Goal: Ask a question: Seek information or help from site administrators or community

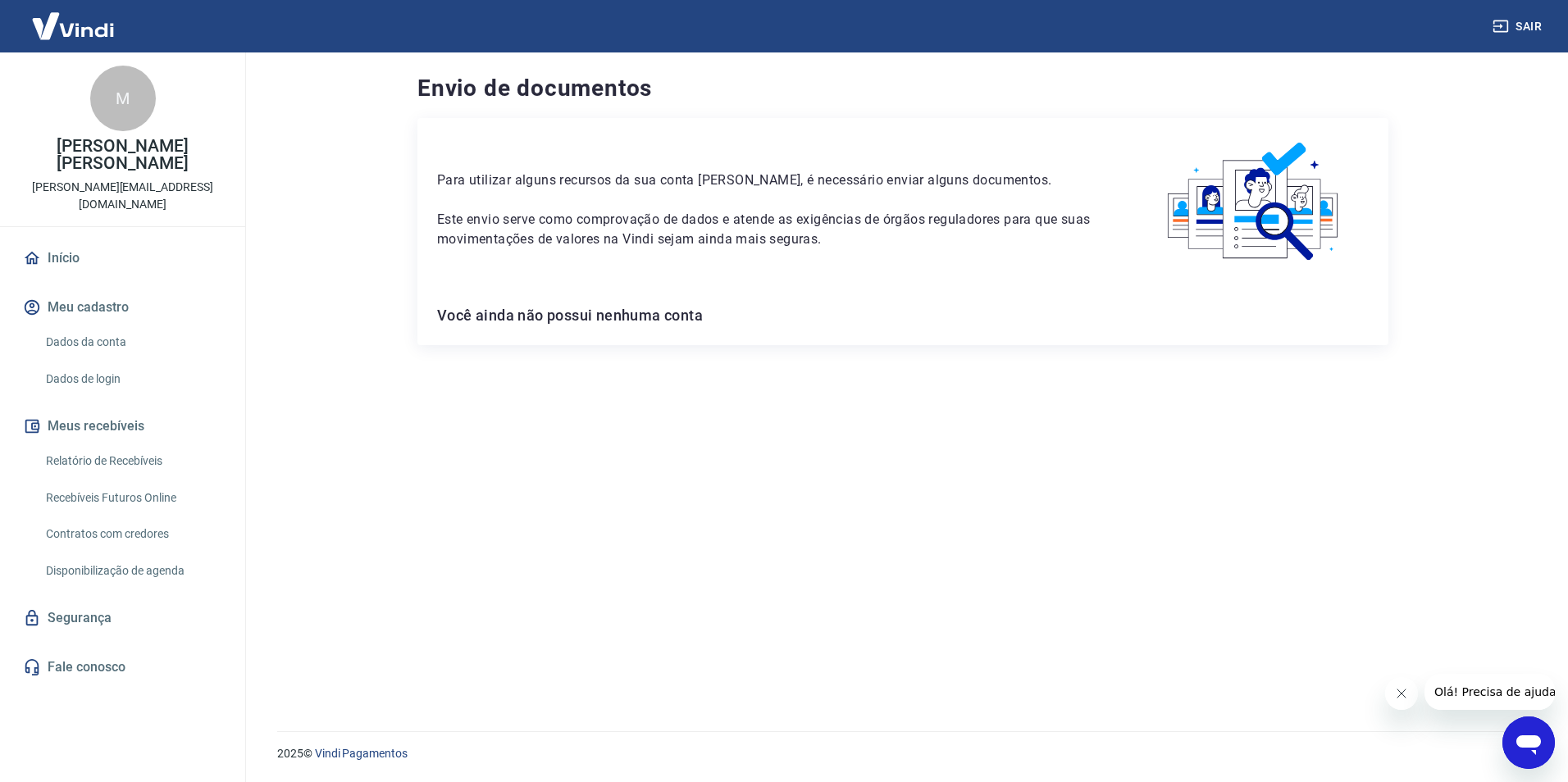
click at [1513, 735] on div "Abrir janela de mensagens" at bounding box center [1528, 742] width 49 height 49
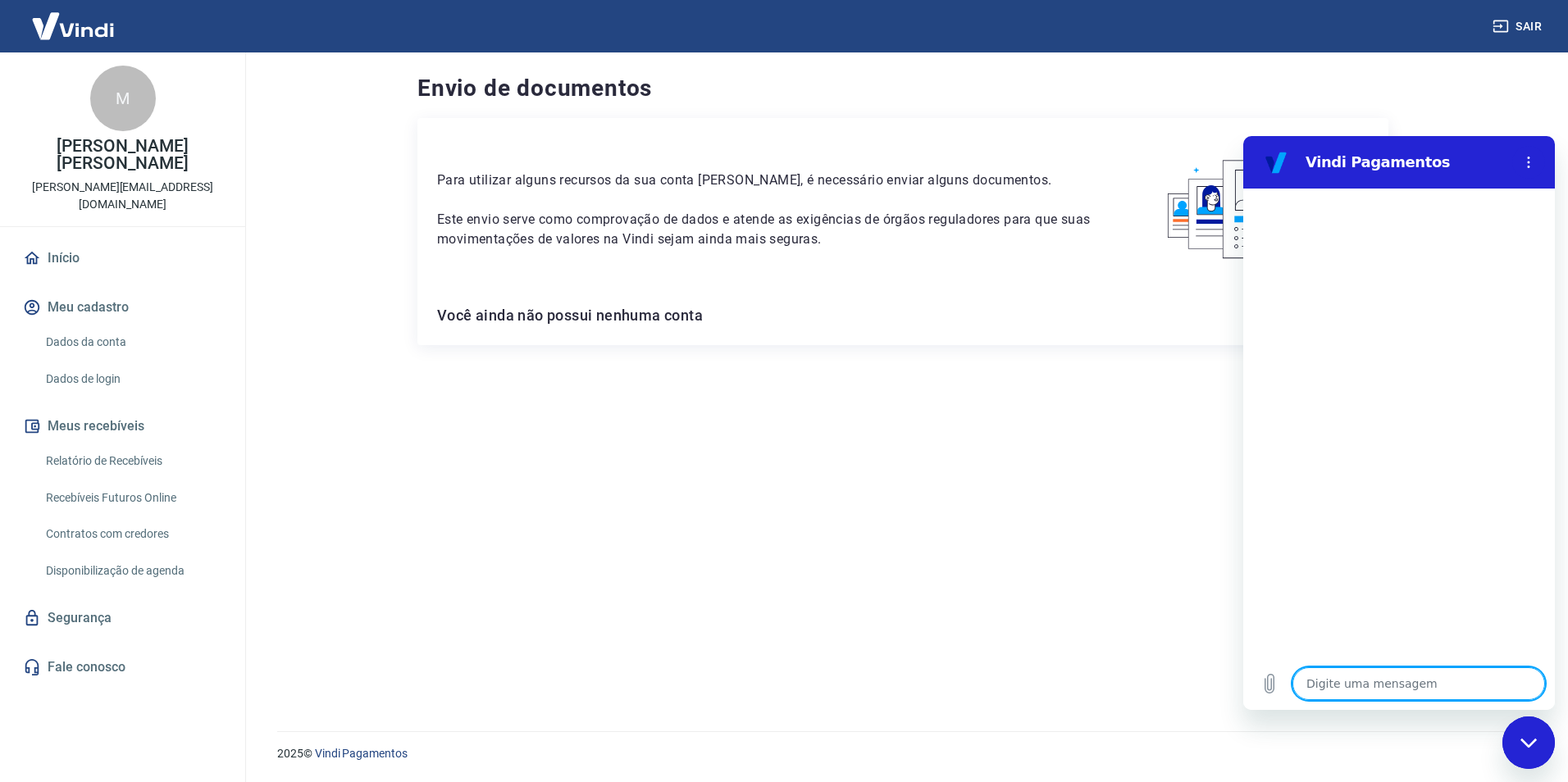
click at [1351, 677] on textarea at bounding box center [1419, 684] width 252 height 33
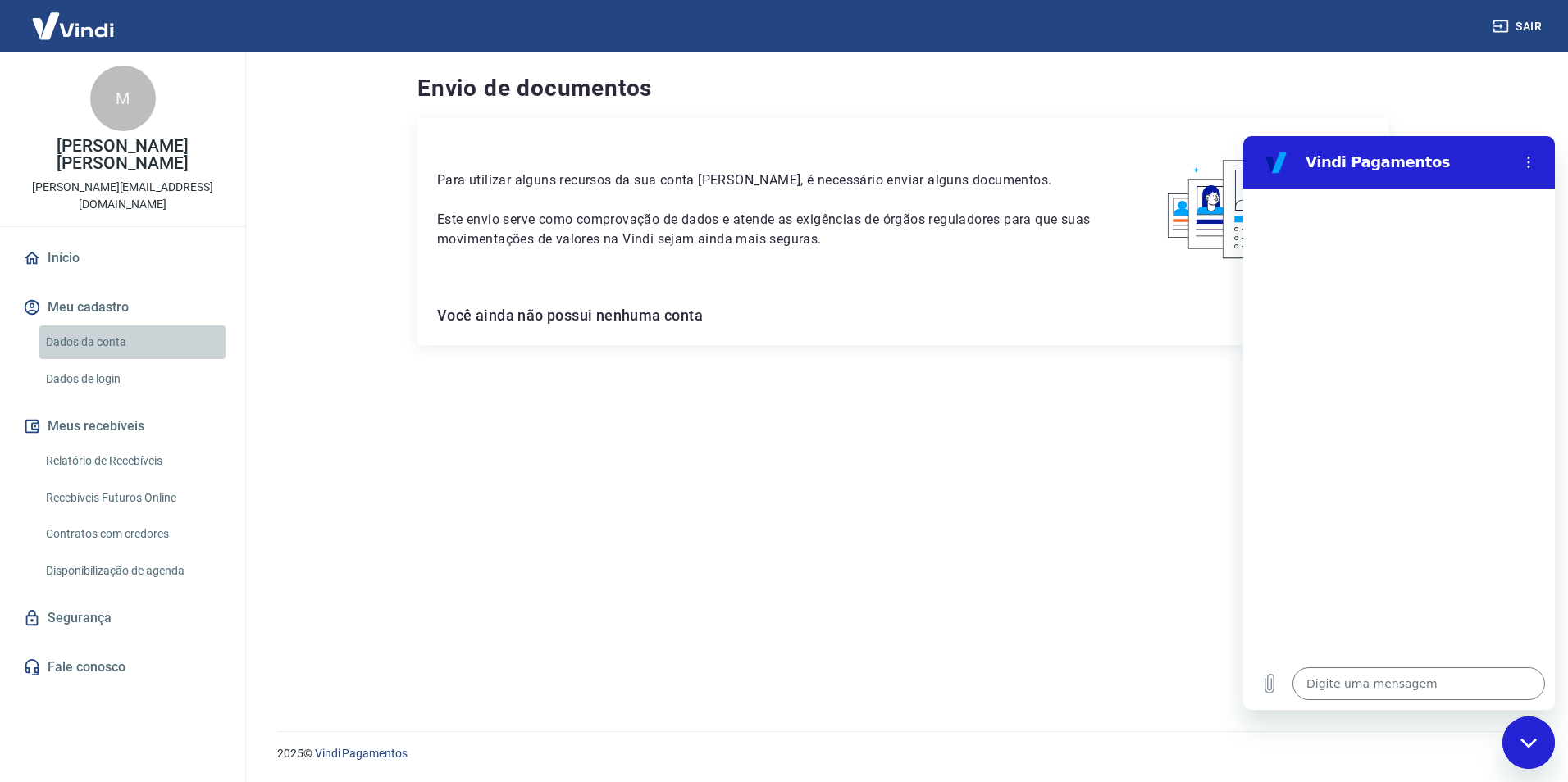
click at [106, 325] on link "Dados da conta" at bounding box center [132, 342] width 186 height 34
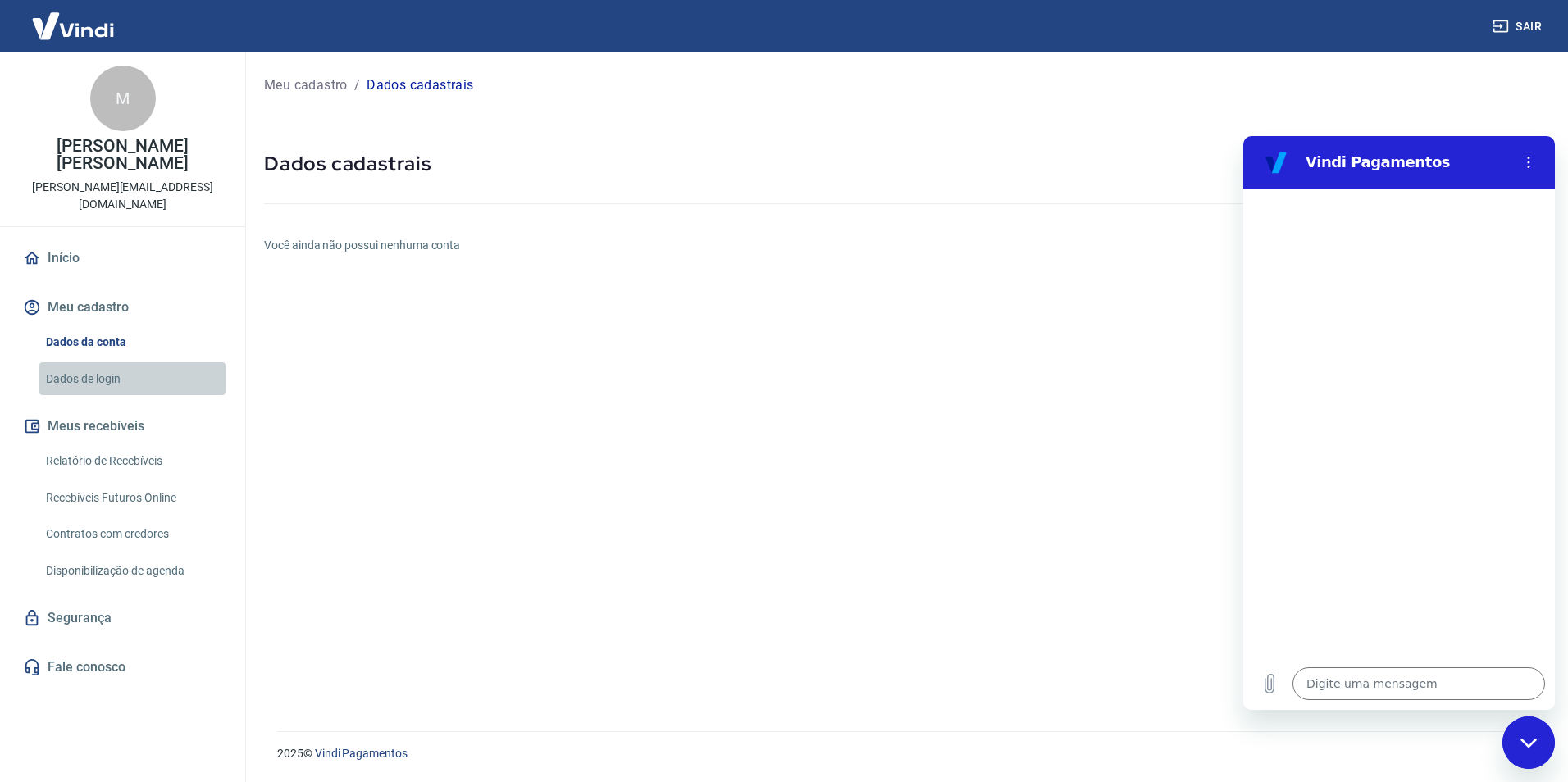
click at [102, 363] on link "Dados de login" at bounding box center [132, 379] width 186 height 34
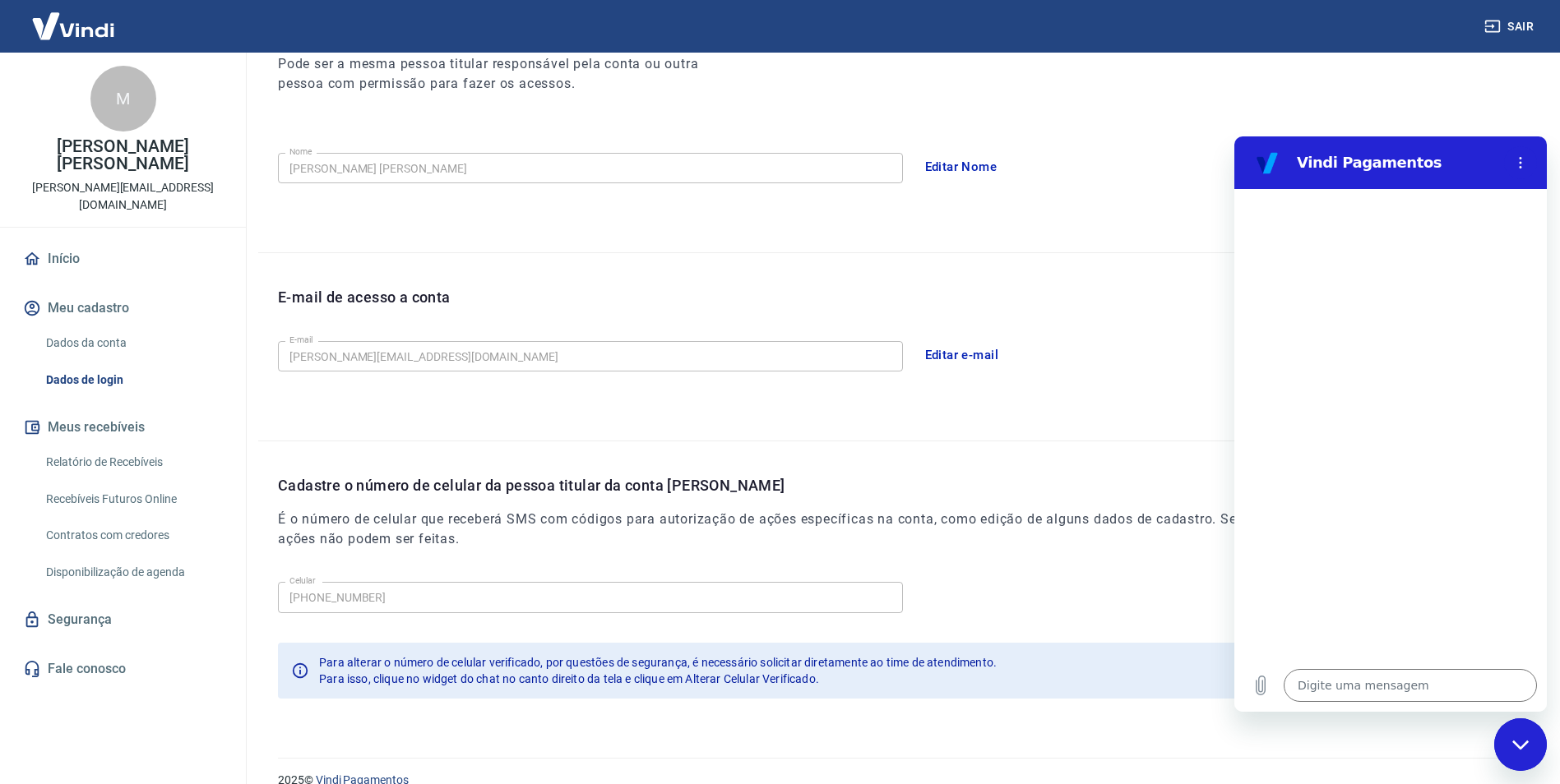
scroll to position [269, 0]
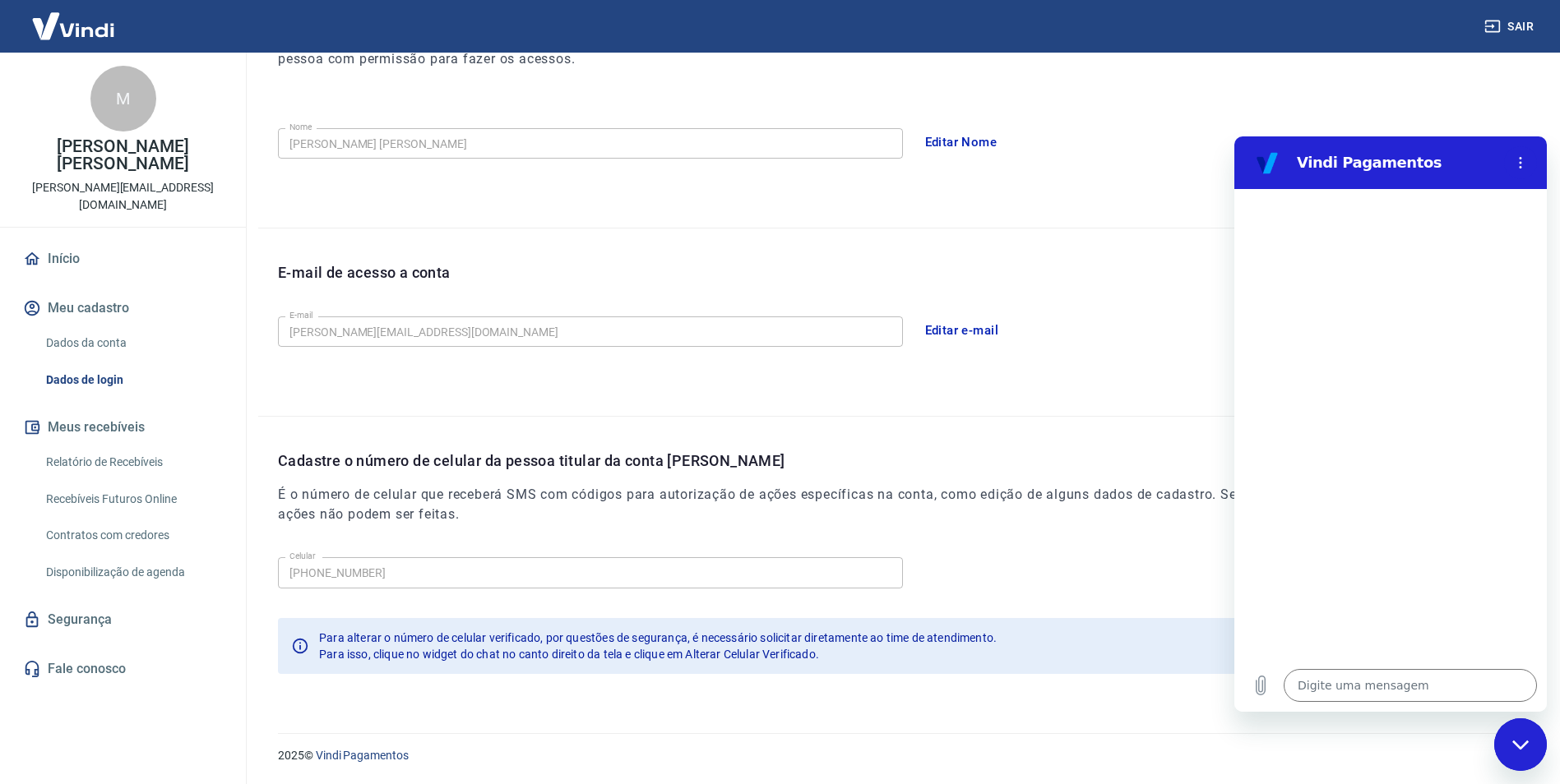
click at [132, 409] on button "Meus recebíveis" at bounding box center [123, 427] width 206 height 36
click at [116, 602] on link "Segurança" at bounding box center [123, 619] width 206 height 36
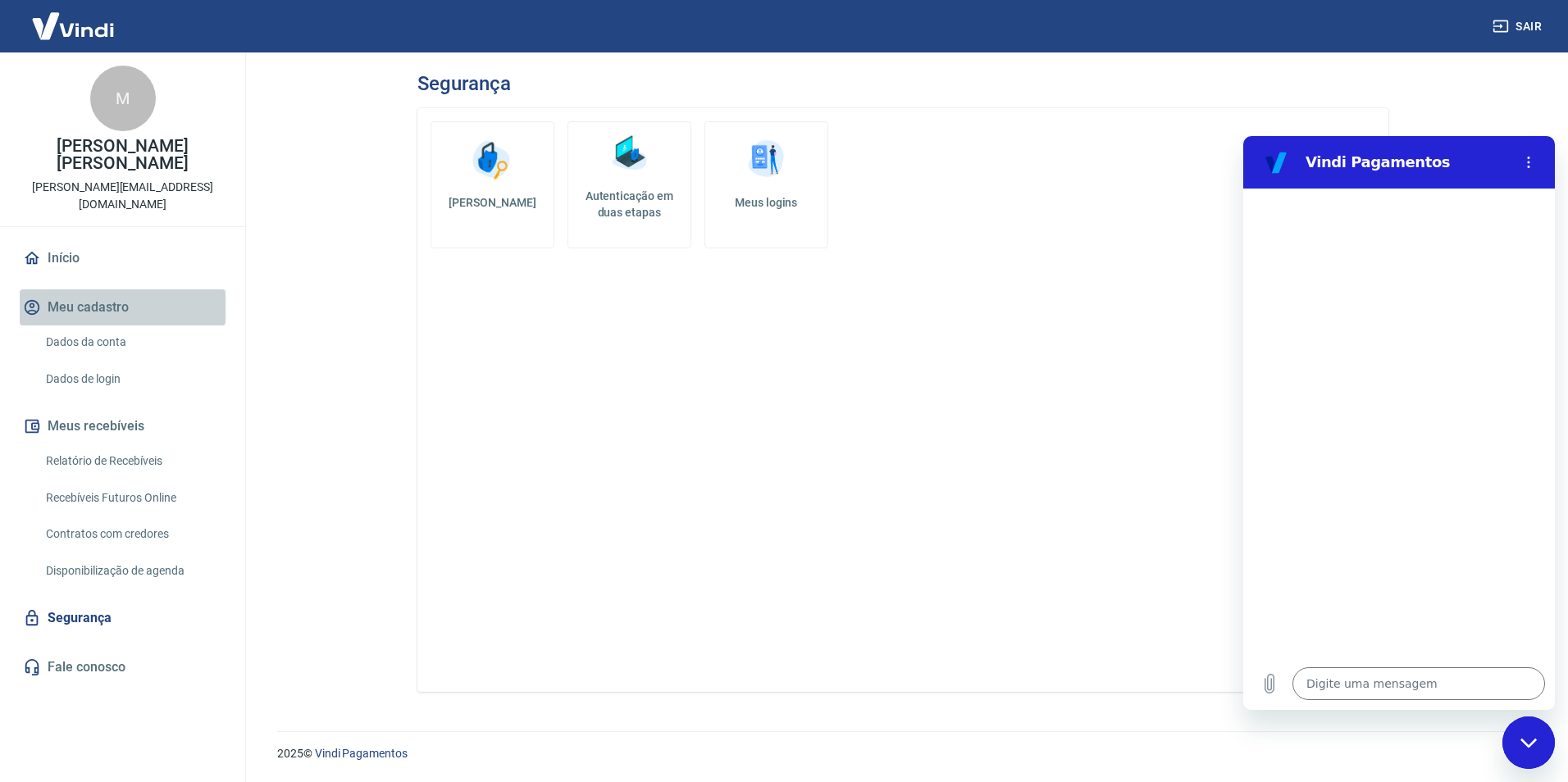
click at [94, 290] on button "Meu cadastro" at bounding box center [123, 307] width 206 height 36
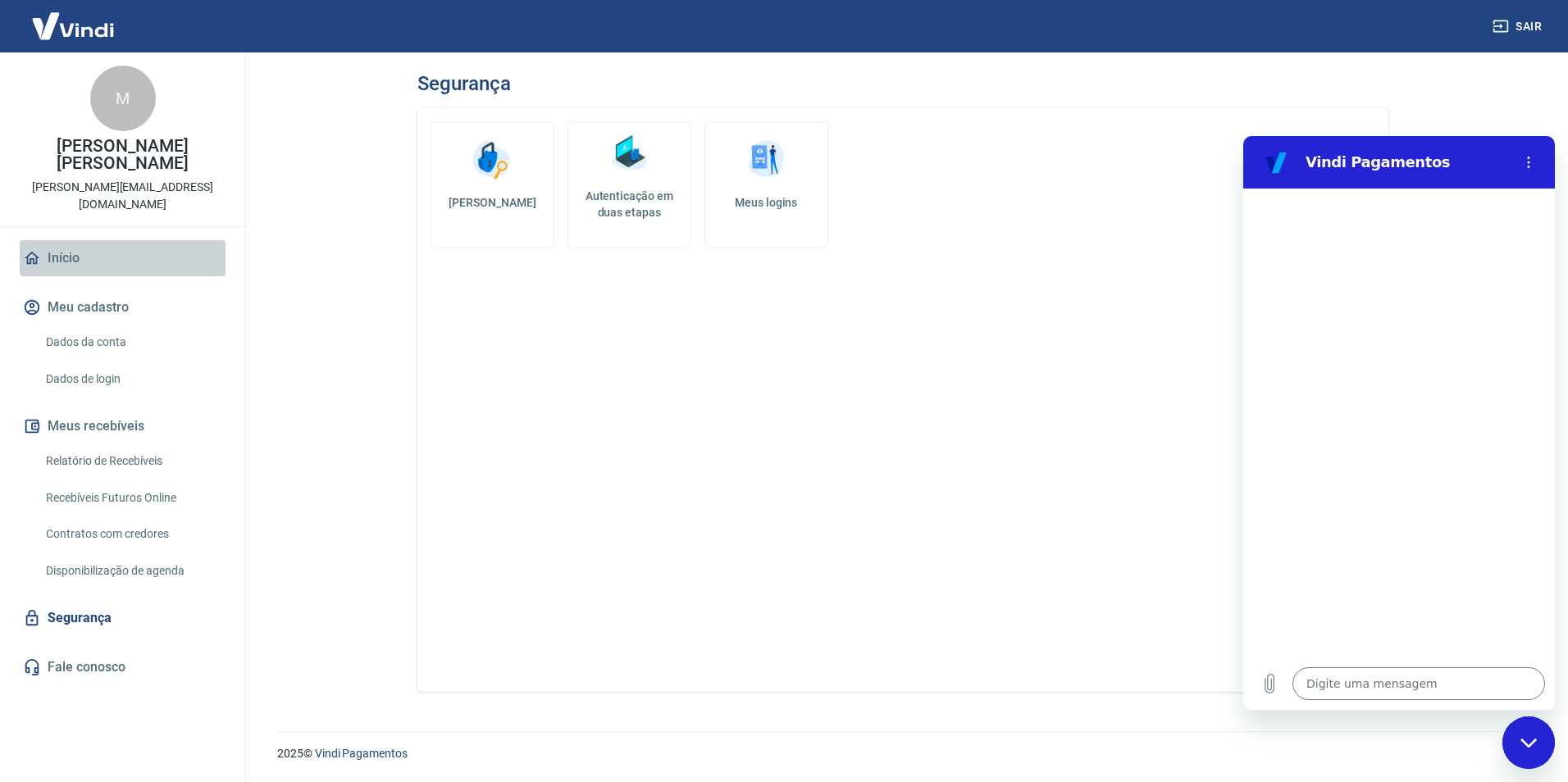
click at [87, 240] on link "Início" at bounding box center [123, 257] width 206 height 36
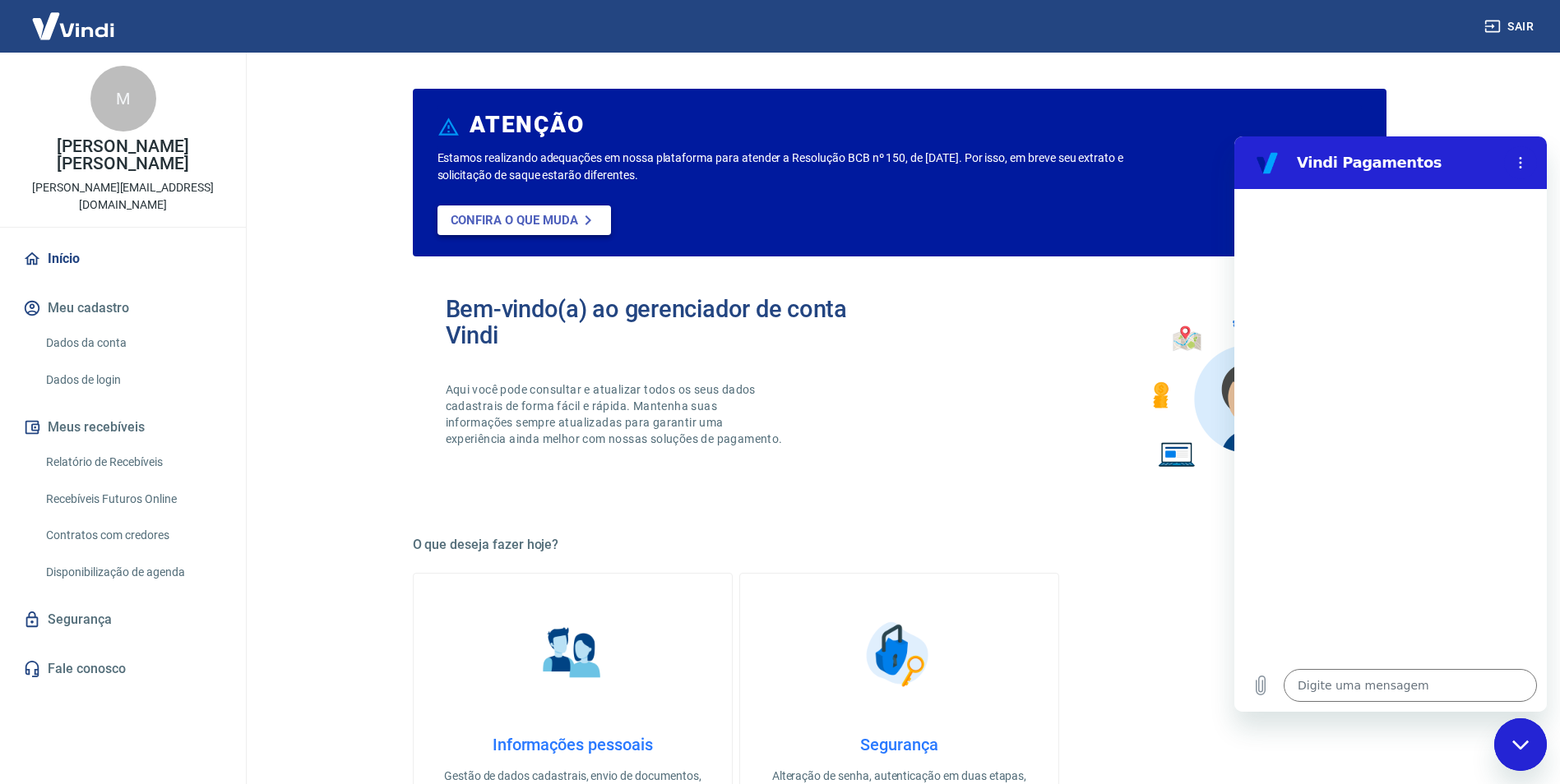
click at [583, 226] on icon at bounding box center [589, 221] width 20 height 20
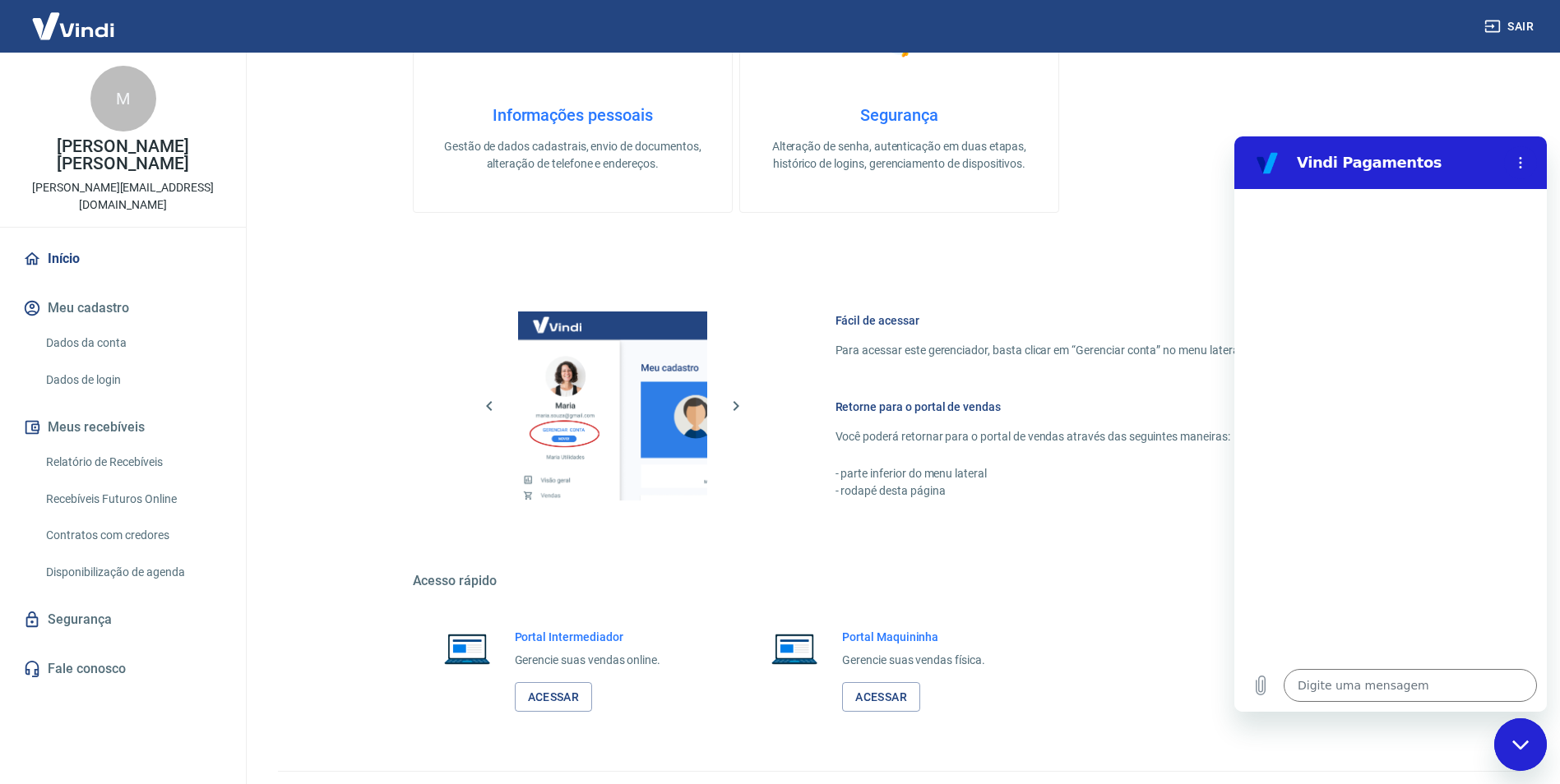
scroll to position [667, 0]
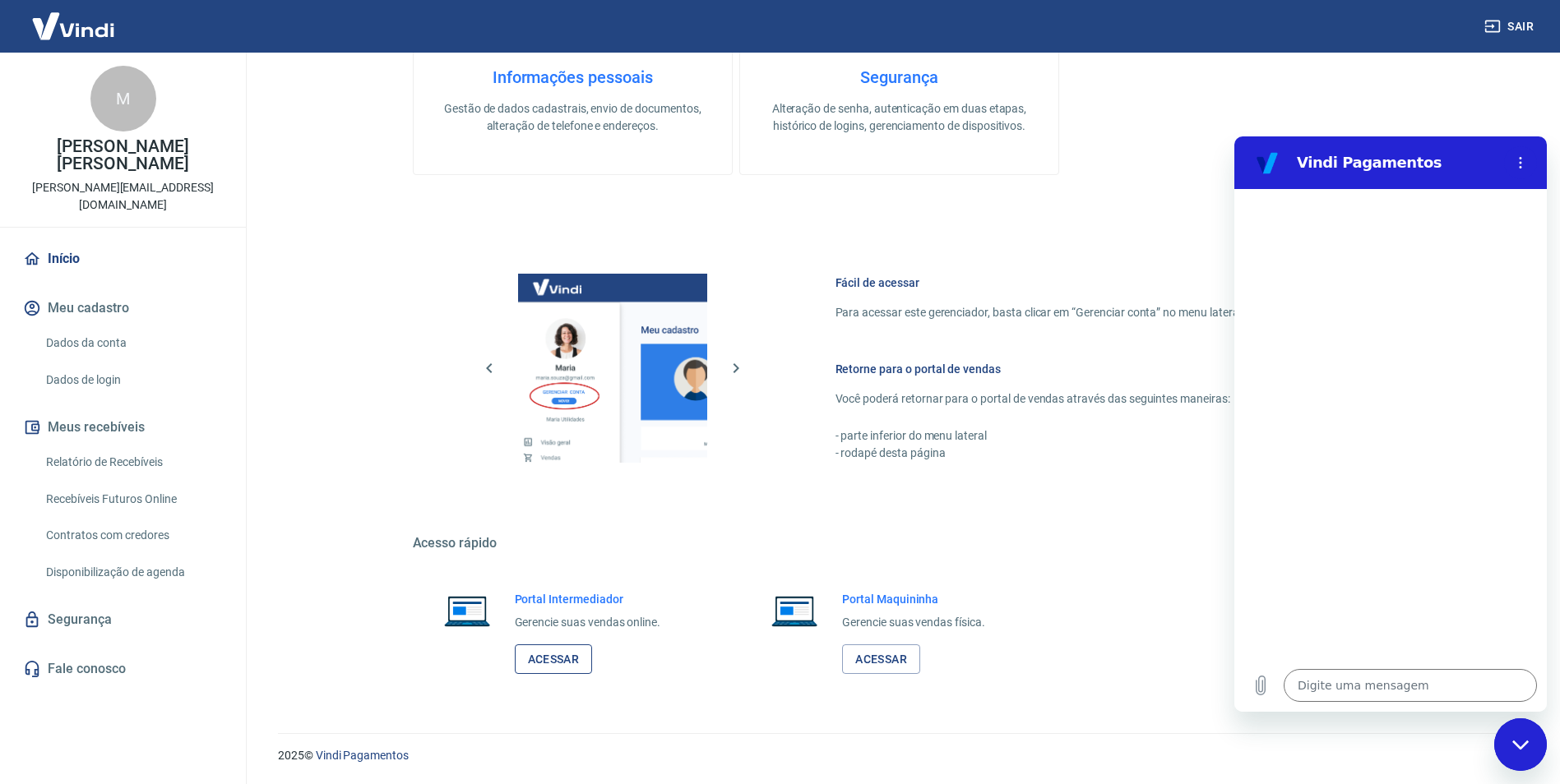
click at [543, 659] on link "Acessar" at bounding box center [554, 660] width 78 height 31
click at [1373, 672] on textarea at bounding box center [1410, 686] width 253 height 33
type textarea "b"
type textarea "x"
type textarea "bo"
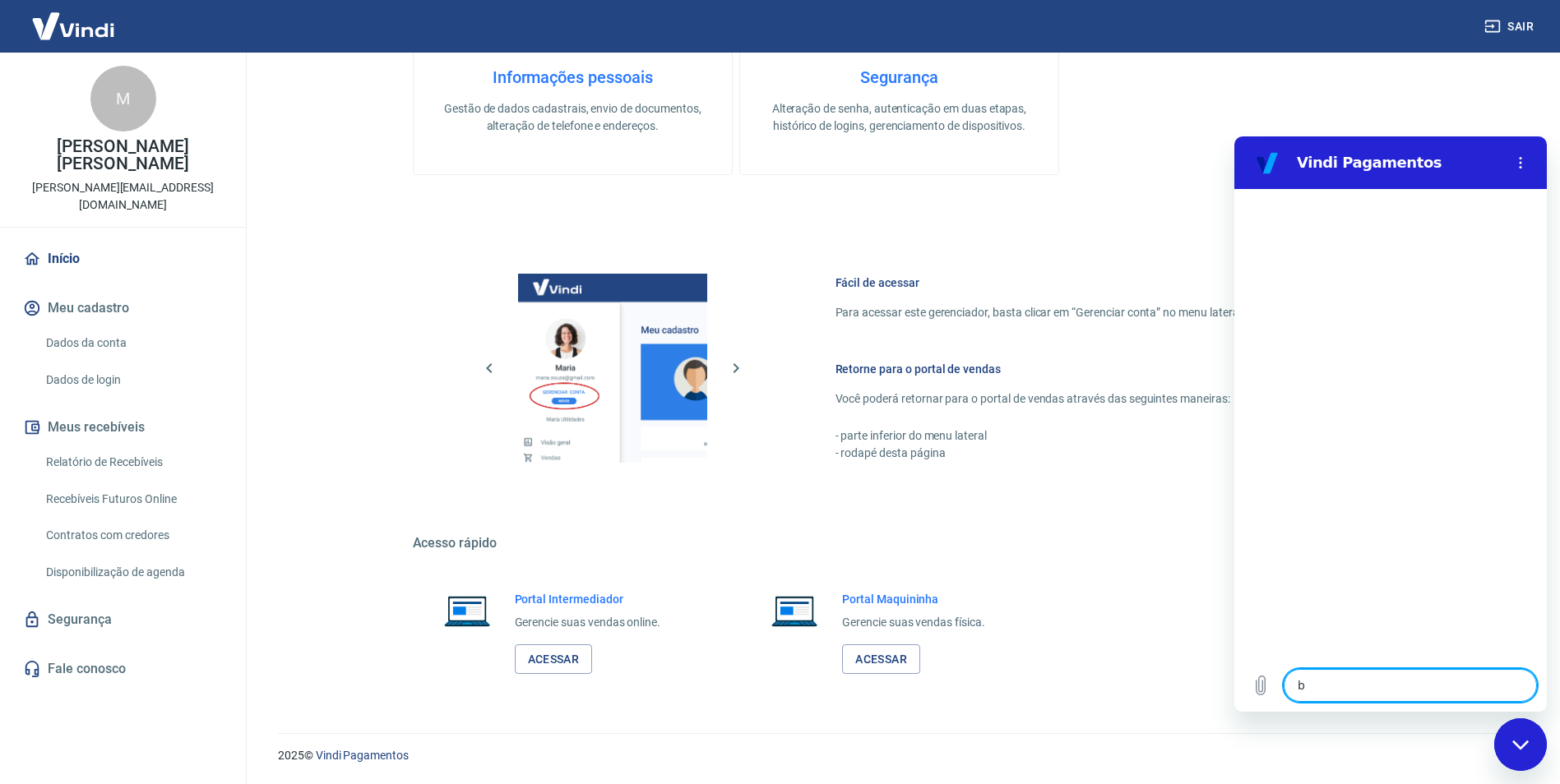
type textarea "x"
type textarea "bom"
type textarea "x"
type textarea "bom"
type textarea "x"
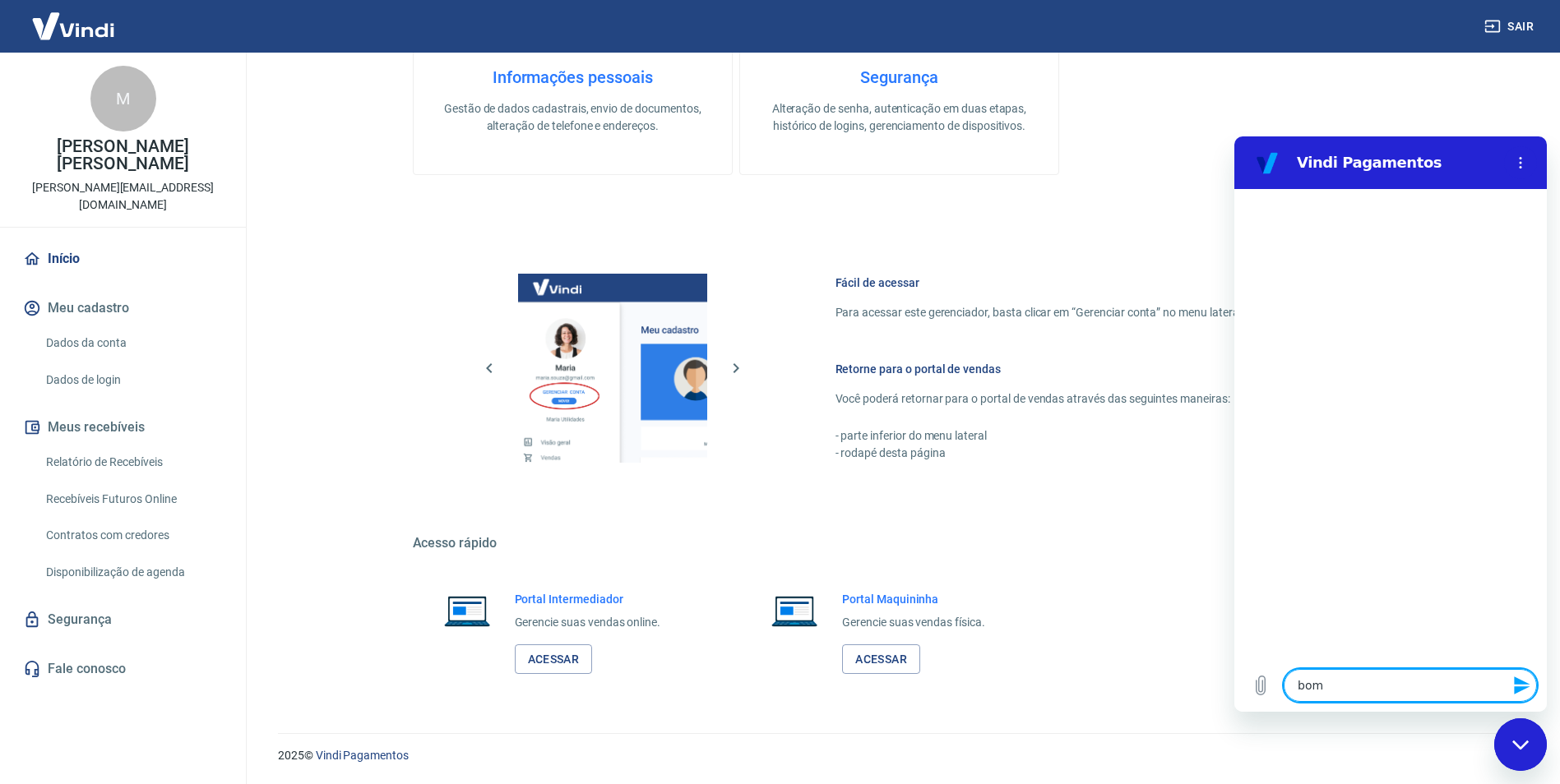
type textarea "bom d"
type textarea "x"
type textarea "bom di"
type textarea "x"
type textarea "bom dia"
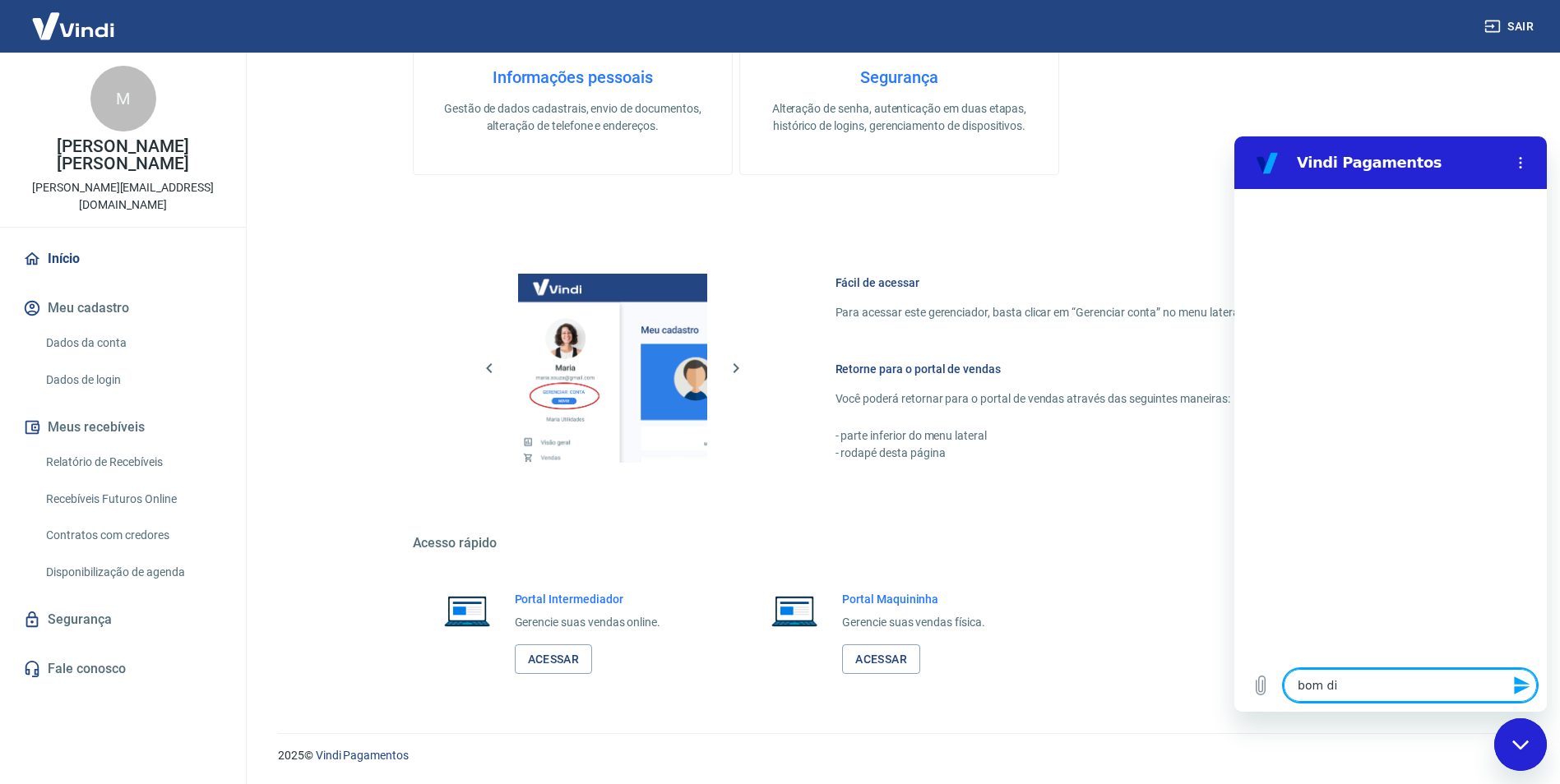
type textarea "x"
type textarea "e"
type textarea "x"
type textarea "es"
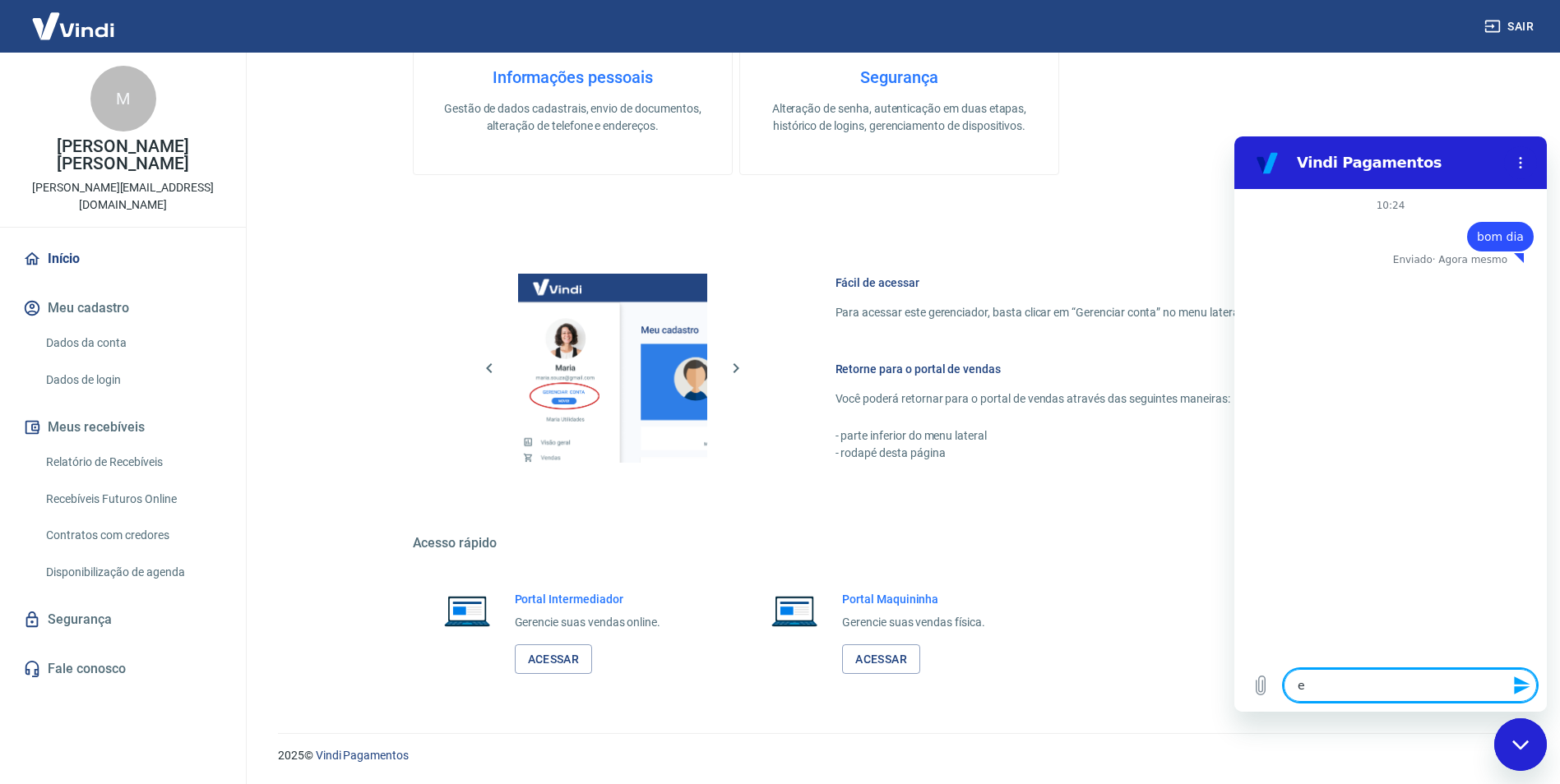
type textarea "x"
type textarea "est"
type textarea "x"
type textarea "esto"
type textarea "x"
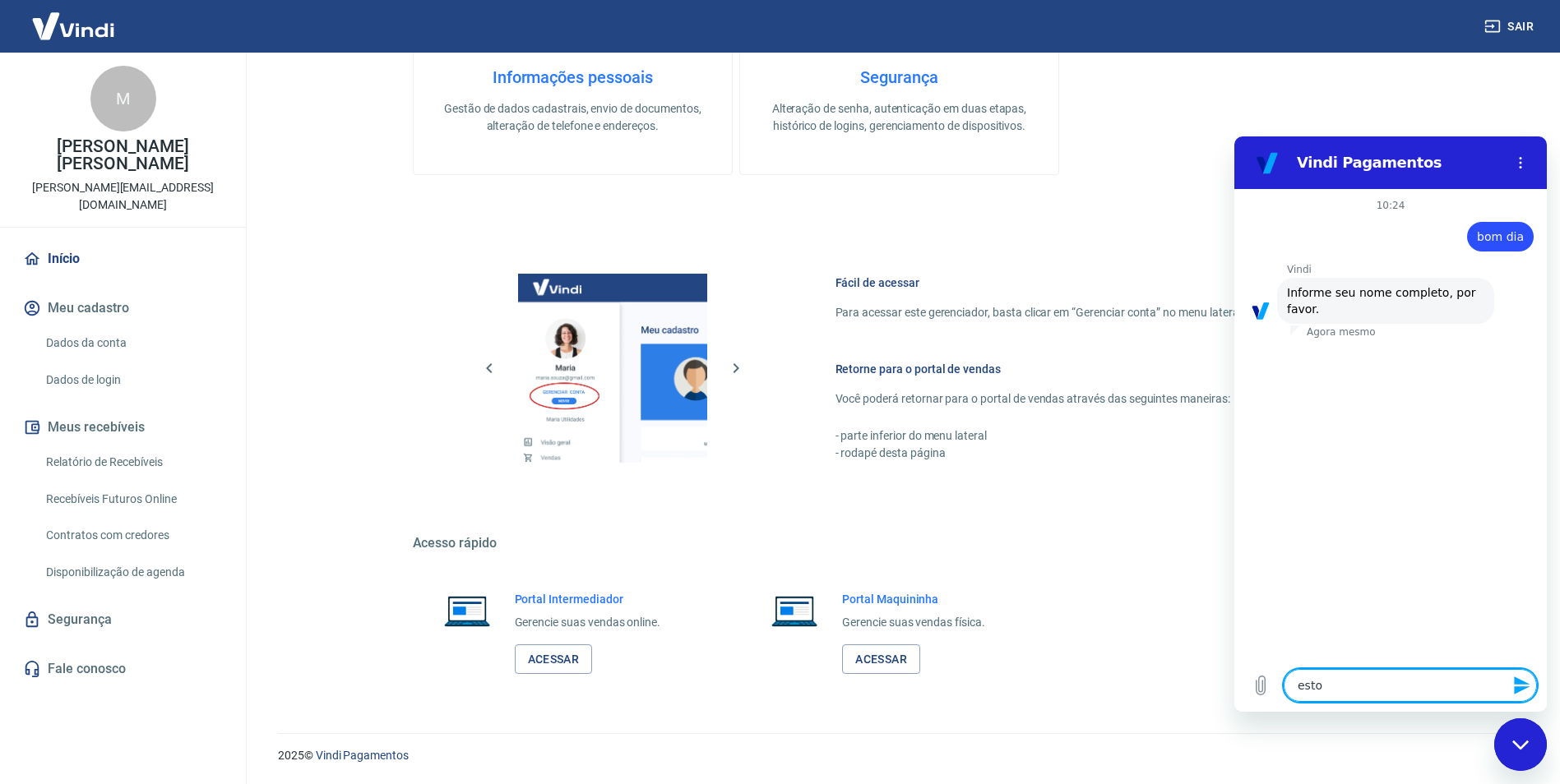
type textarea "estou"
type textarea "x"
type textarea "estou"
type textarea "x"
type textarea "estou c"
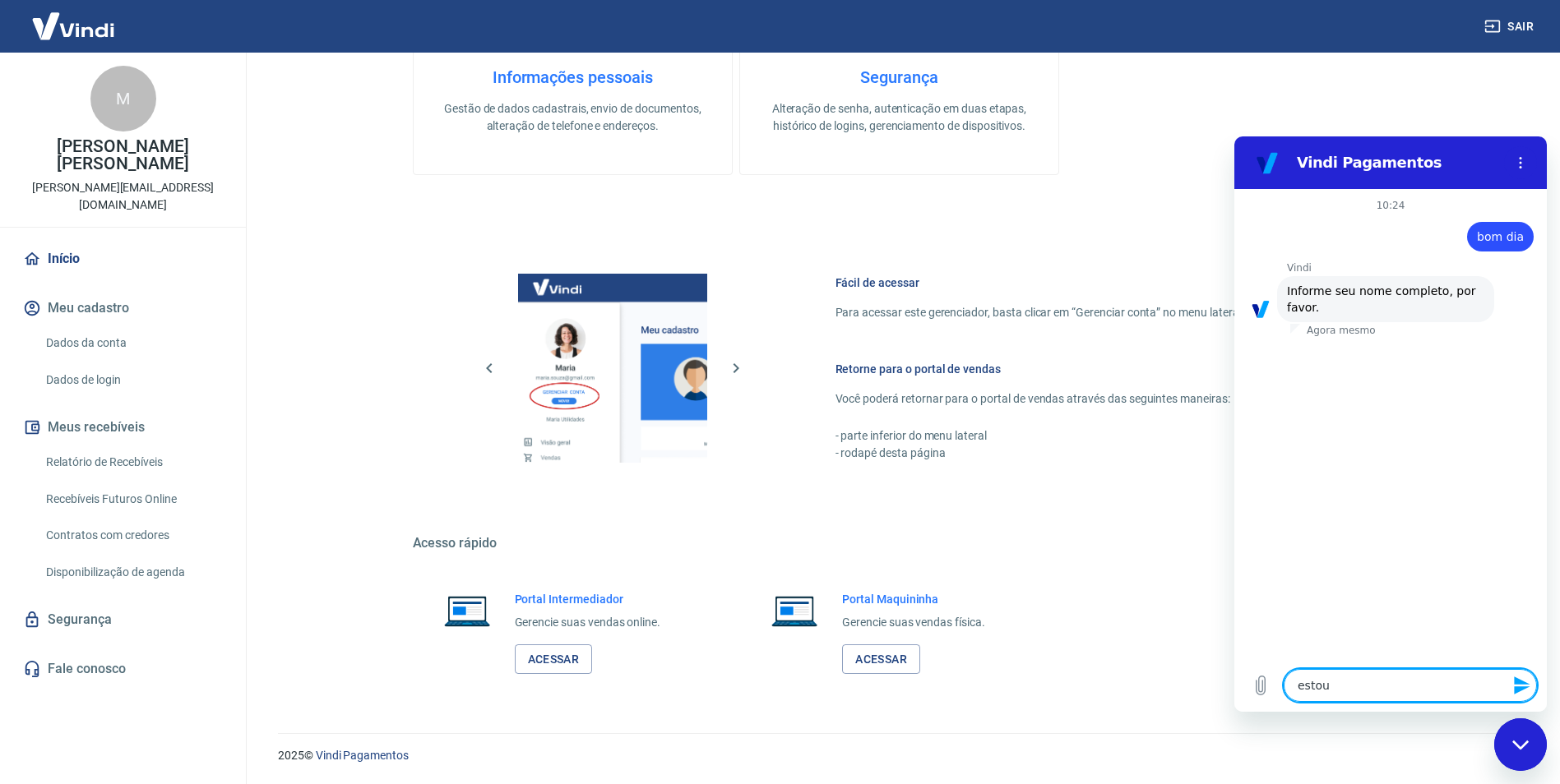
type textarea "x"
type textarea "estou co"
type textarea "x"
type textarea "estou com"
type textarea "x"
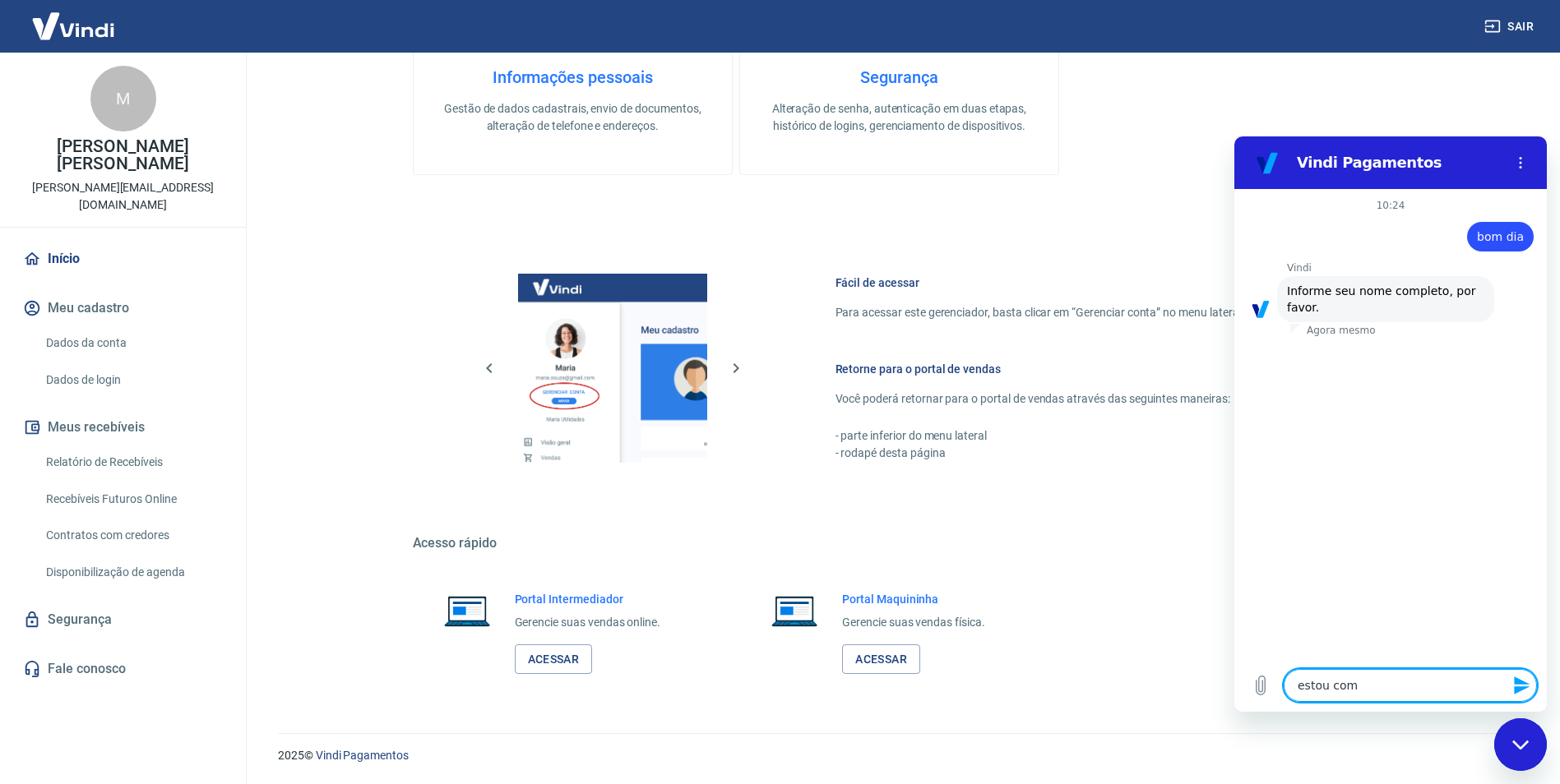
type textarea "estou com"
type textarea "x"
type textarea "estou com d"
type textarea "x"
type textarea "estou com di"
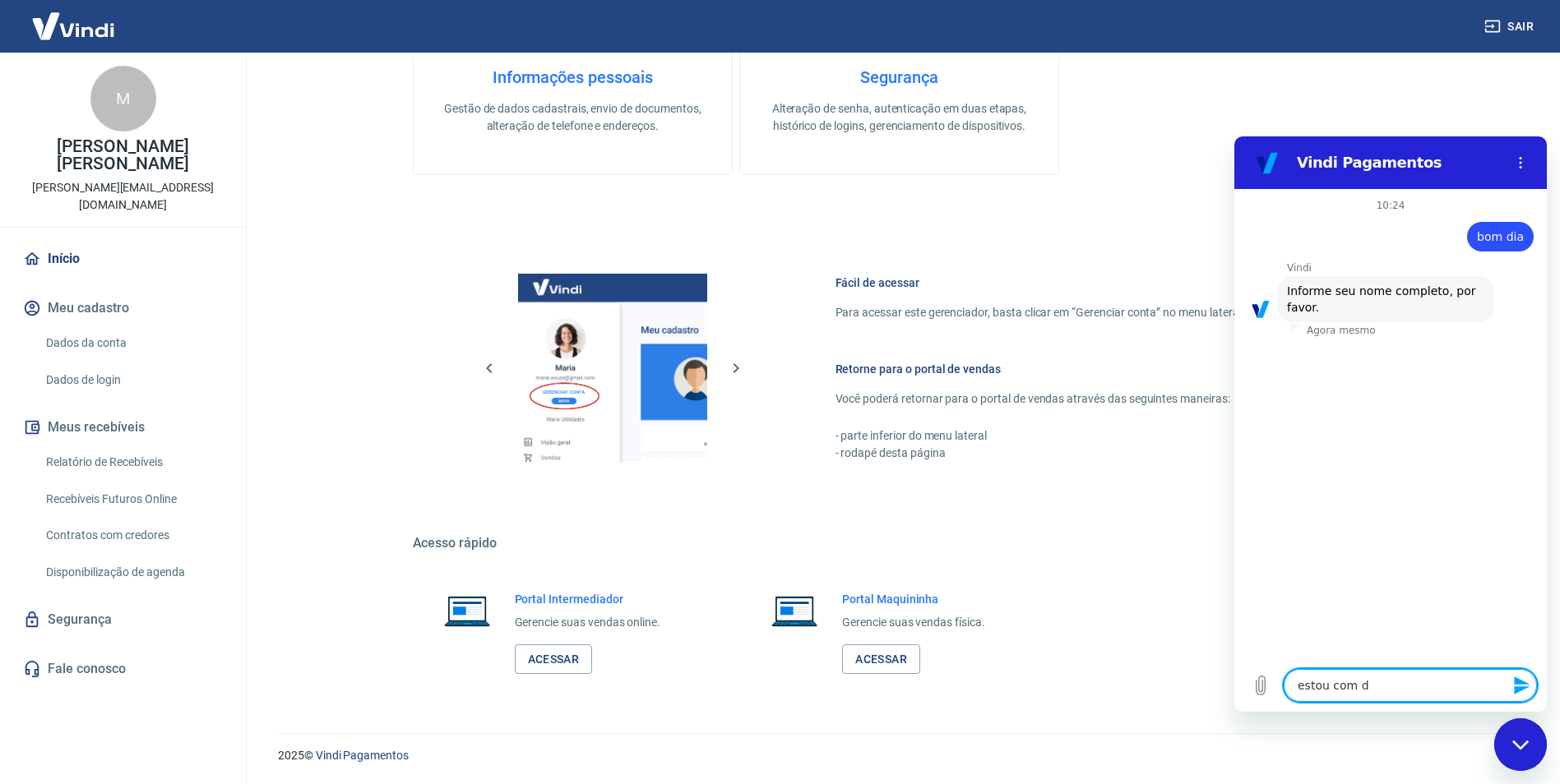
type textarea "x"
type textarea "estou com dif"
type textarea "x"
type textarea "estou com difi"
type textarea "x"
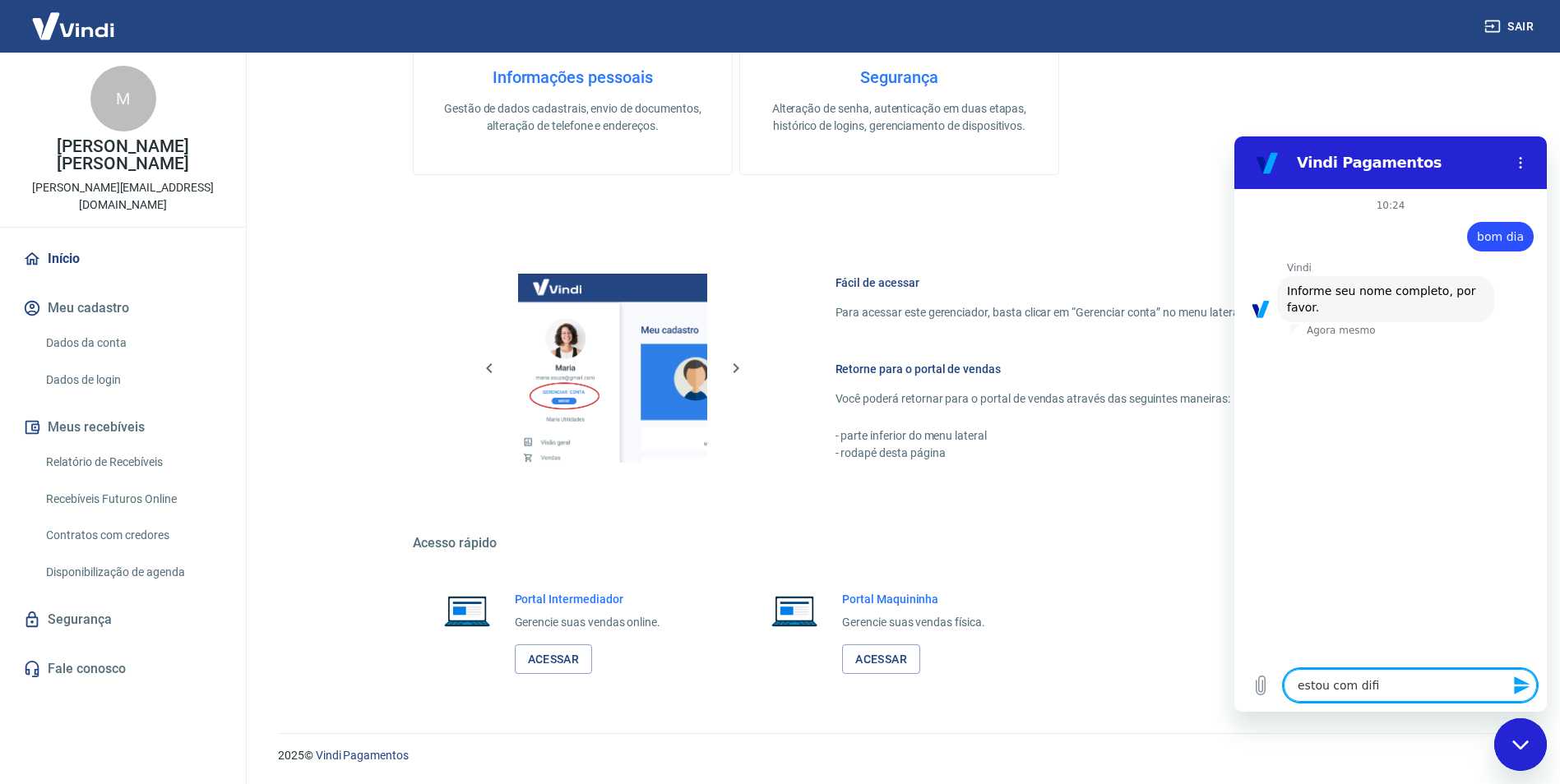
type textarea "estou com dific"
type textarea "x"
type textarea "estou com difici"
type textarea "x"
type textarea "estou com dific"
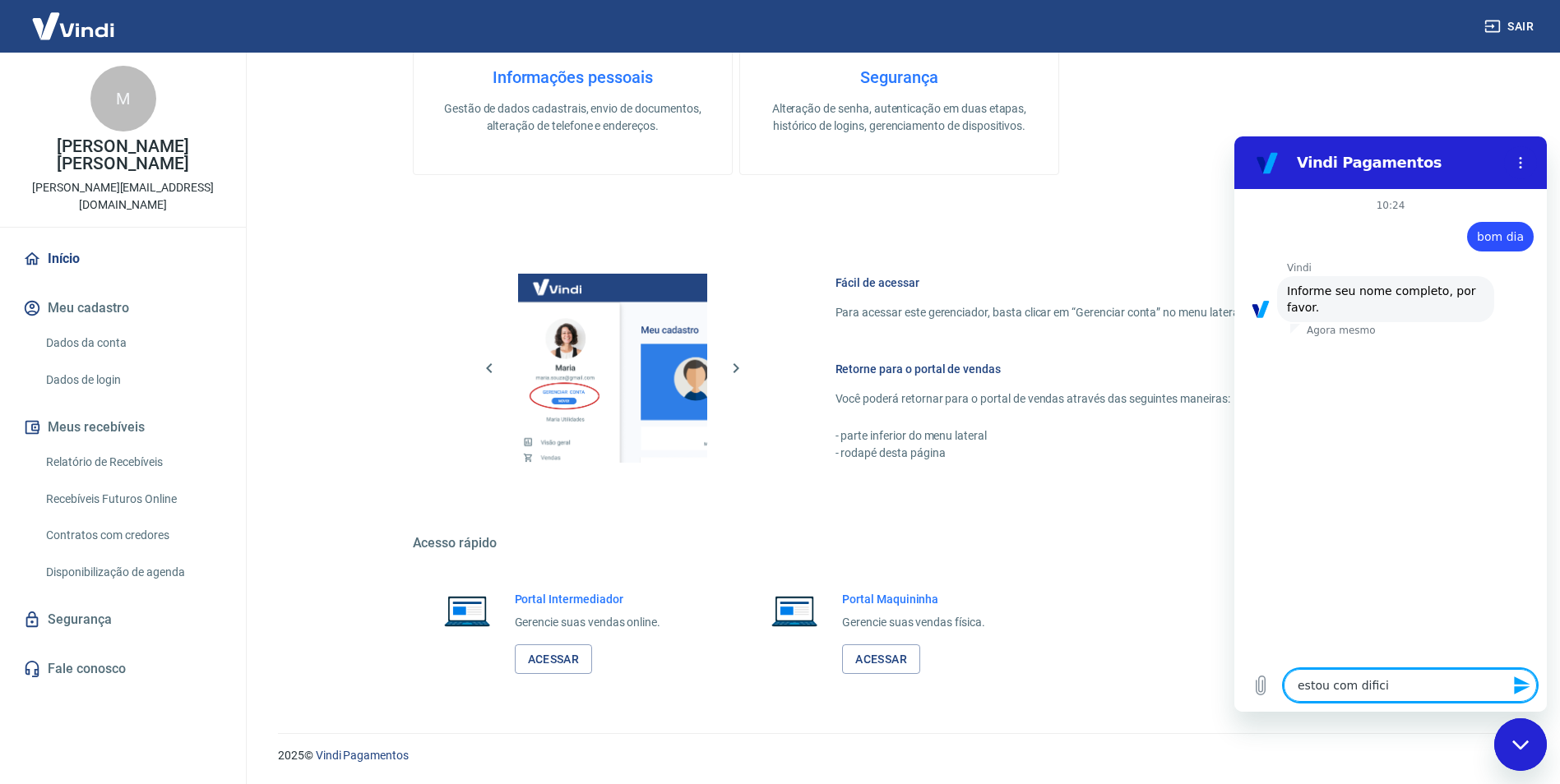
type textarea "x"
type textarea "estou com dificc"
type textarea "x"
type textarea "estou com dificcu"
type textarea "x"
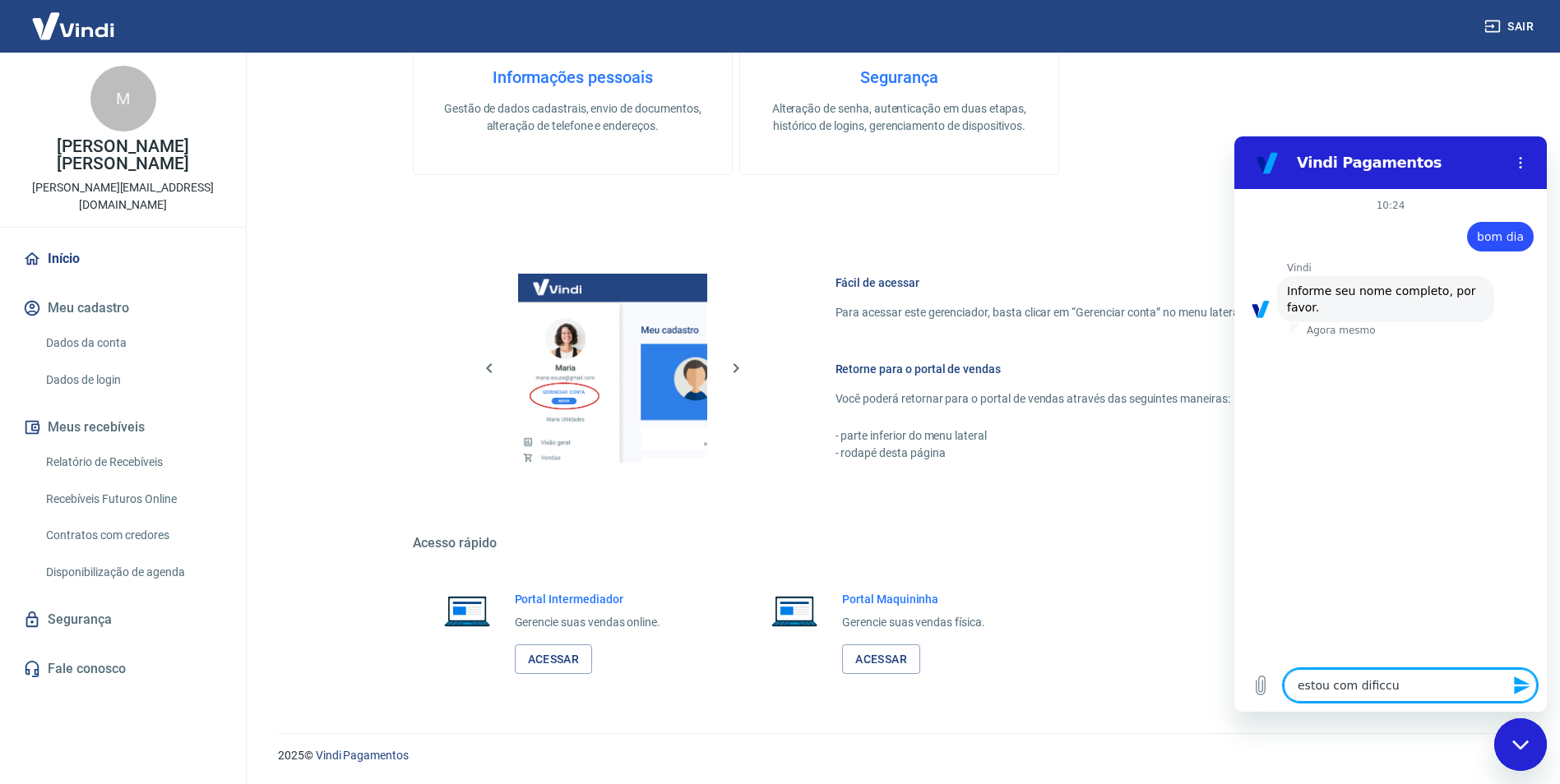
type textarea "estou com dificcul"
type textarea "x"
type textarea "estou com dificculd"
type textarea "x"
type textarea "estou com dificculda"
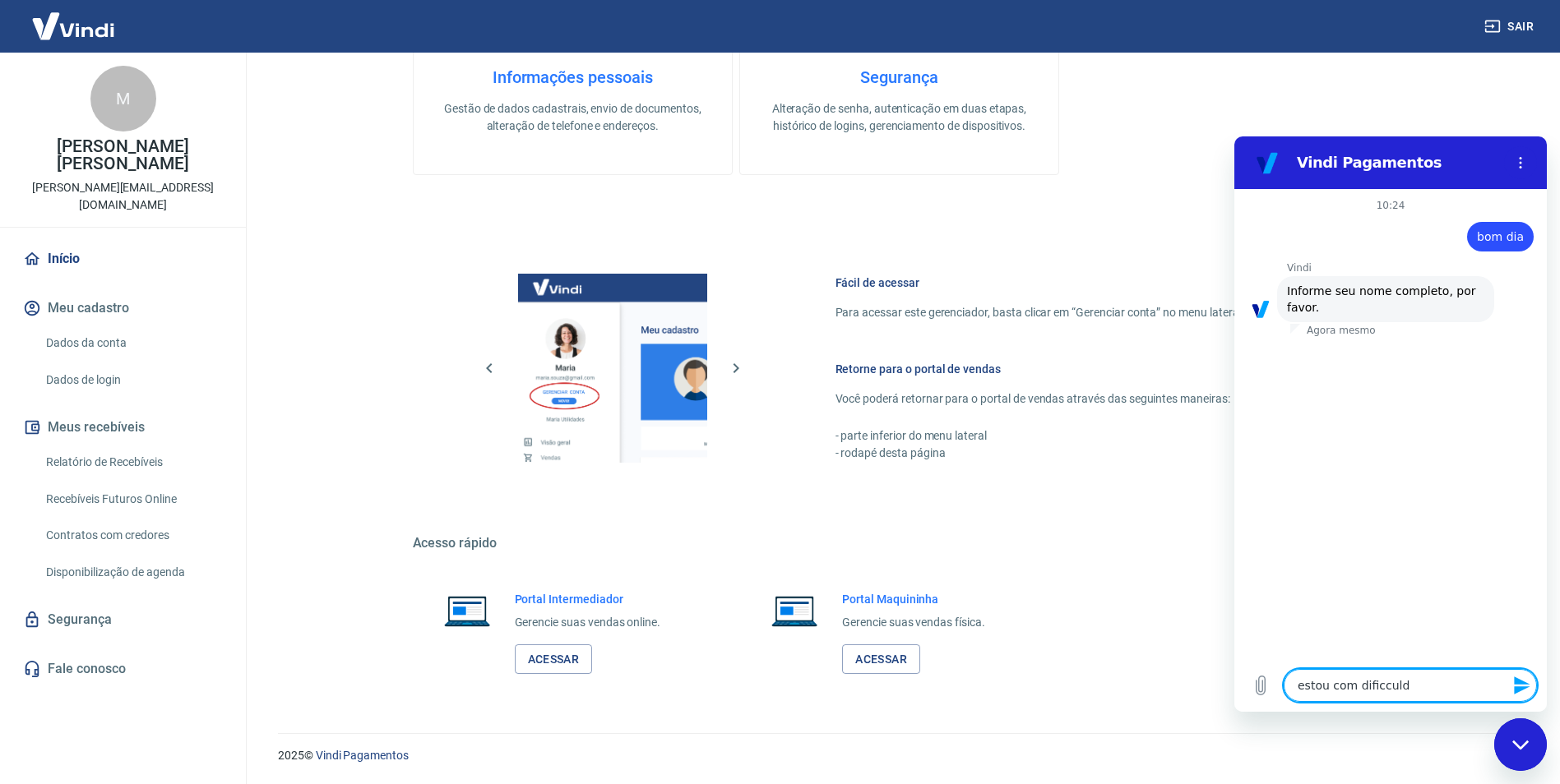
type textarea "x"
type textarea "estou com dificculdad"
type textarea "x"
type textarea "estou com dificculdade"
type textarea "x"
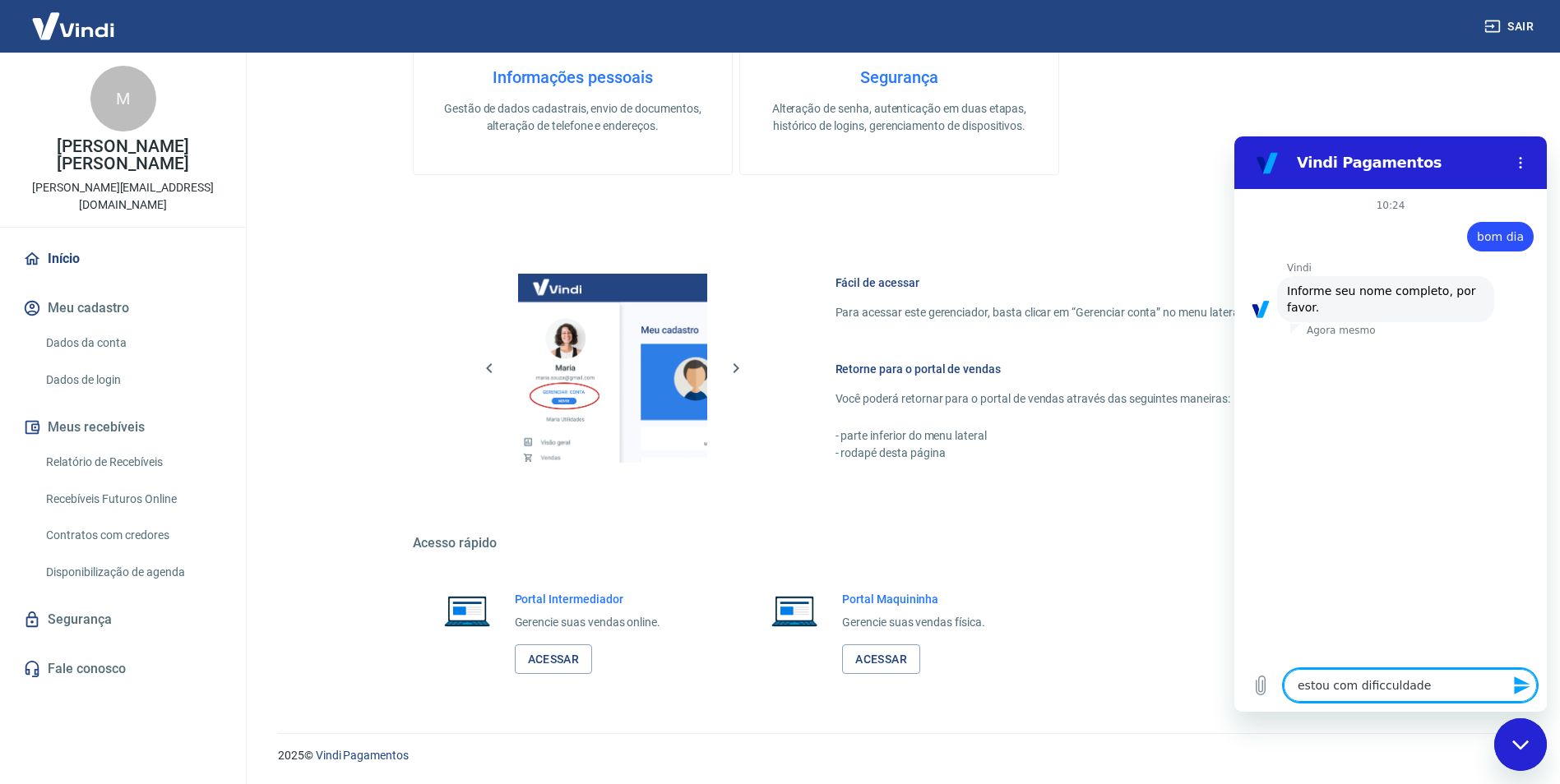
type textarea "estou com dificculdade"
type textarea "x"
type textarea "estou com dificculdade"
type textarea "x"
type textarea "estou com dificculdad"
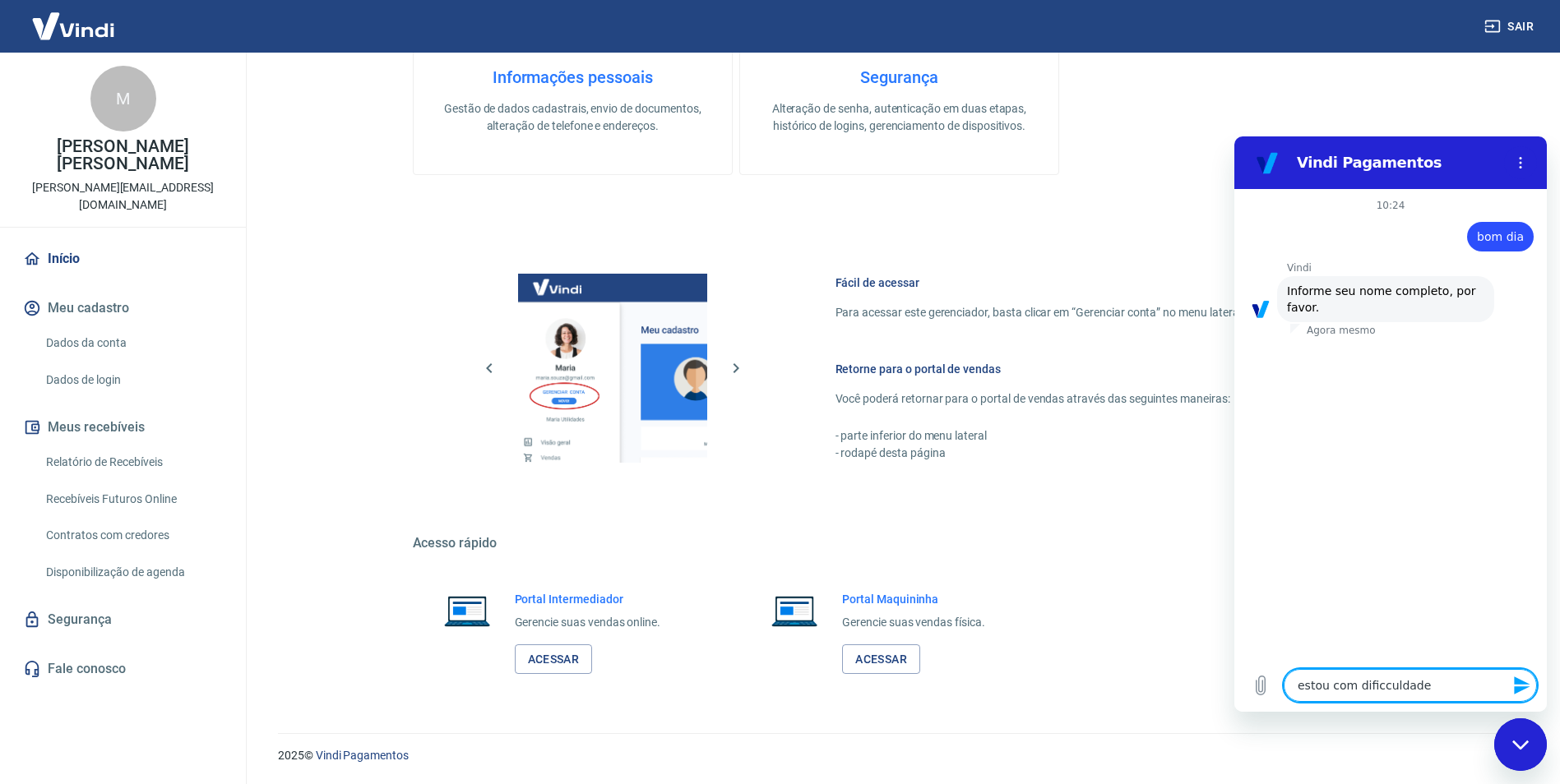
type textarea "x"
type textarea "estou com dificculda"
type textarea "x"
type textarea "estou com dificculd"
type textarea "x"
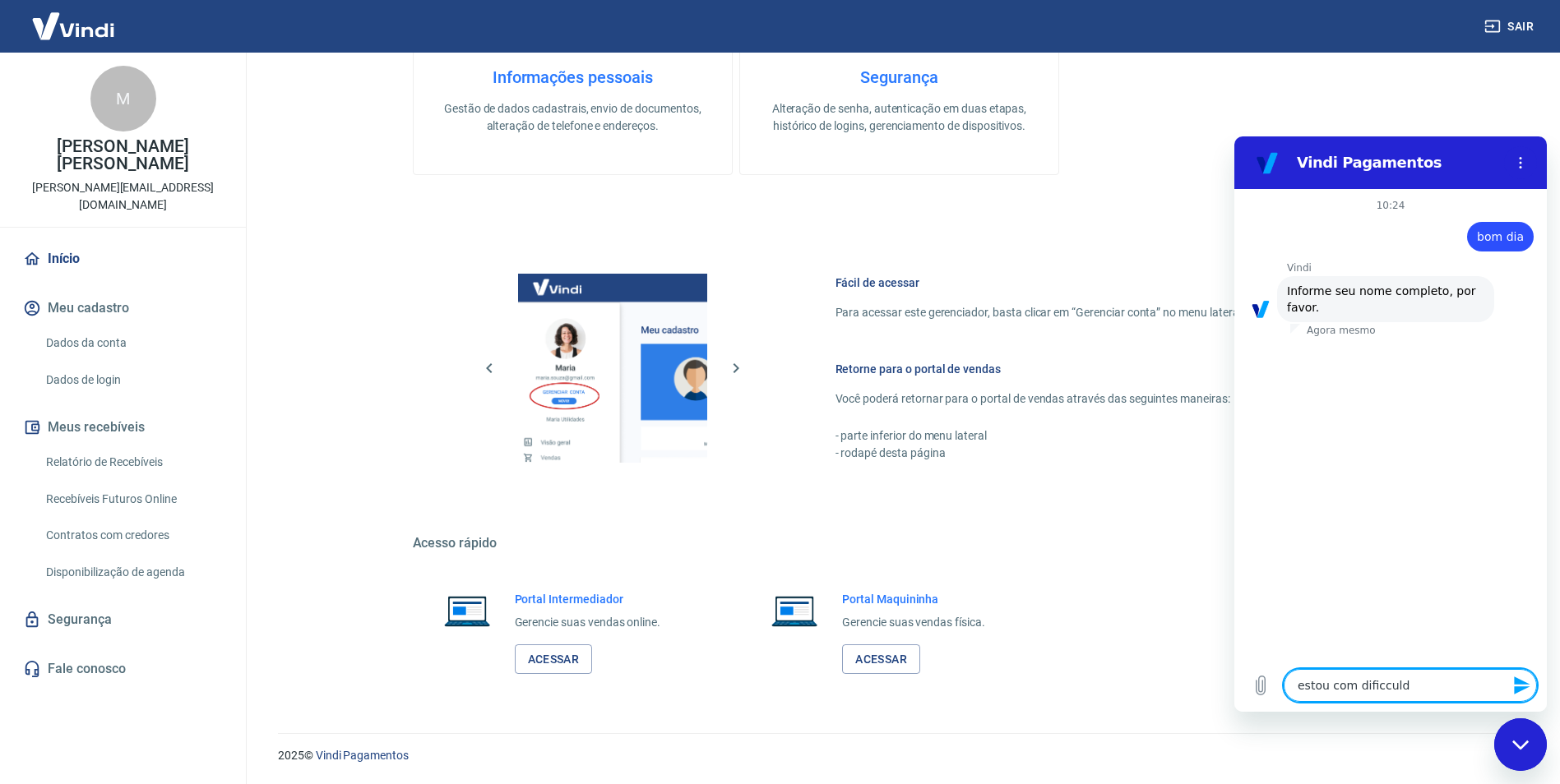
type textarea "estou com dificcul"
type textarea "x"
type textarea "estou com dificcu"
type textarea "x"
type textarea "estou com dificc"
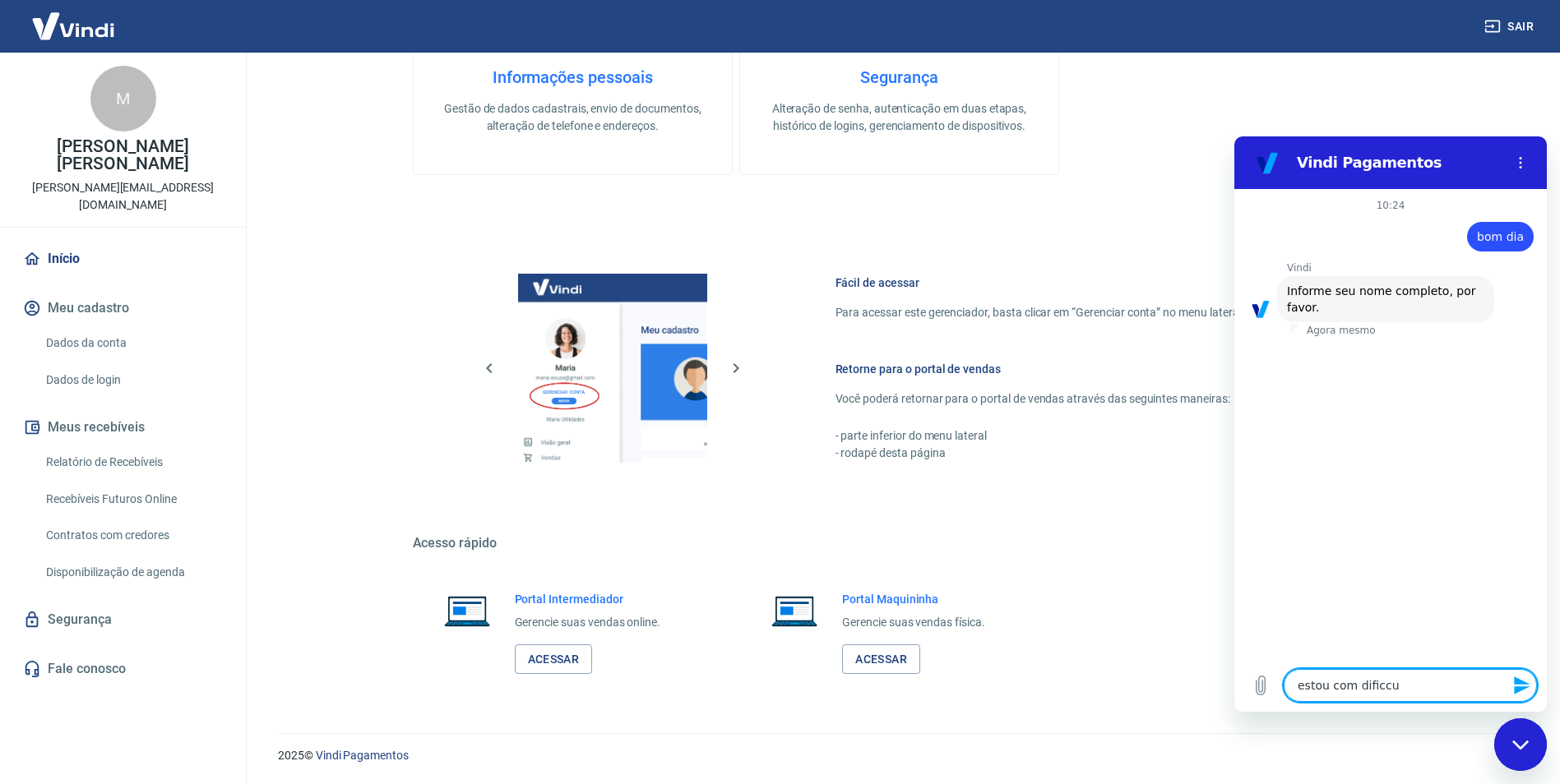
type textarea "x"
type textarea "estou com dific"
type textarea "x"
type textarea "estou com dificu"
type textarea "x"
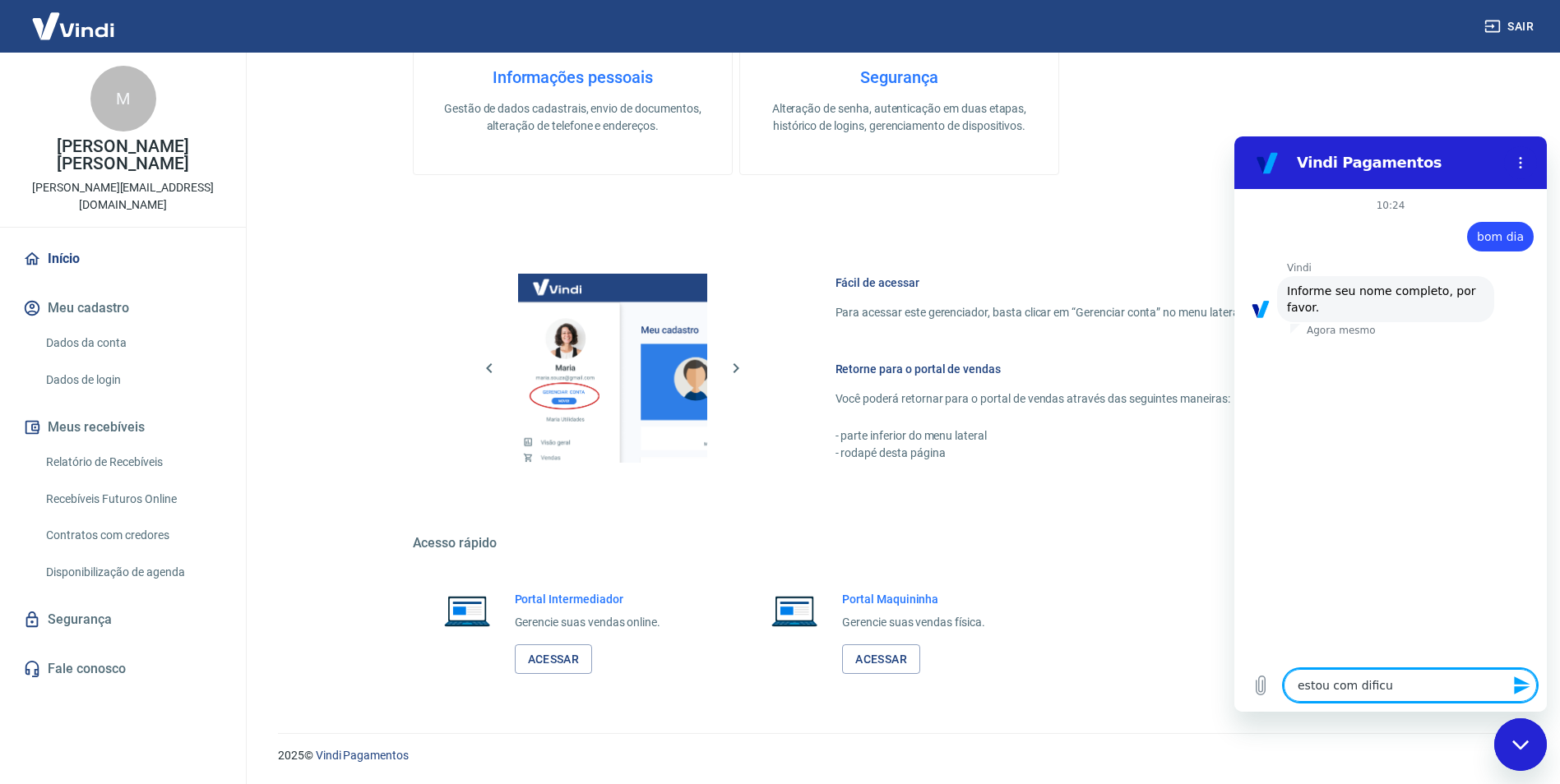
type textarea "estou com dificul"
type textarea "x"
type textarea "estou com dificuld"
type textarea "x"
type textarea "estou com dificulda"
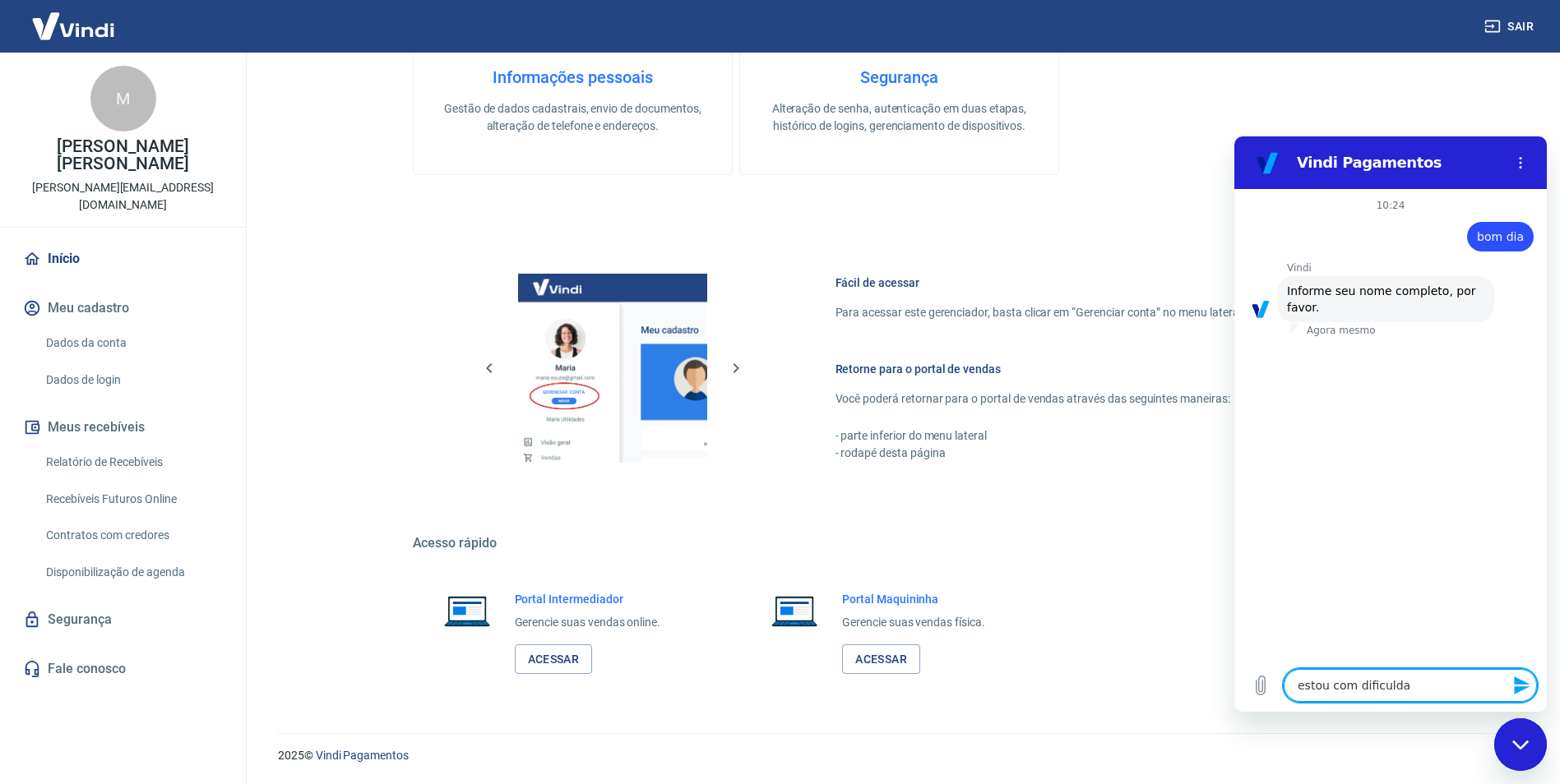
type textarea "x"
type textarea "estou com dificuldad"
type textarea "x"
type textarea "estou com dificuldade"
type textarea "x"
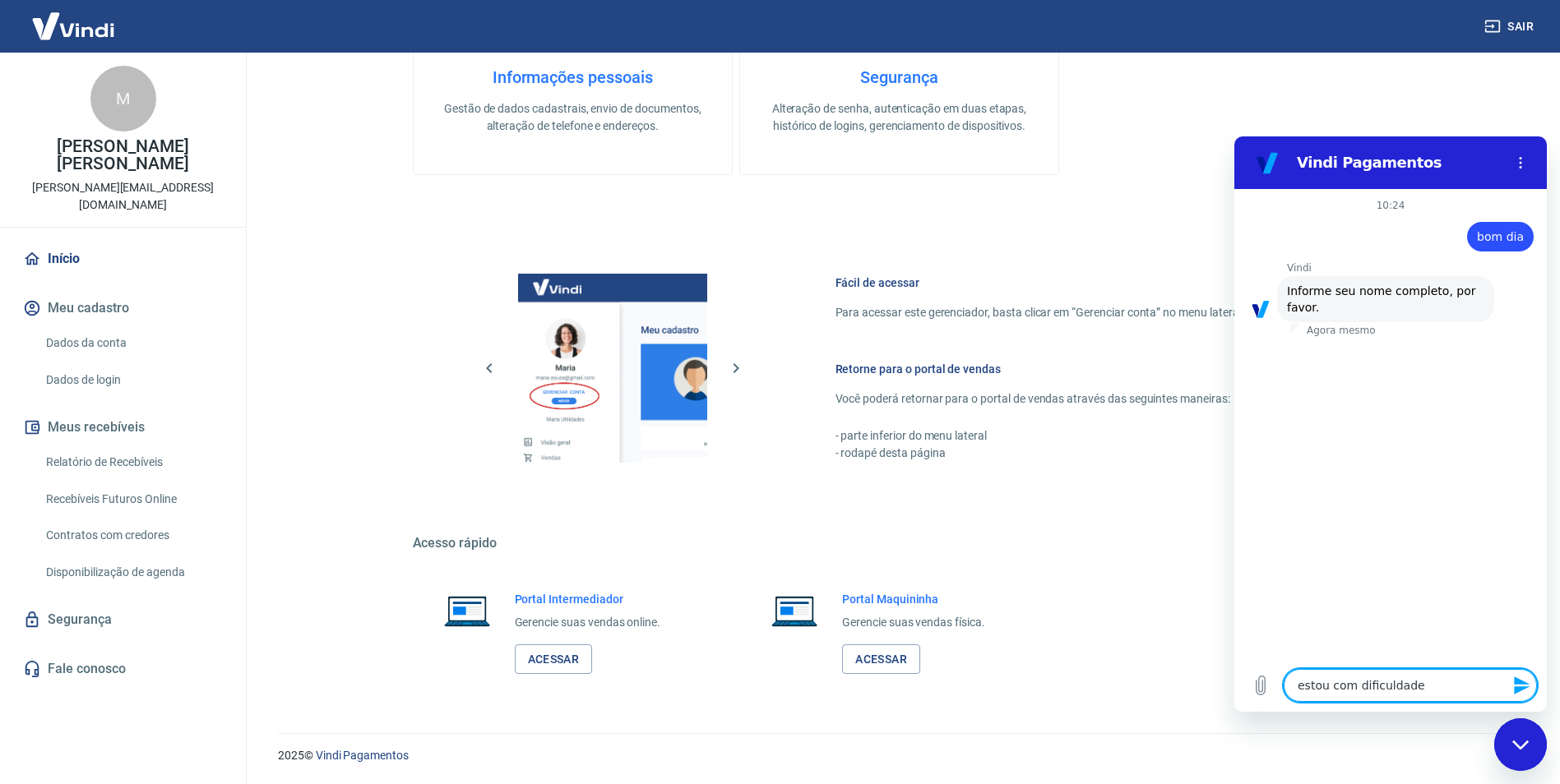
type textarea "estou com dificuldade"
type textarea "x"
type textarea "estou com dificuldade e"
type textarea "x"
type textarea "estou com dificuldade em"
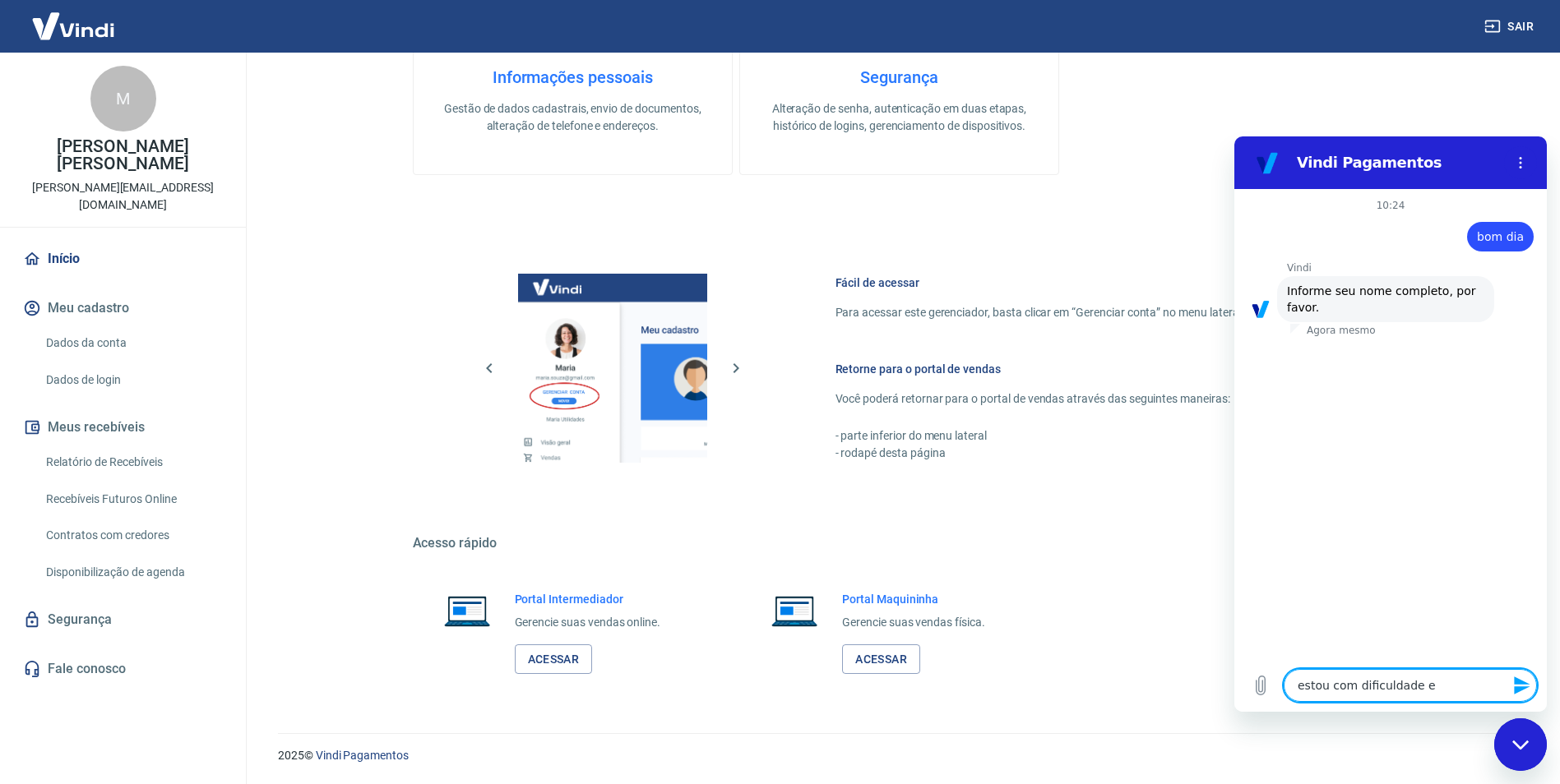
type textarea "x"
type textarea "estou com dificuldade em"
type textarea "x"
type textarea "estou com dificuldade em v"
type textarea "x"
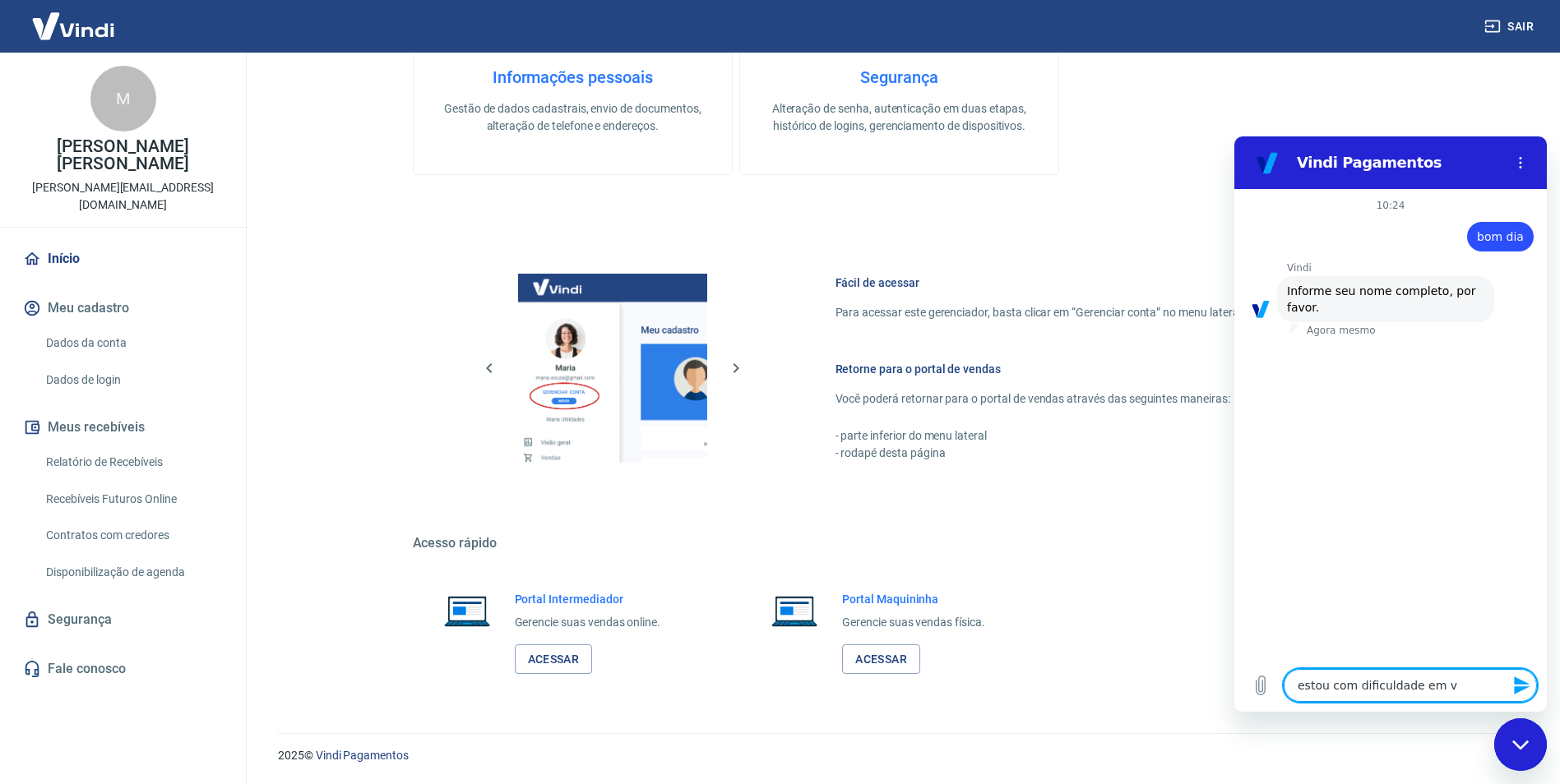
type textarea "estou com dificuldade em ve"
type textarea "x"
type textarea "estou com dificuldade em ver"
type textarea "x"
type textarea "estou com dificuldade em veri"
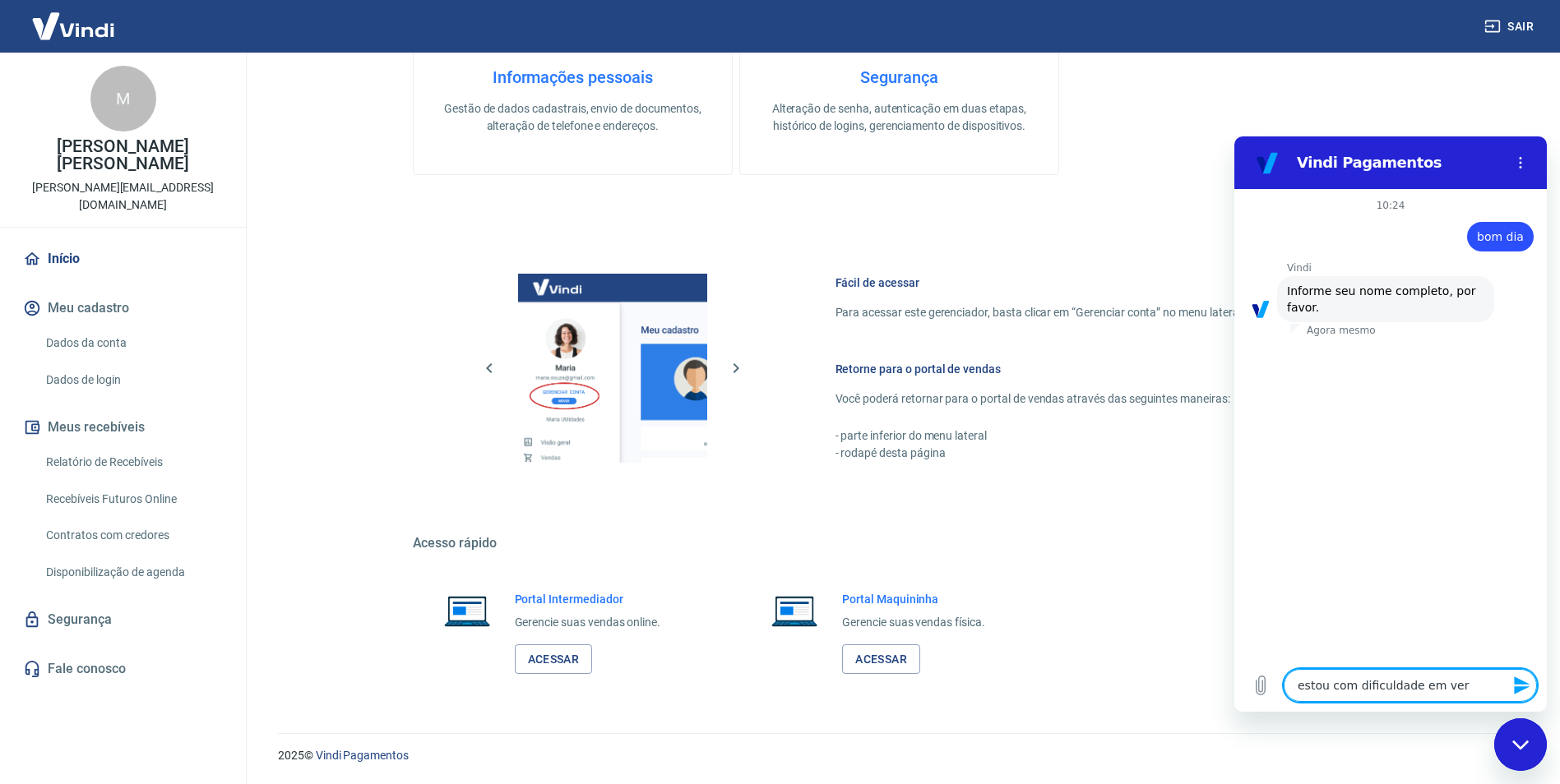
type textarea "x"
type textarea "estou com dificuldade em verif"
type textarea "x"
type textarea "estou com dificuldade em verifi"
type textarea "x"
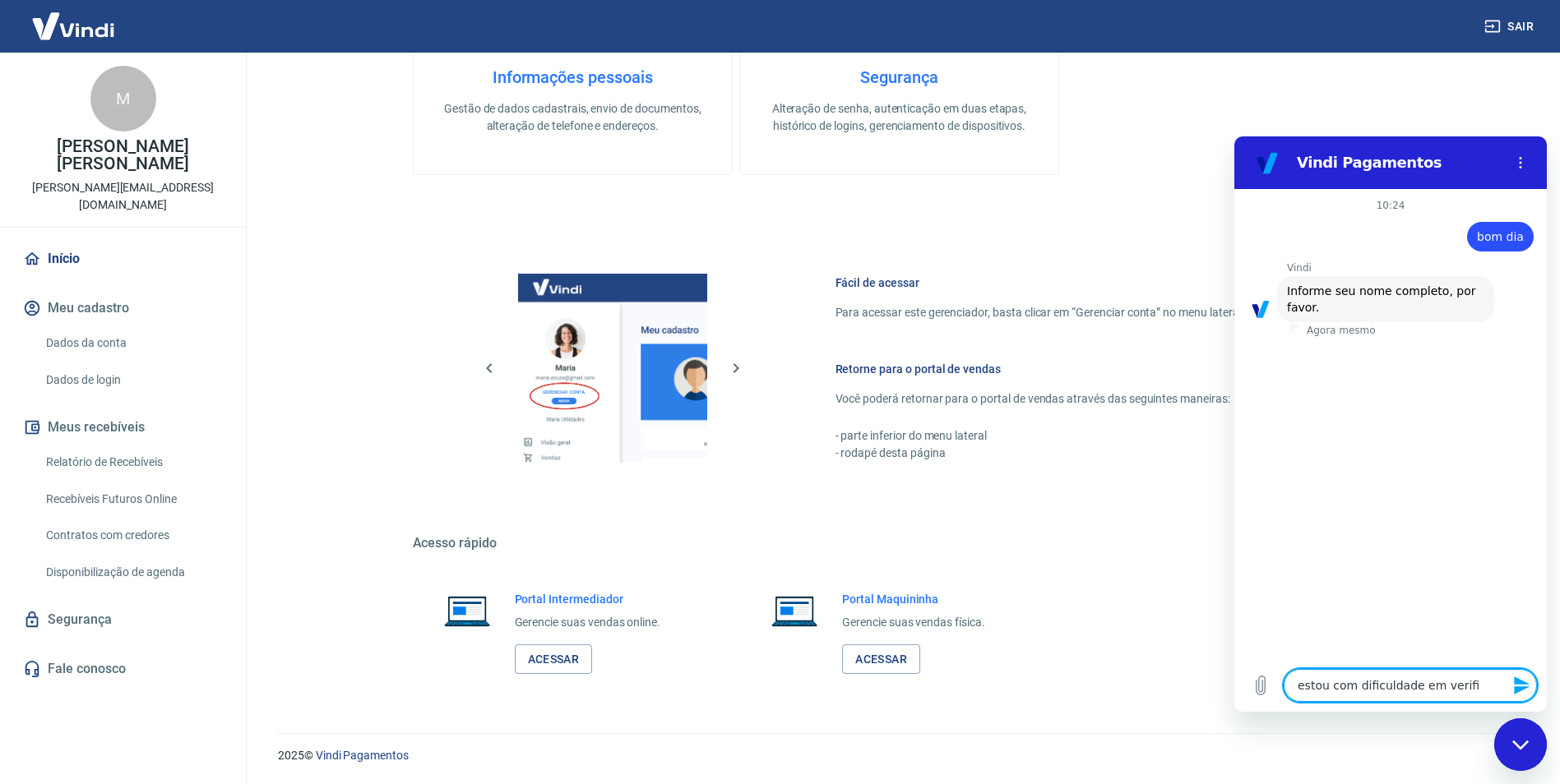
type textarea "estou com dificuldade em verific"
type textarea "x"
type textarea "estou com dificuldade em verifica"
type textarea "x"
type textarea "estou com dificuldade em verificar"
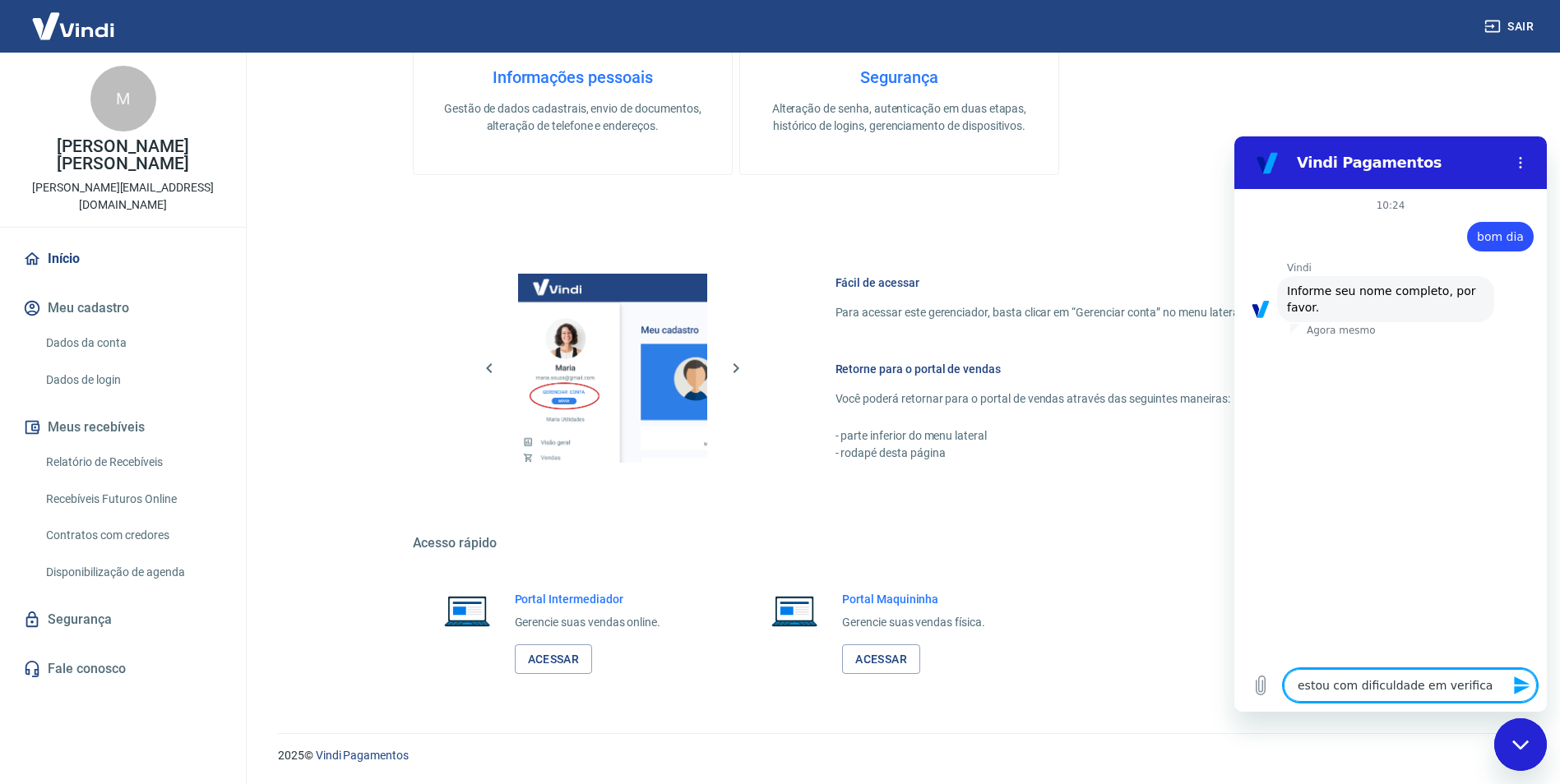
type textarea "x"
type textarea "estou com dificuldade em verificar"
type textarea "x"
type textarea "estou com dificuldade em verificar a"
type textarea "x"
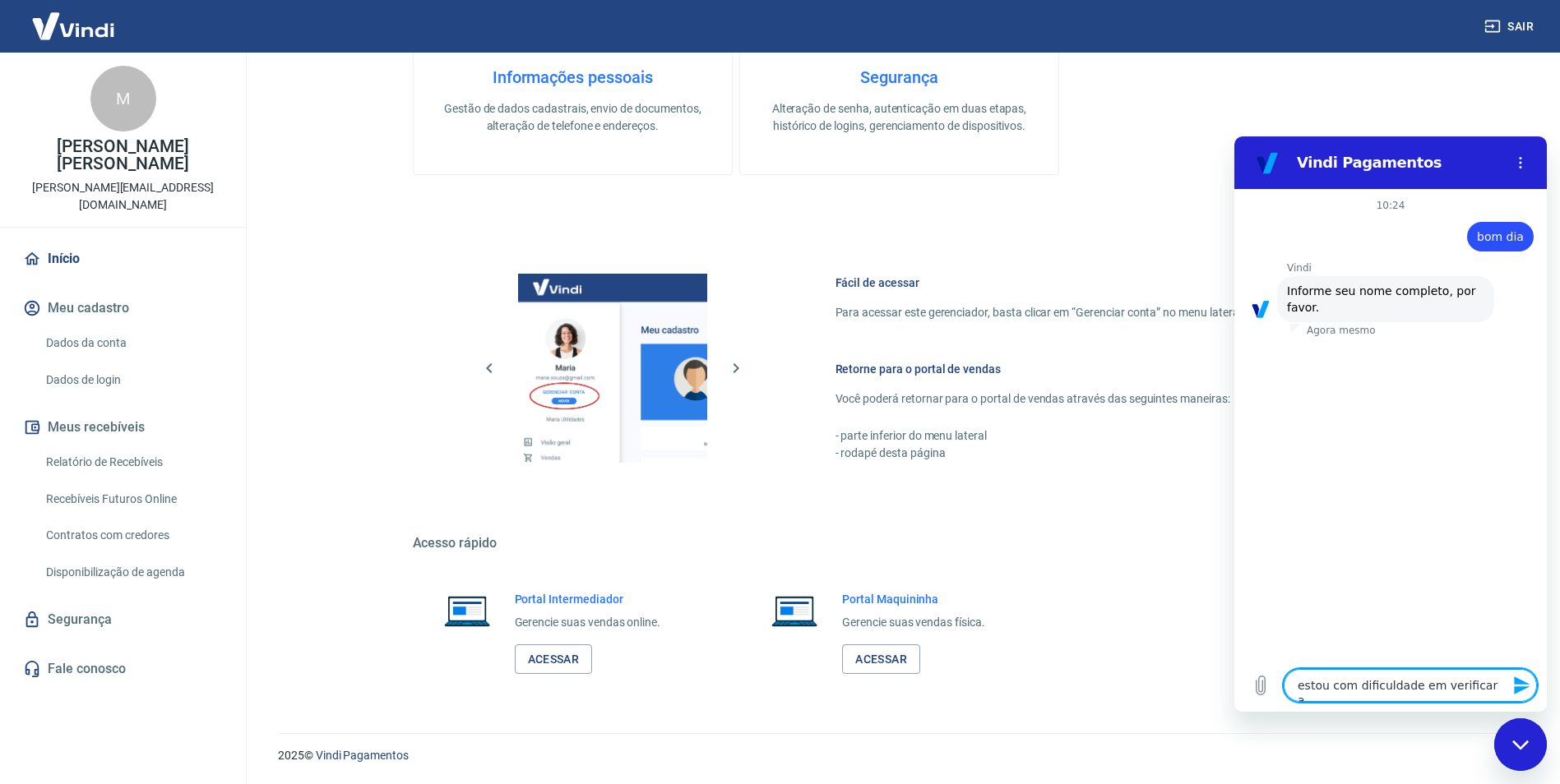
type textarea "estou com dificuldade em verificar a"
type textarea "x"
type textarea "estou com dificuldade em verificar a c"
type textarea "x"
type textarea "estou com dificuldade em verificar a co"
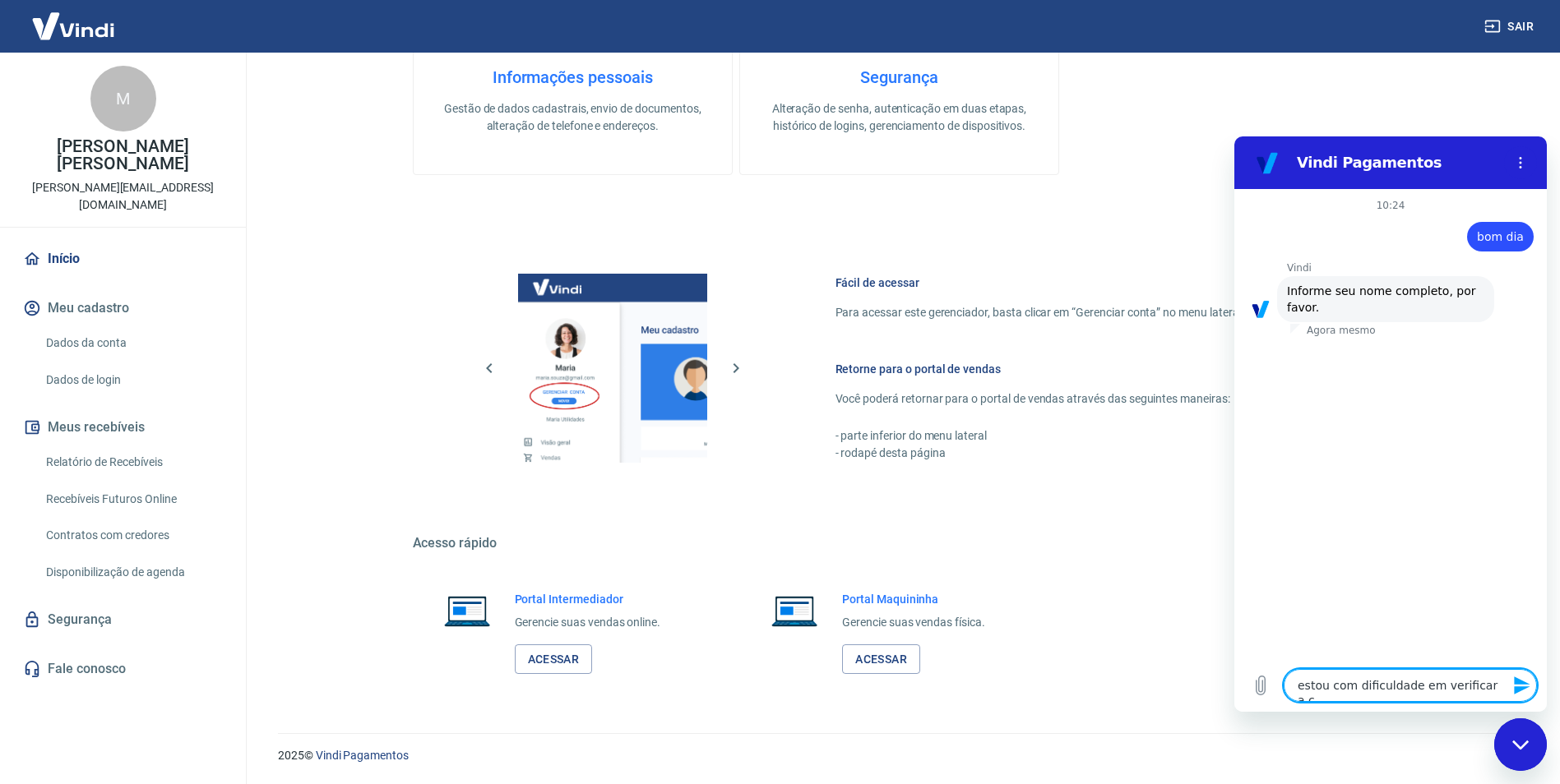
type textarea "x"
type textarea "estou com dificuldade em verificar a con"
type textarea "x"
type textarea "estou com dificuldade em verificar a cont"
type textarea "x"
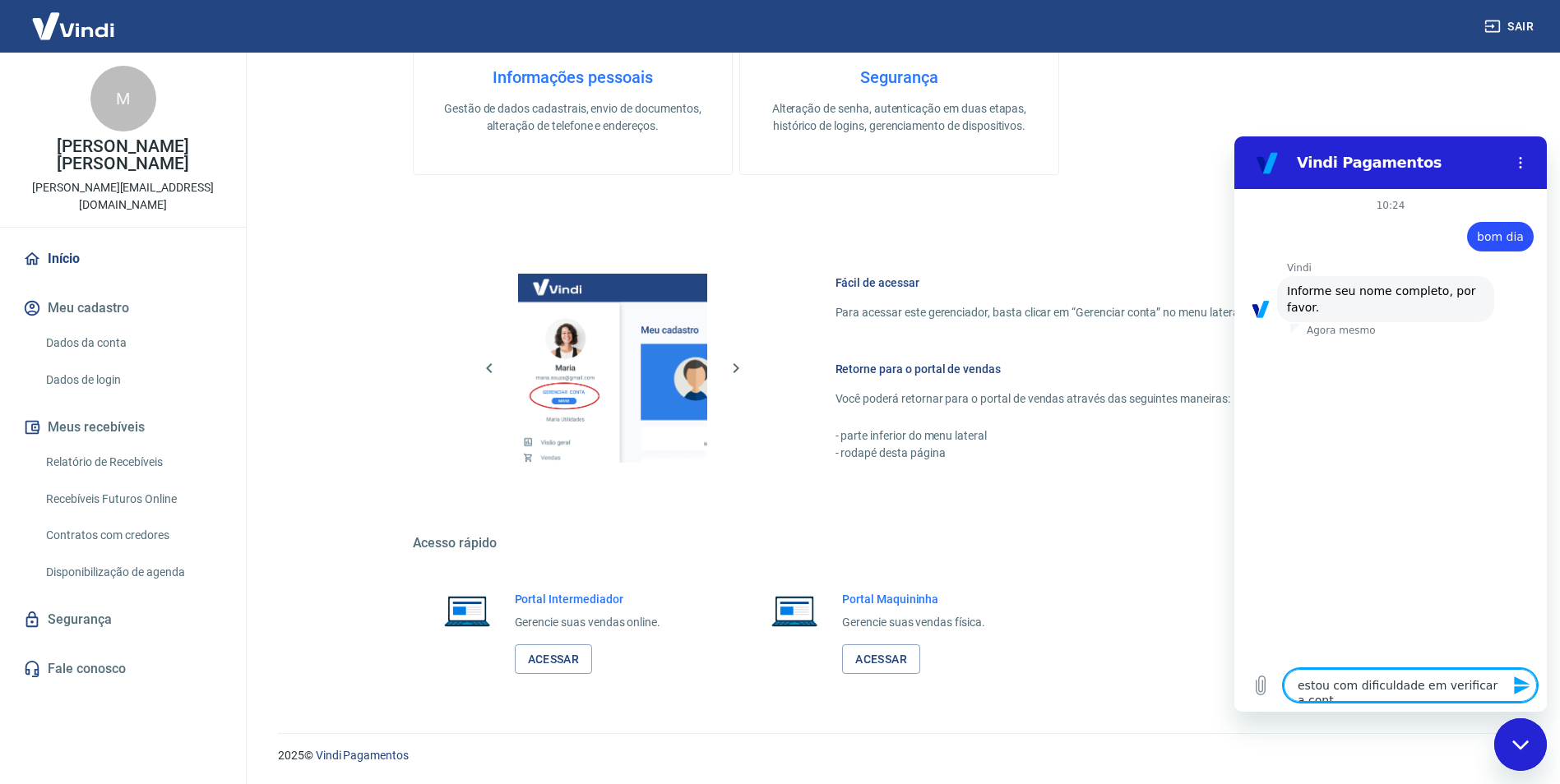
type textarea "estou com dificuldade em verificar a conta"
type textarea "x"
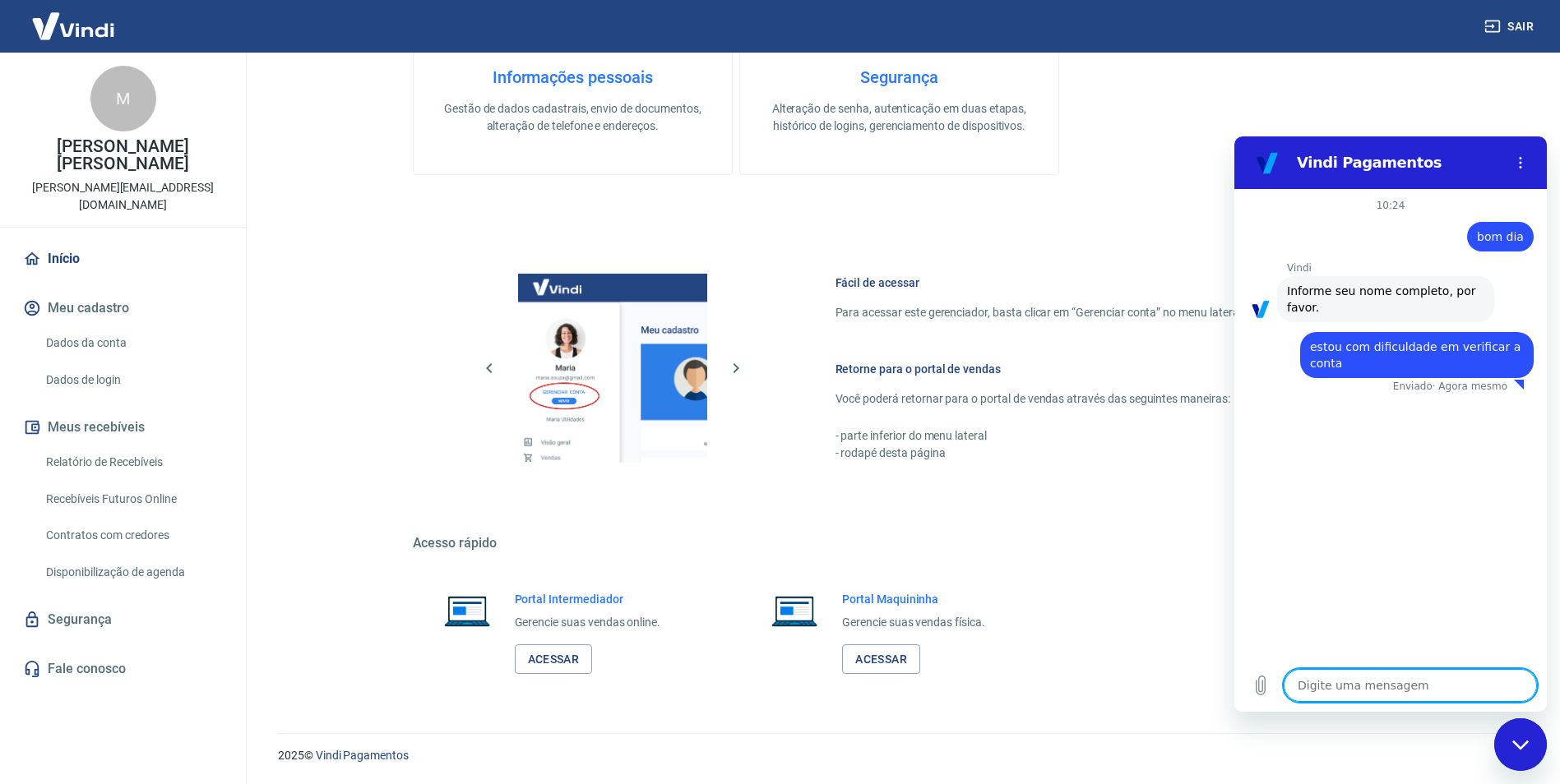
type textarea "x"
click at [1391, 687] on textarea at bounding box center [1410, 686] width 253 height 33
type textarea "5"
type textarea "x"
type textarea "51"
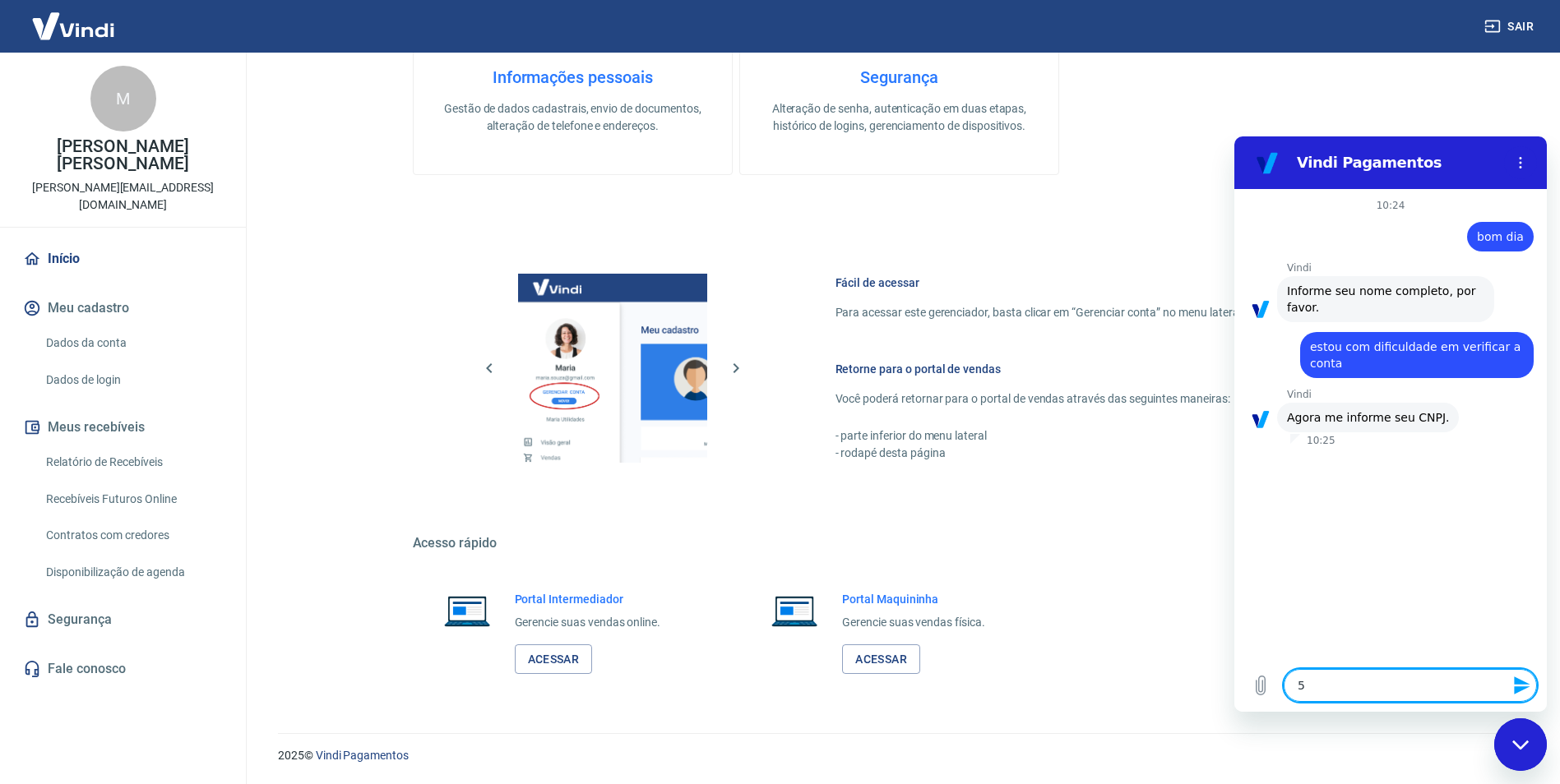
type textarea "x"
type textarea "519"
type textarea "x"
type textarea "5193"
type textarea "x"
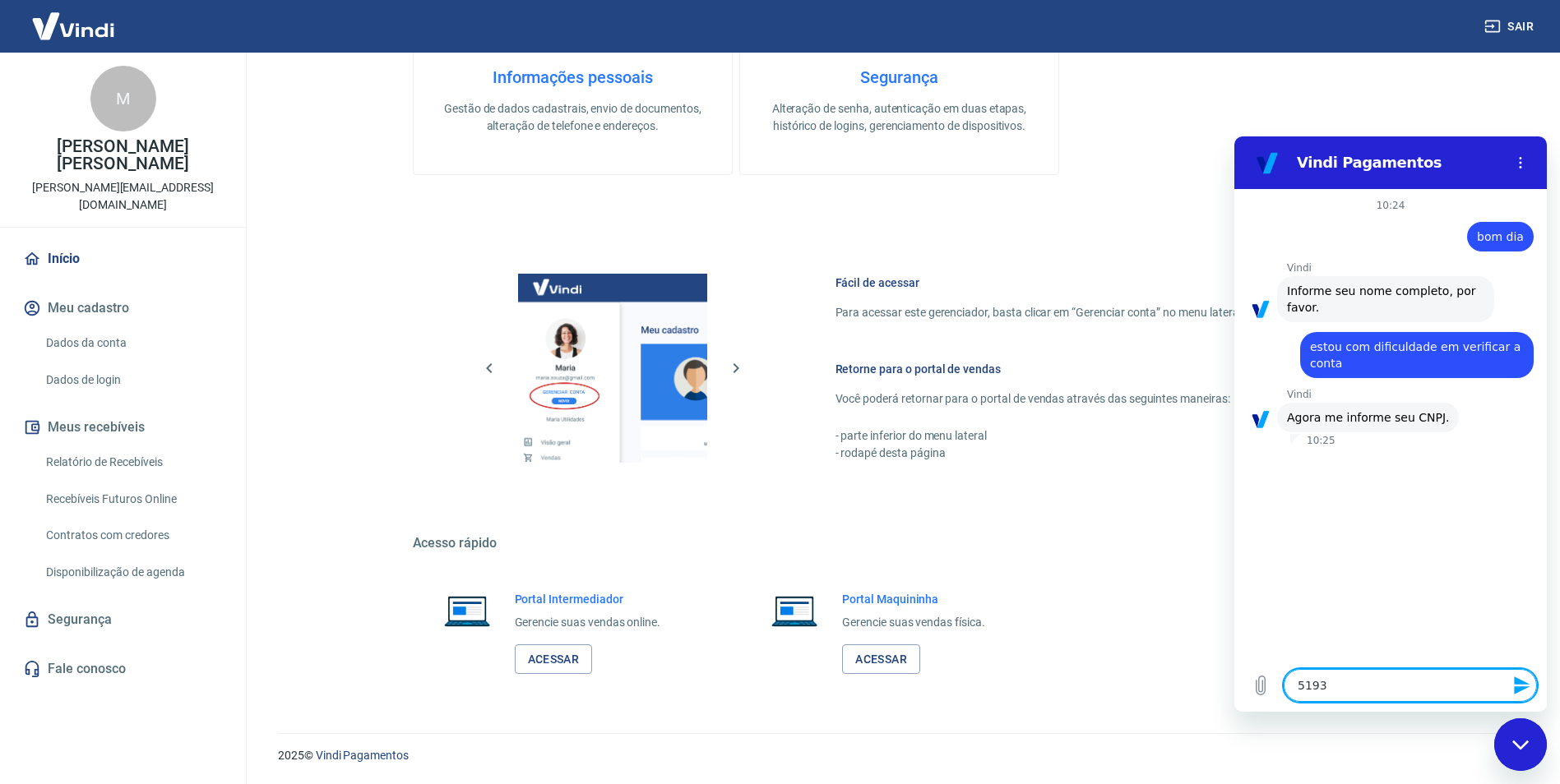
type textarea "51936"
type textarea "x"
type textarea "519367"
type textarea "x"
type textarea "5193678"
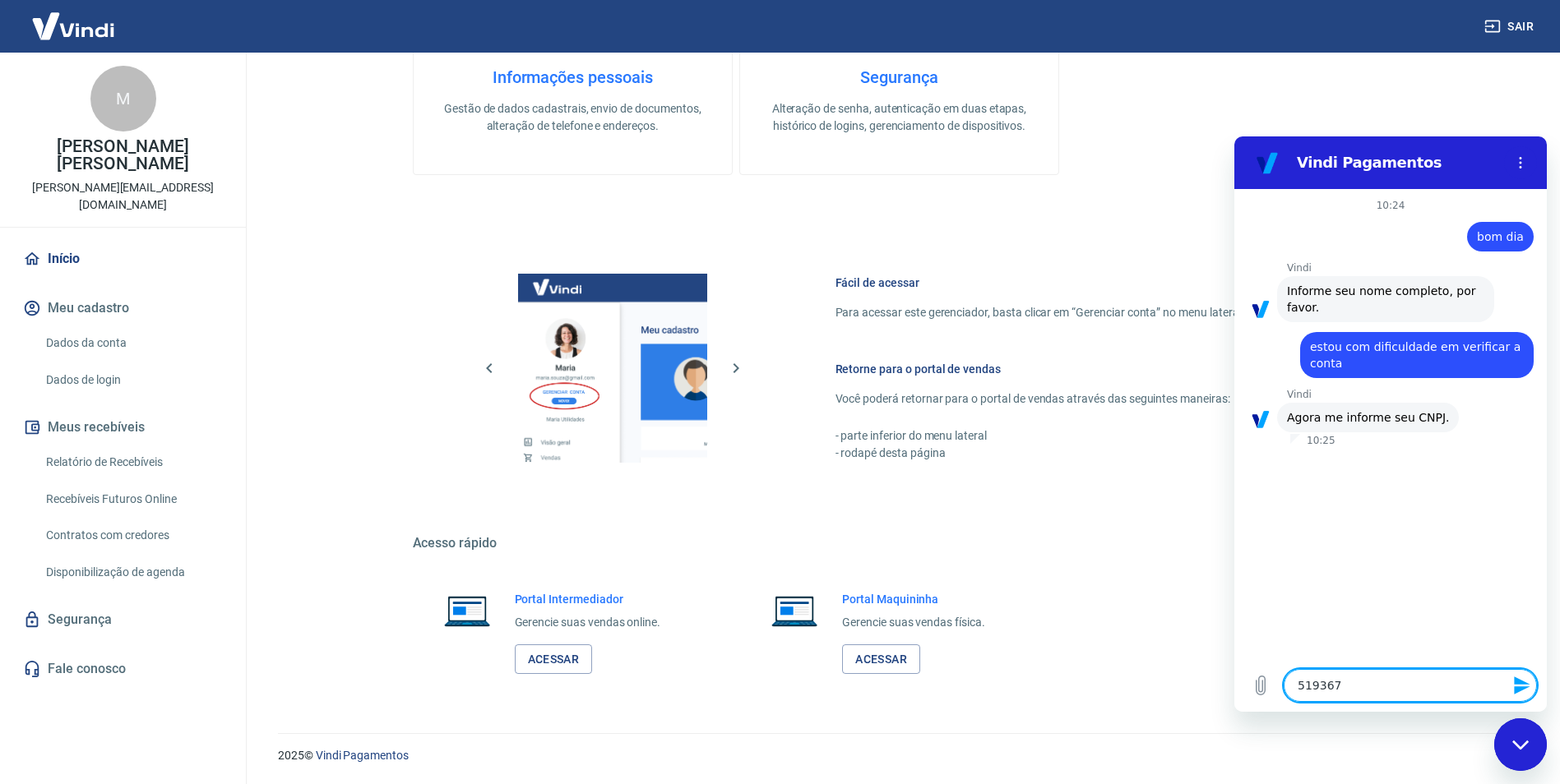
type textarea "x"
type textarea "51936788"
type textarea "x"
type textarea "519367880"
type textarea "x"
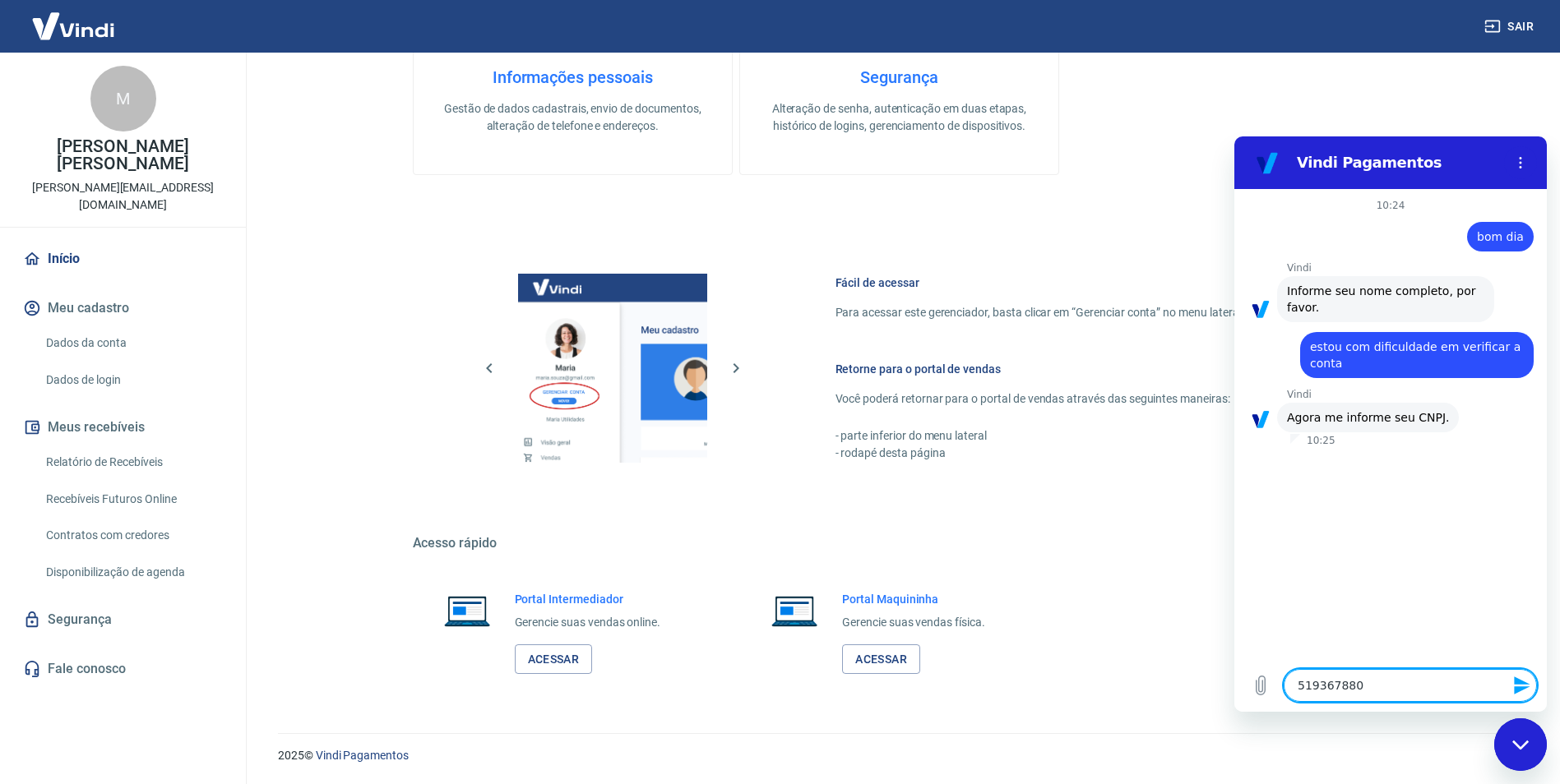
type textarea "5193678800"
type textarea "x"
type textarea "51936788000"
type textarea "x"
type textarea "519367880001"
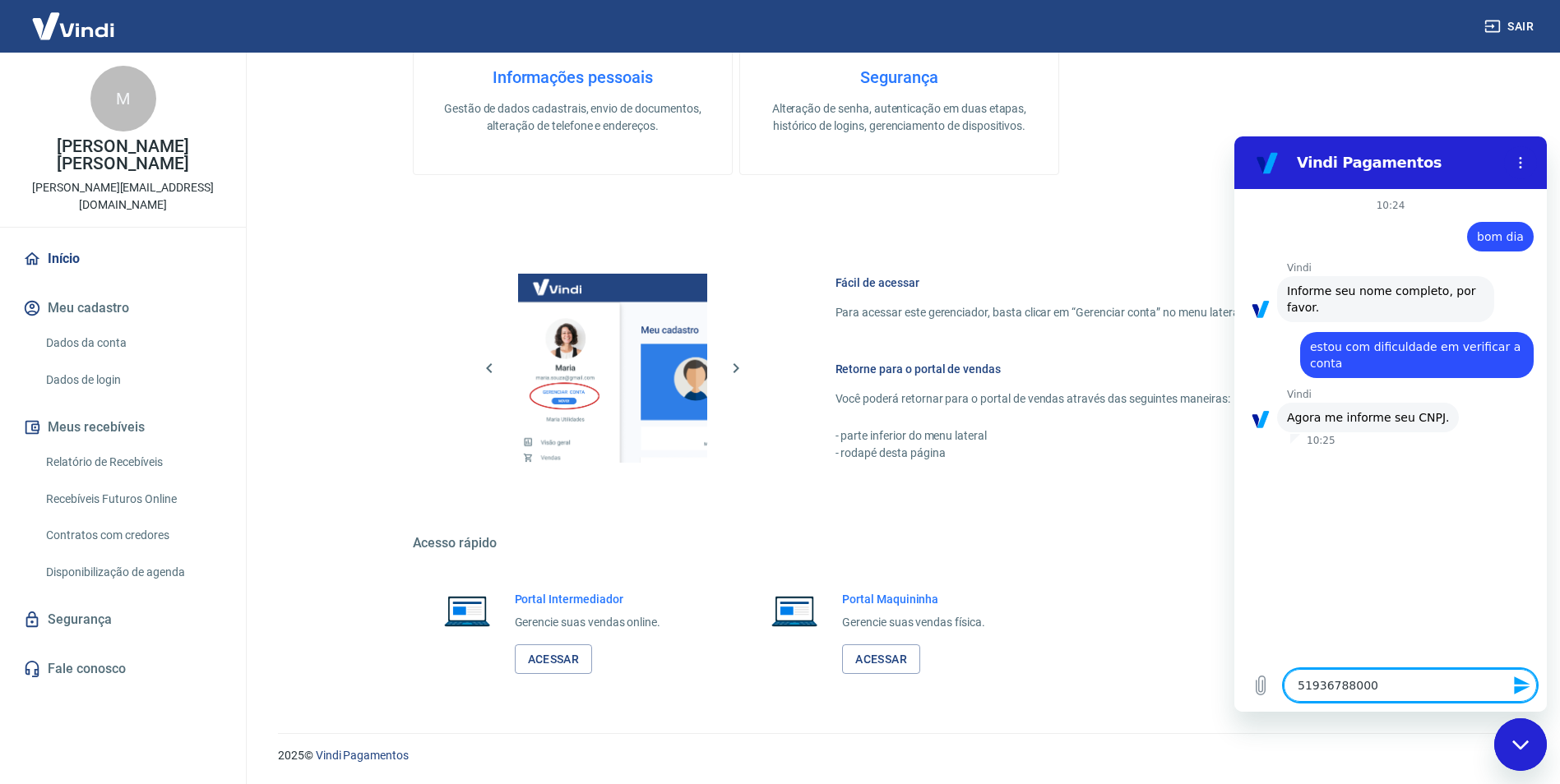
type textarea "x"
type textarea "5193678800014"
type textarea "x"
type textarea "51936788000144"
type textarea "x"
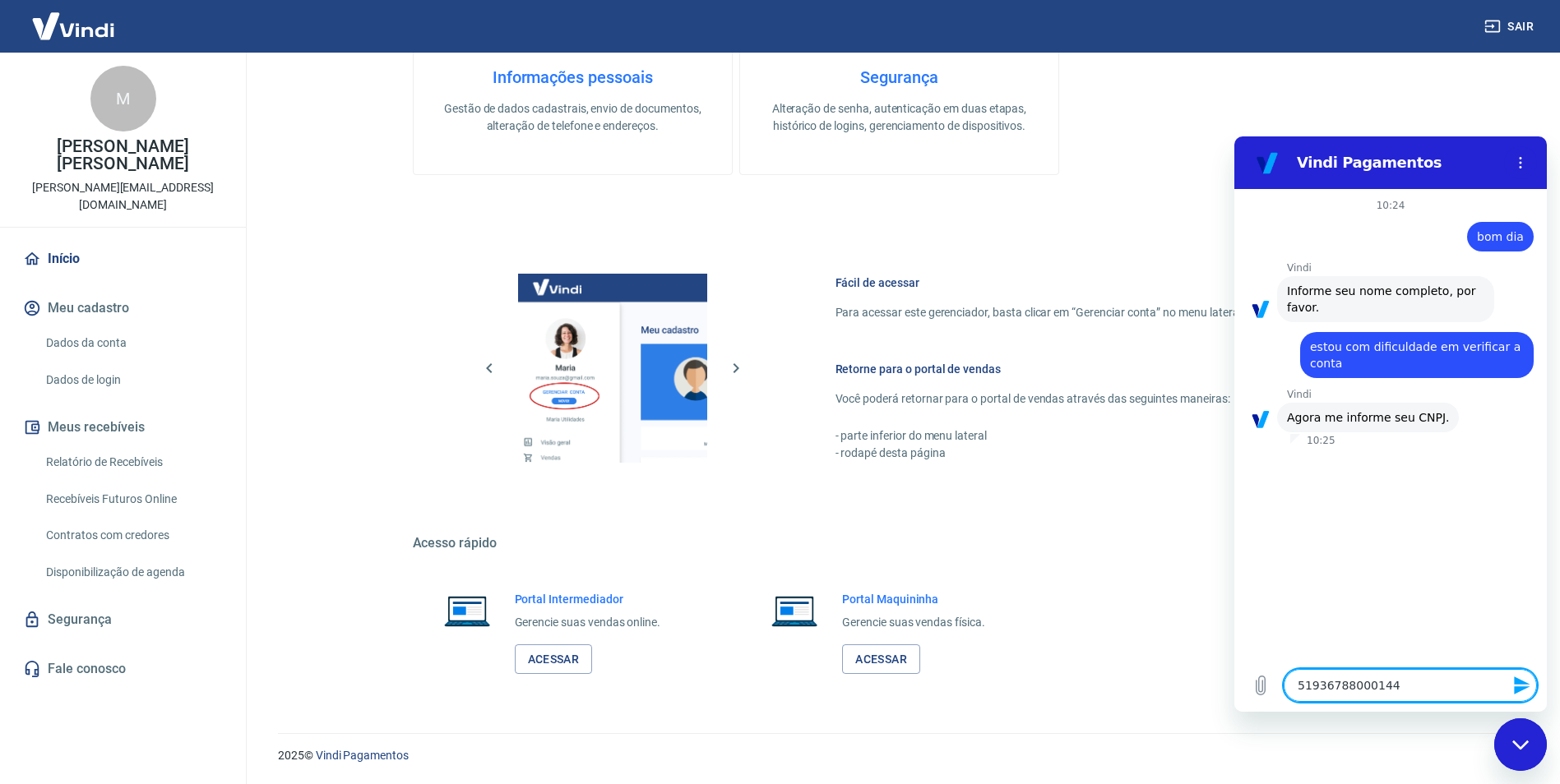
click at [1328, 685] on textarea "51936788000144" at bounding box center [1410, 686] width 253 height 33
type textarea "5193788000144"
type textarea "x"
type textarea "51934788000144"
type textarea "x"
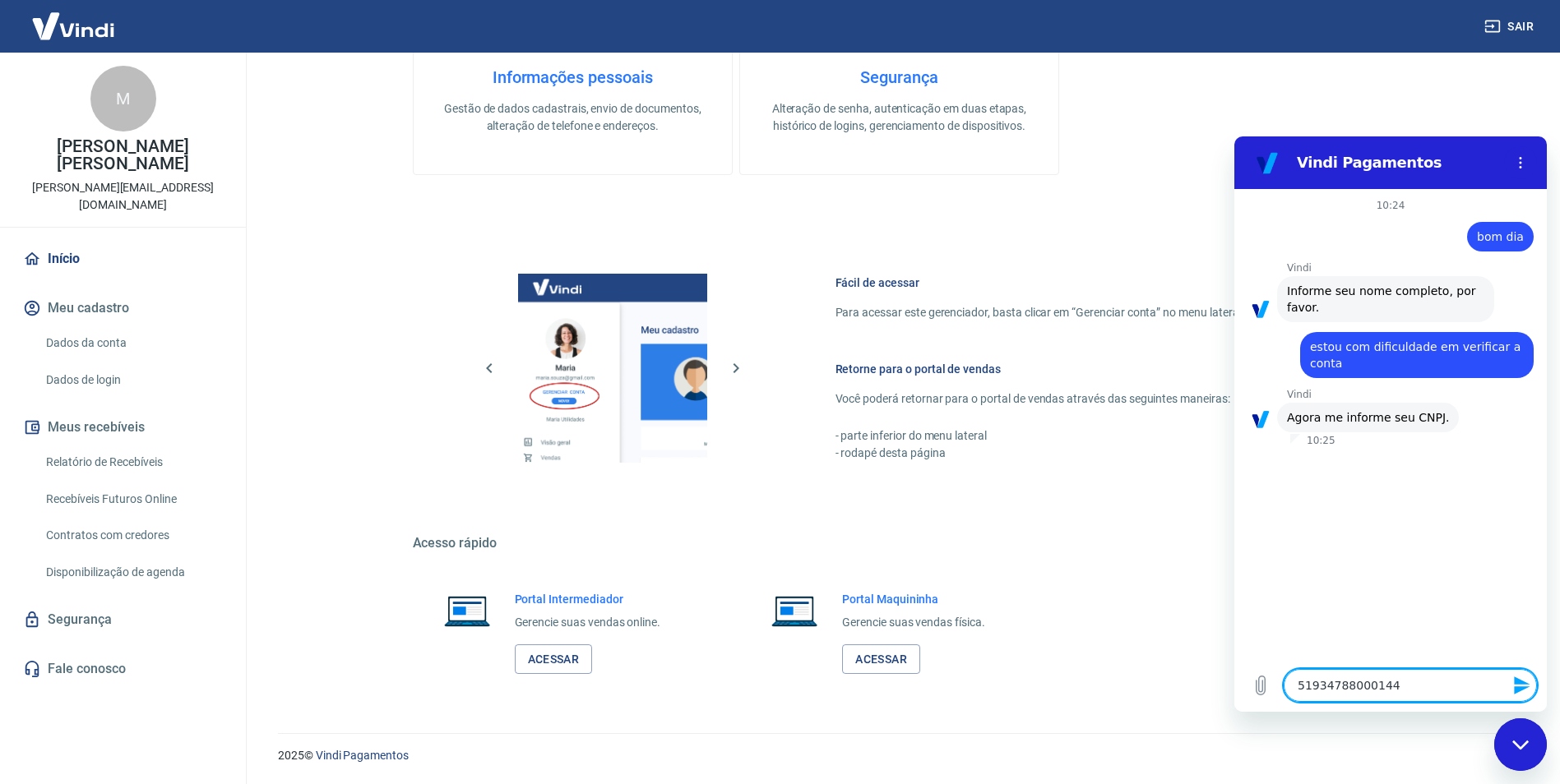
type textarea "51934788000144"
click at [1521, 687] on icon "Enviar mensagem" at bounding box center [1522, 686] width 16 height 18
type textarea "x"
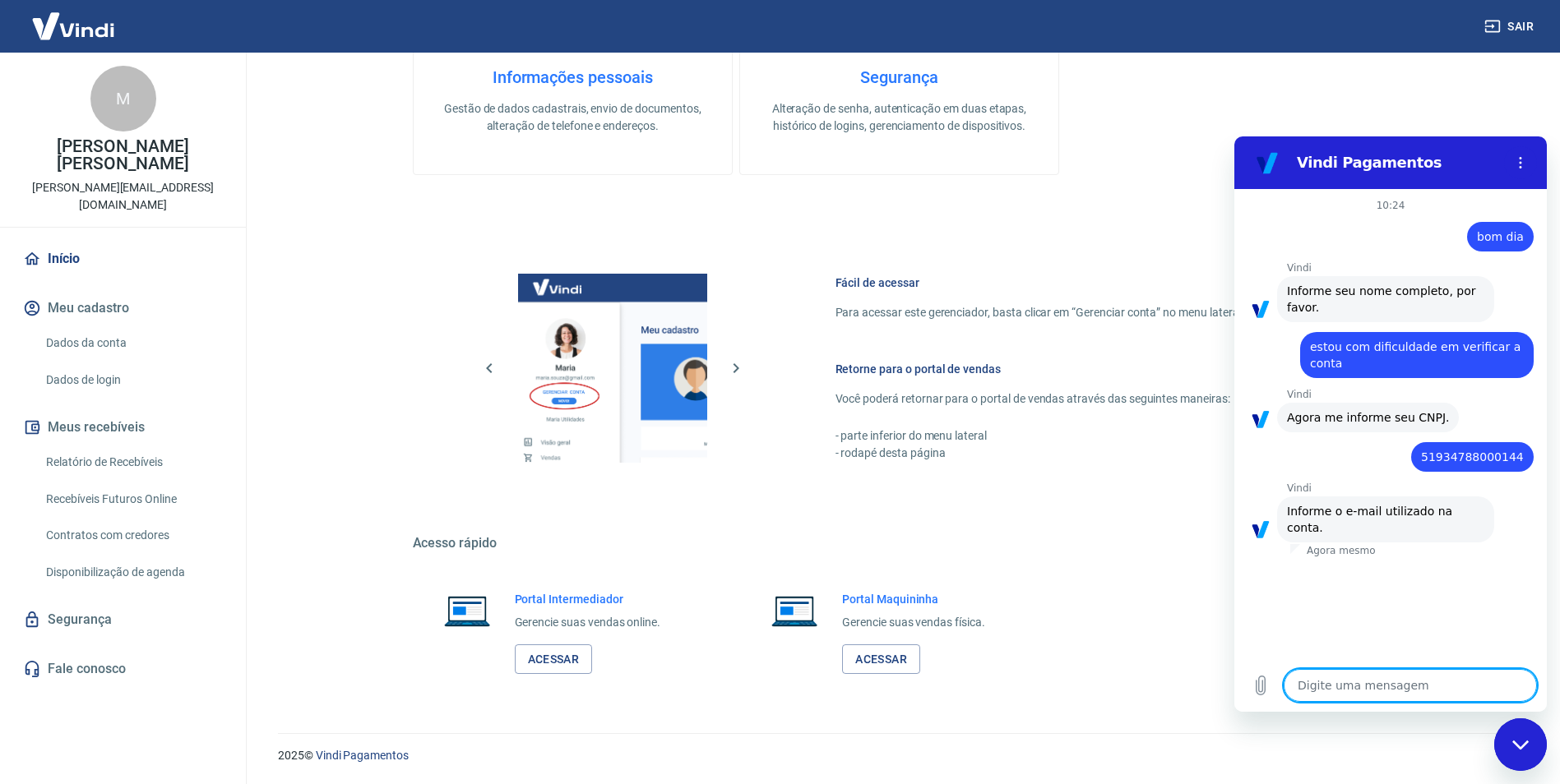
click at [1395, 692] on textarea at bounding box center [1410, 686] width 253 height 33
type textarea "m"
type textarea "x"
type textarea "ma"
type textarea "x"
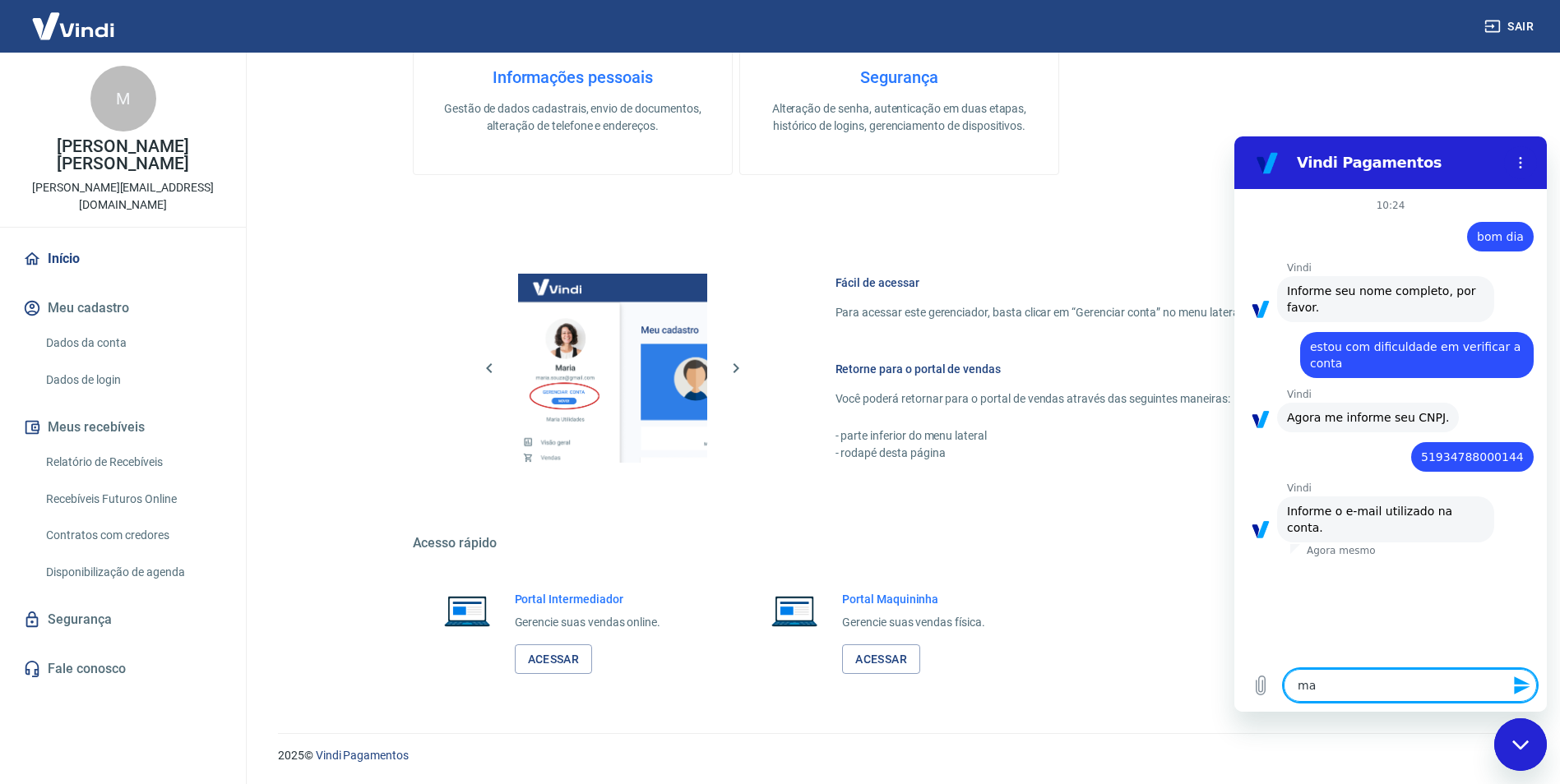
type textarea "mar"
type textarea "x"
type textarea "marc"
type textarea "x"
type textarea "marce"
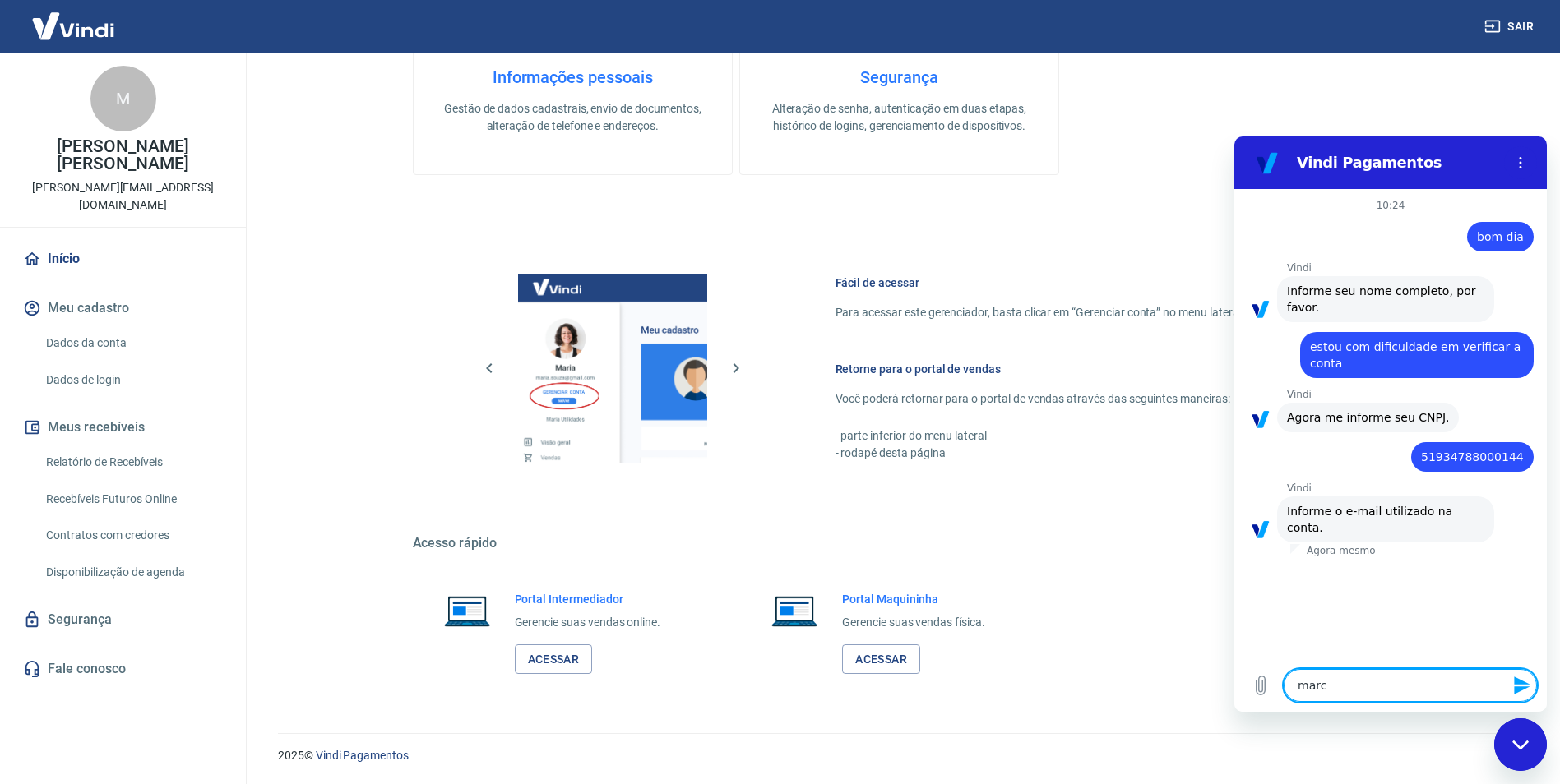
type textarea "x"
type textarea "marcel"
type textarea "x"
type textarea "marcell"
type textarea "x"
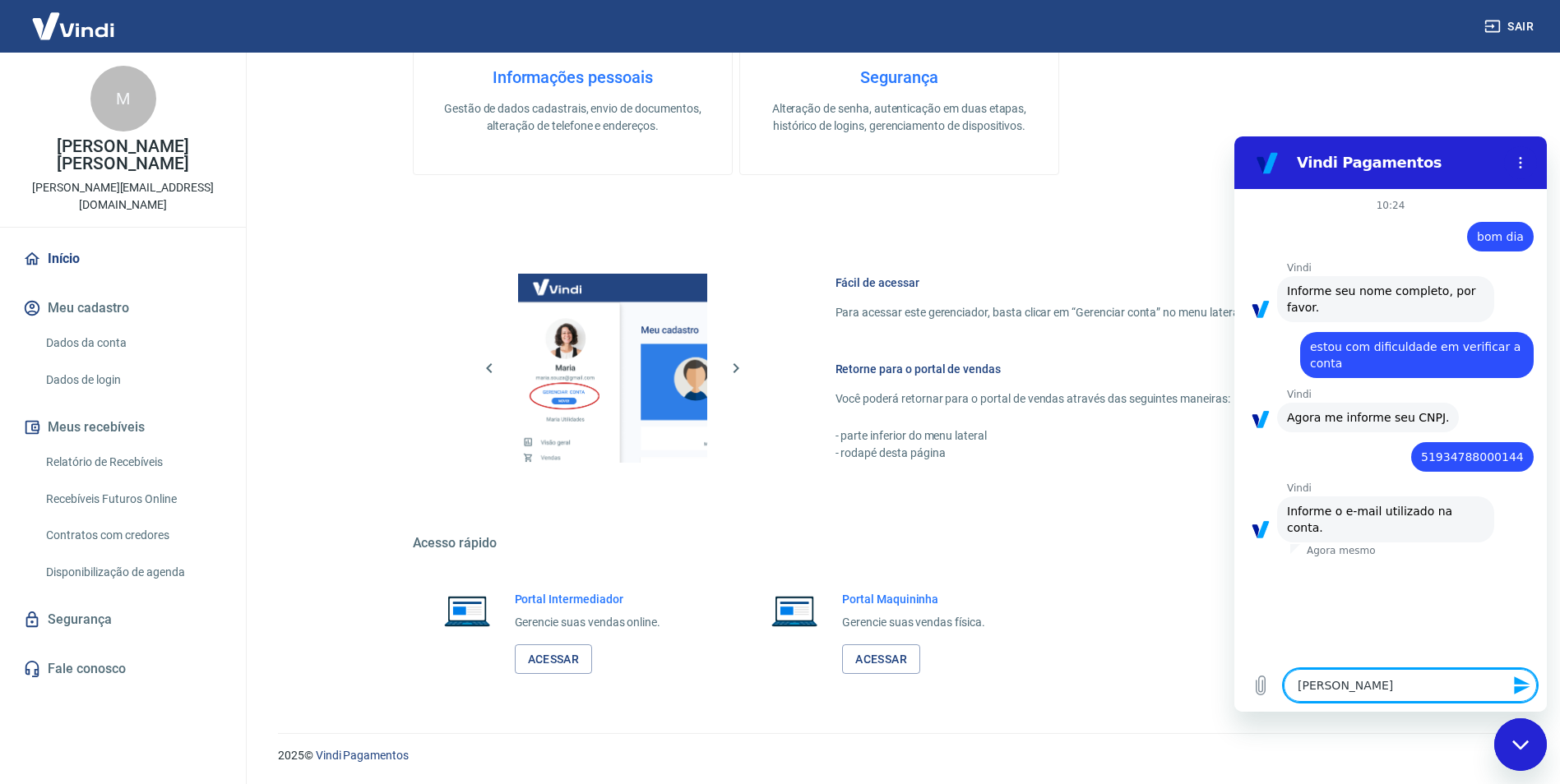
type textarea "marcello"
type textarea "x"
type textarea "marcello_"
type textarea "x"
type textarea "marcello_a"
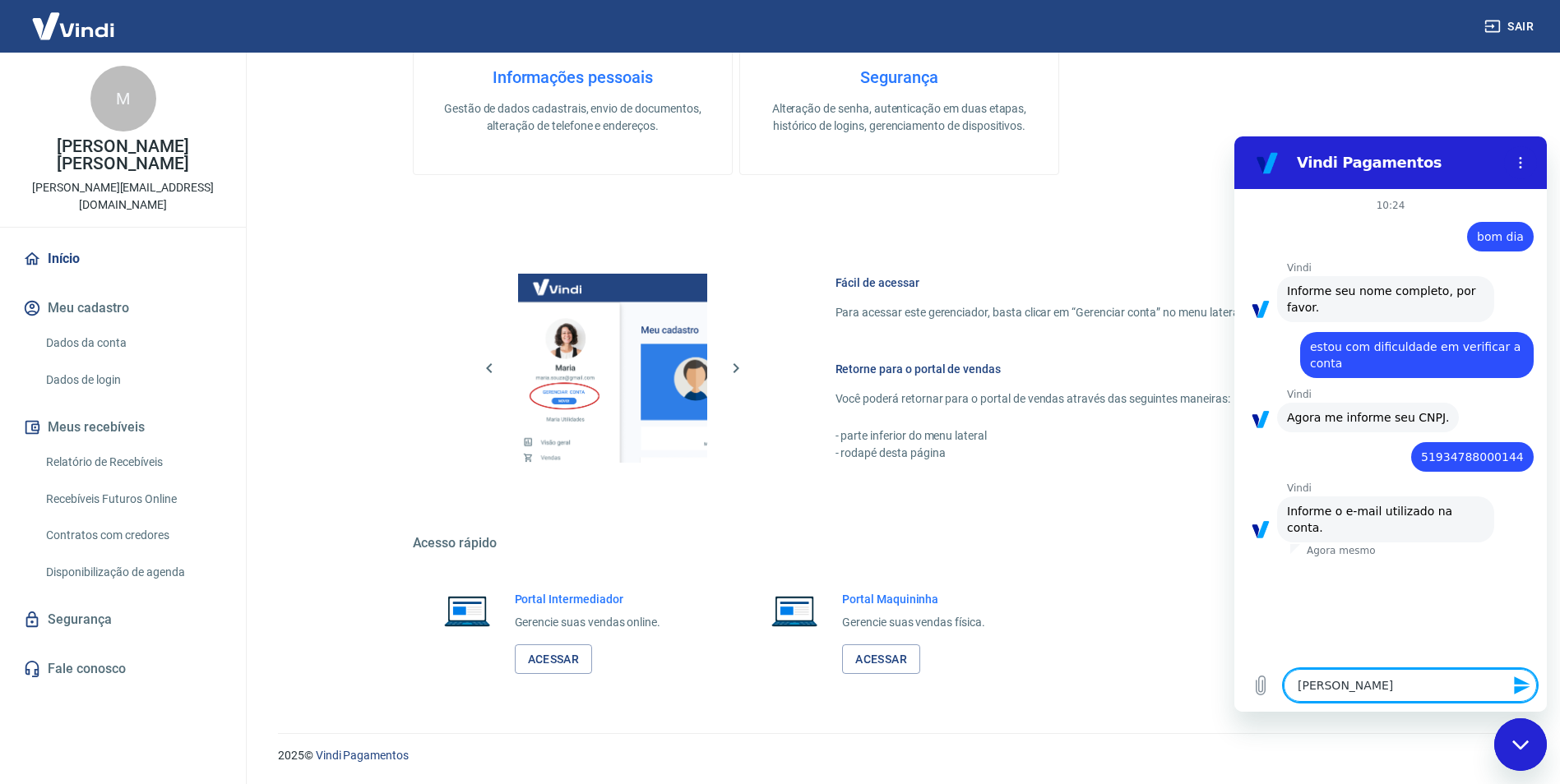
type textarea "x"
type textarea "marcello_ag"
type textarea "x"
type textarea "marcello_agu"
type textarea "x"
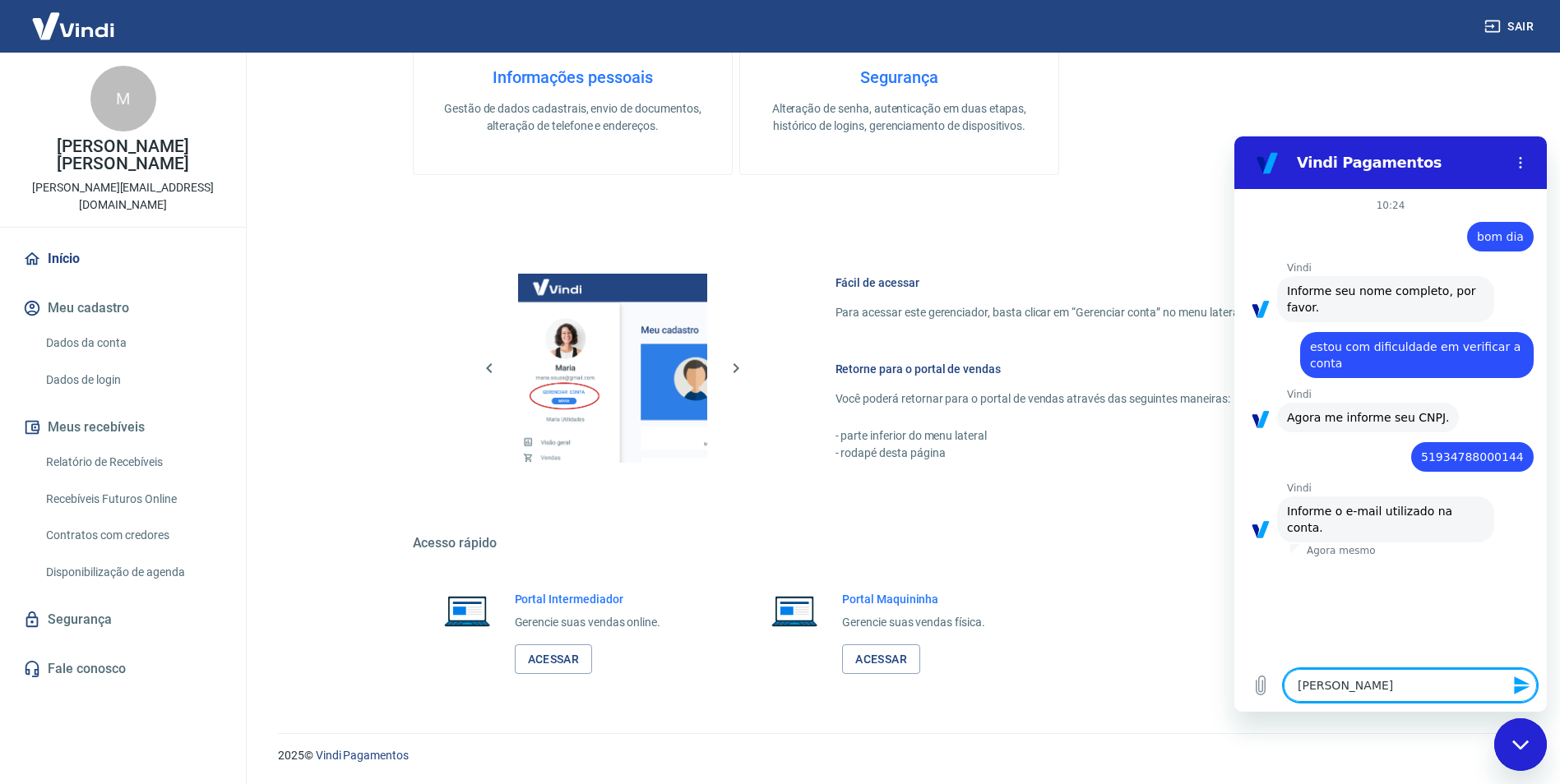
type textarea "marcello_agui"
type textarea "x"
type textarea "marcello_aguia"
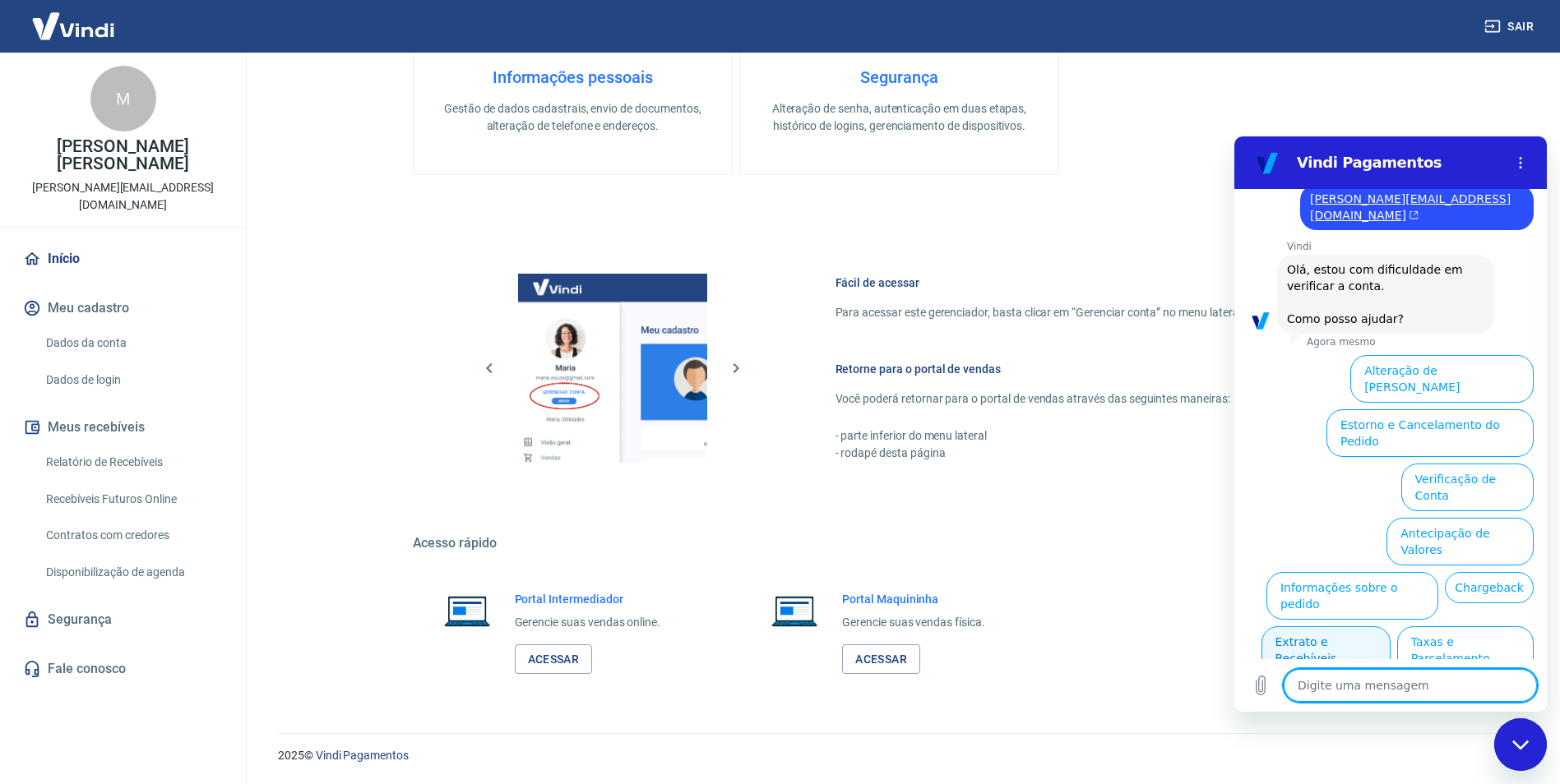
scroll to position [370, 0]
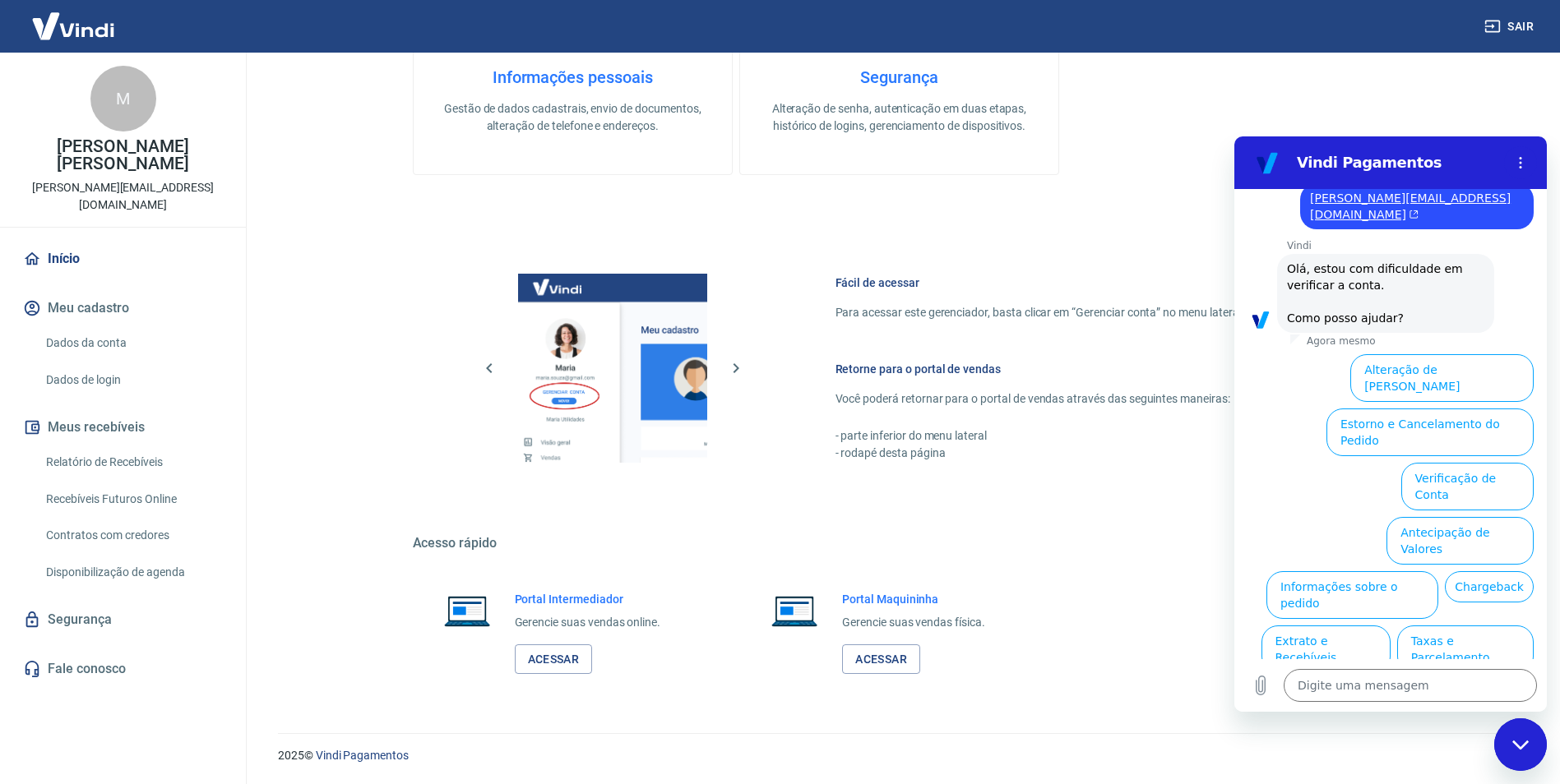
click at [1487, 463] on button "Verificação de Conta" at bounding box center [1467, 486] width 132 height 47
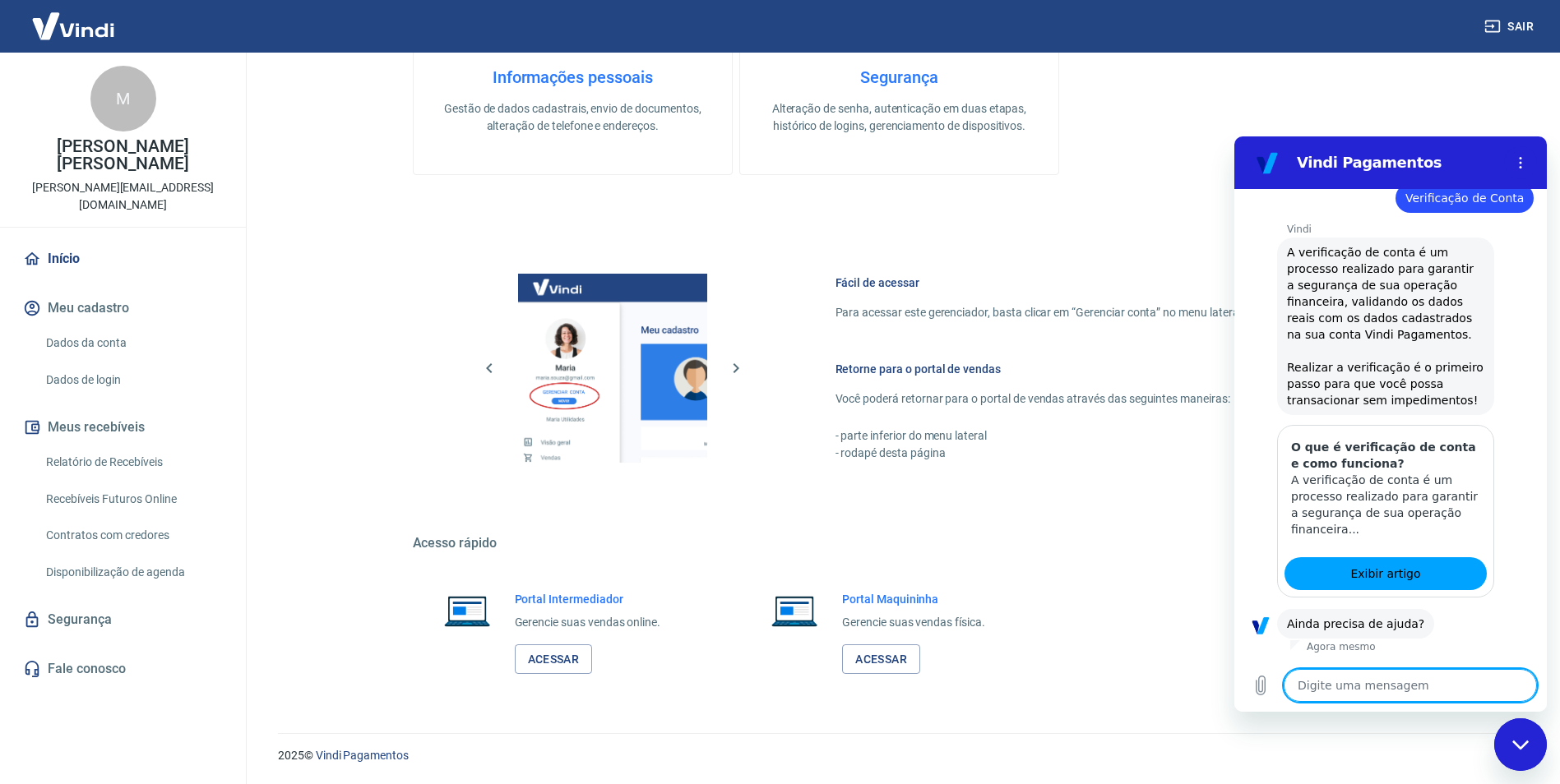
scroll to position [532, 0]
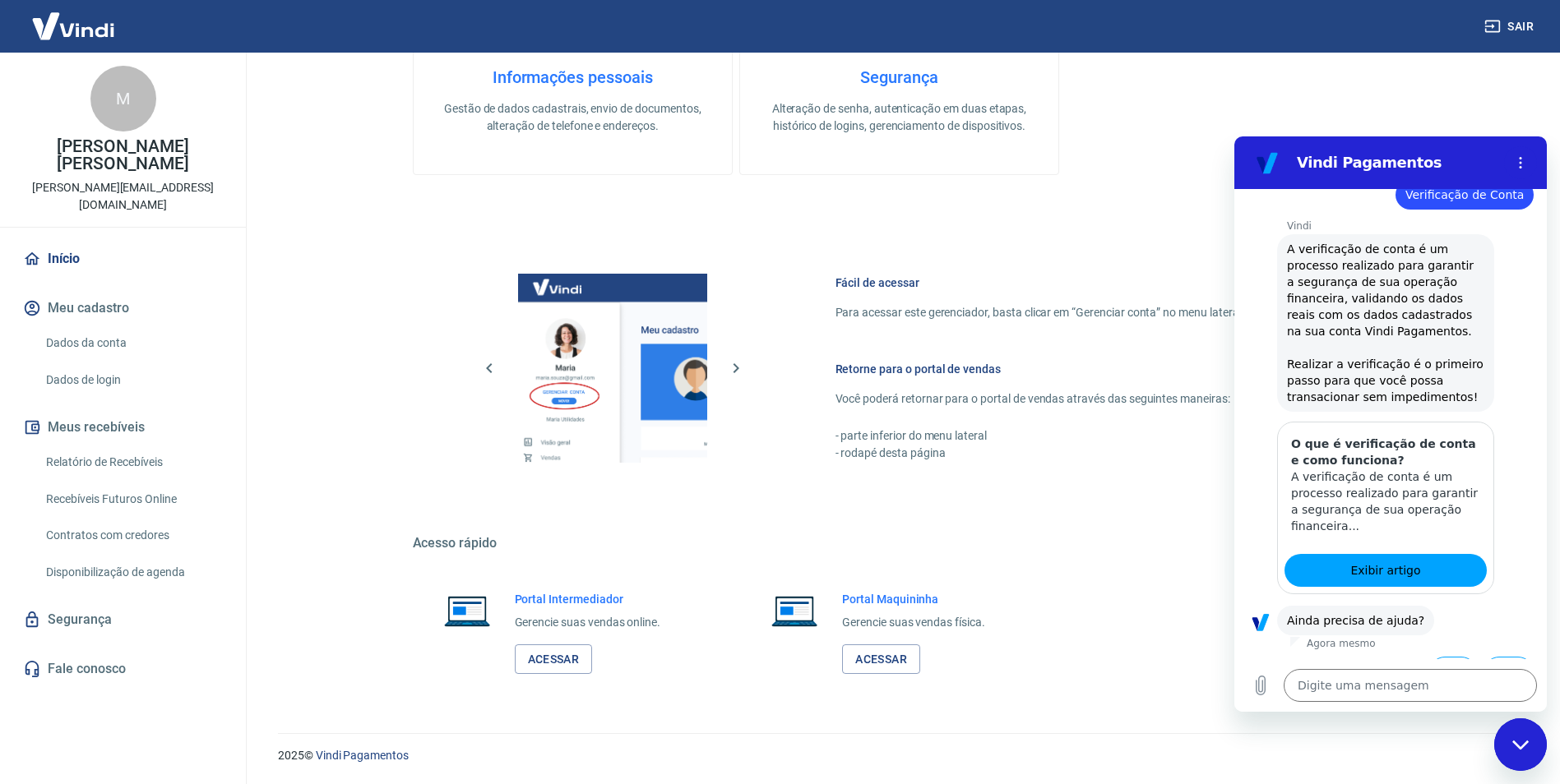
click at [1436, 657] on div "Sim Não" at bounding box center [1390, 670] width 312 height 41
click at [1438, 657] on button "Sim" at bounding box center [1453, 672] width 47 height 32
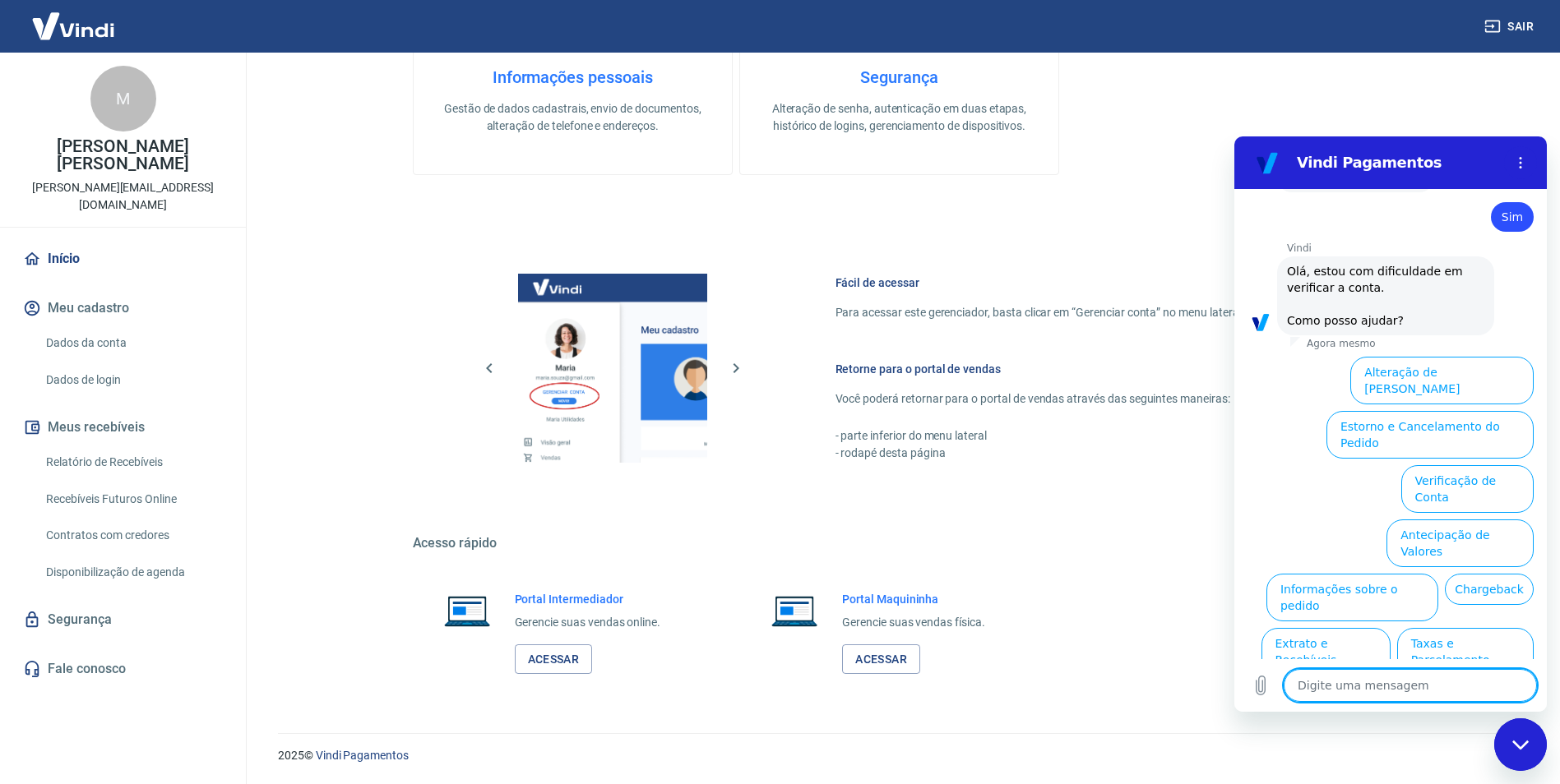
scroll to position [978, 0]
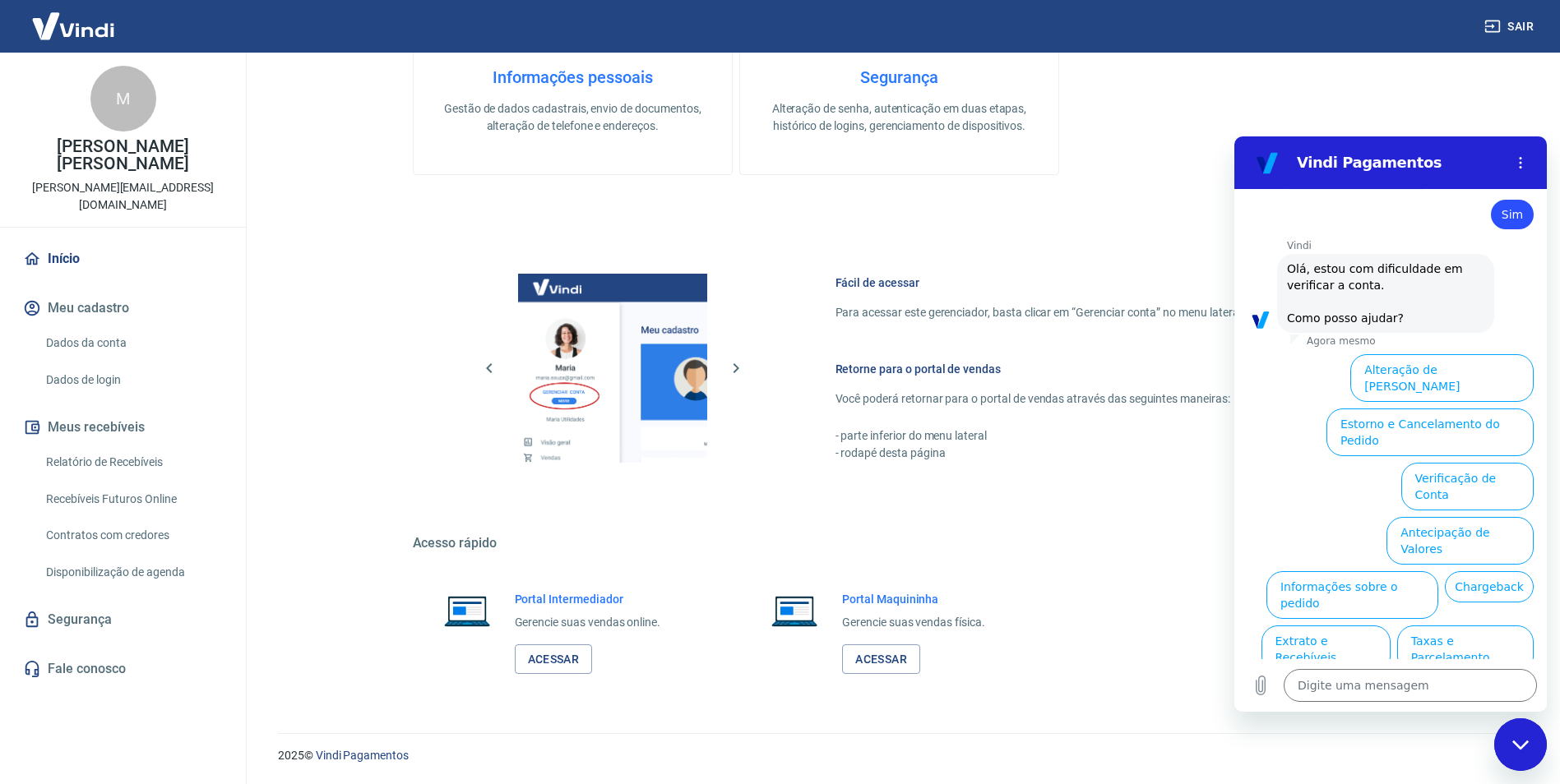
click at [1471, 463] on button "Verificação de Conta" at bounding box center [1467, 486] width 132 height 47
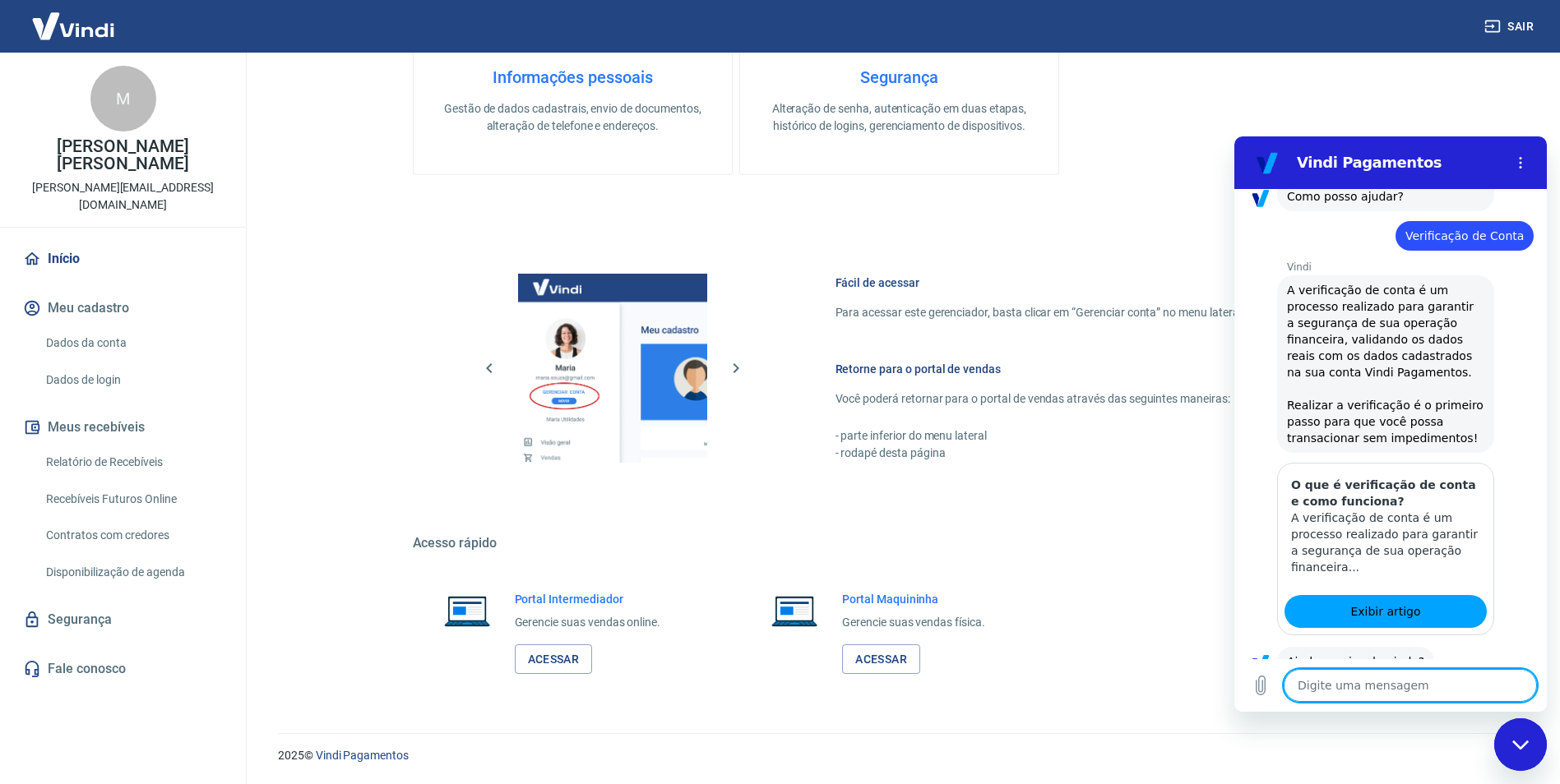
scroll to position [1140, 0]
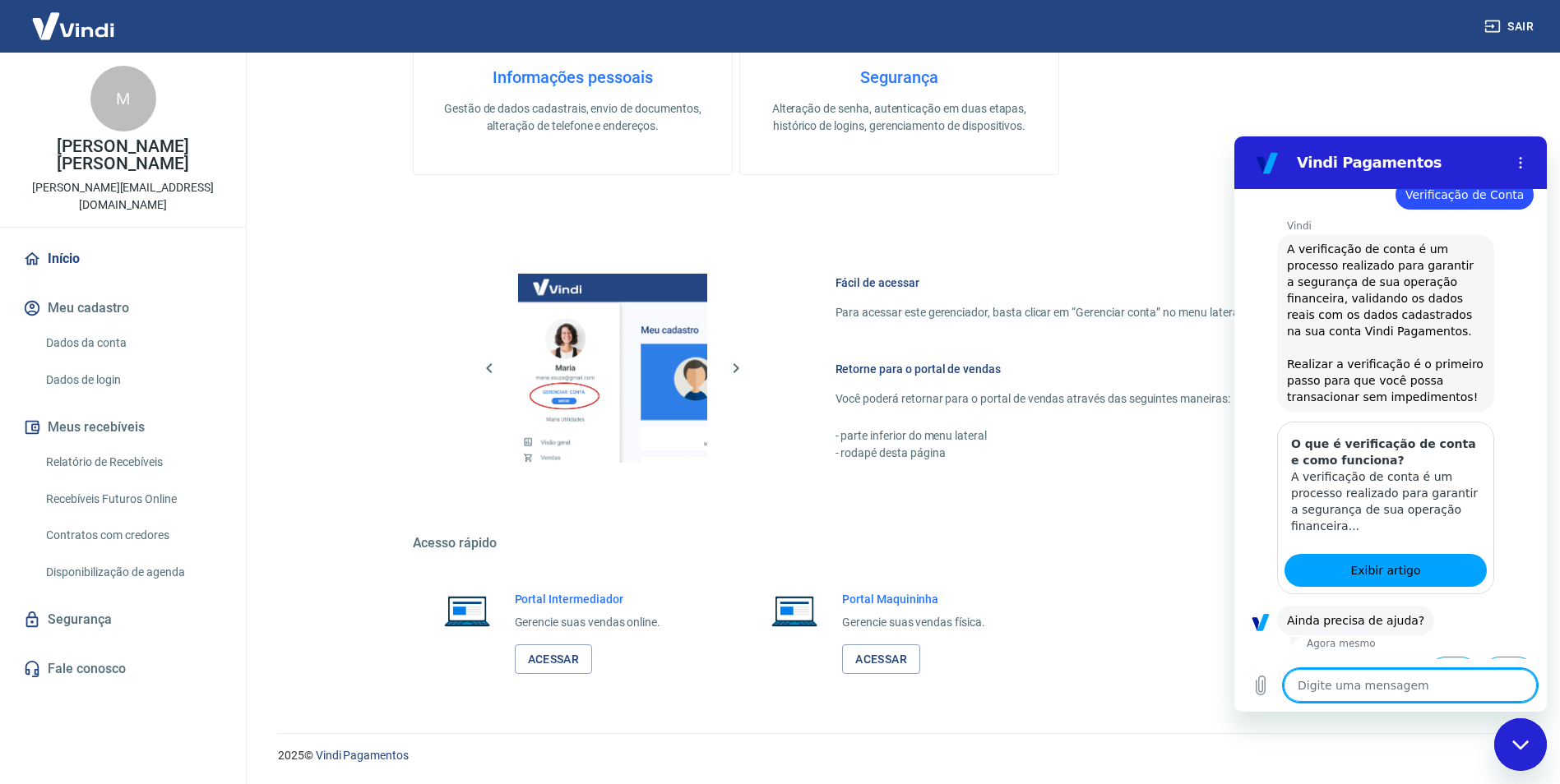
click at [1430, 657] on button "Sim" at bounding box center [1453, 672] width 47 height 32
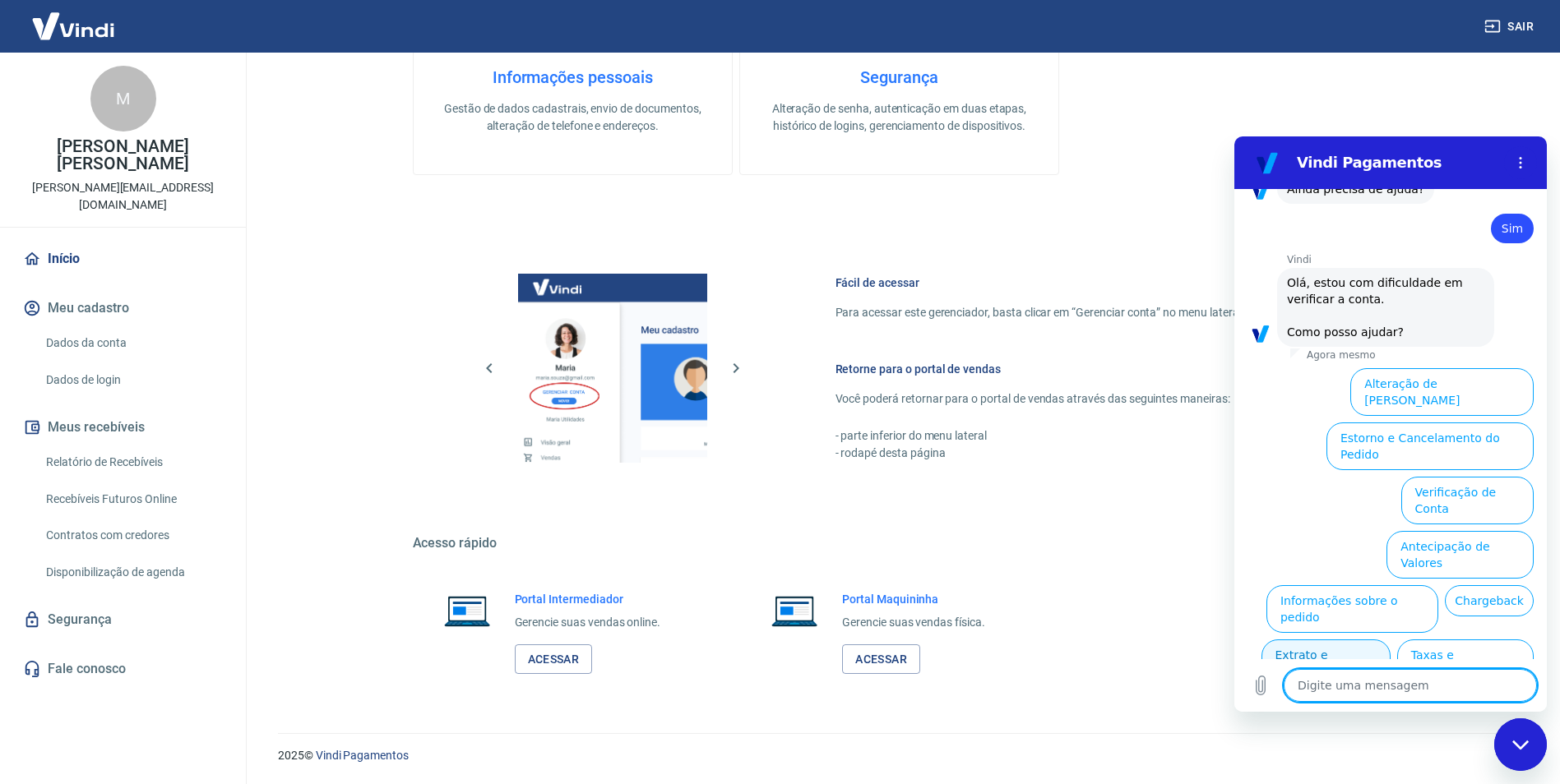
scroll to position [1586, 0]
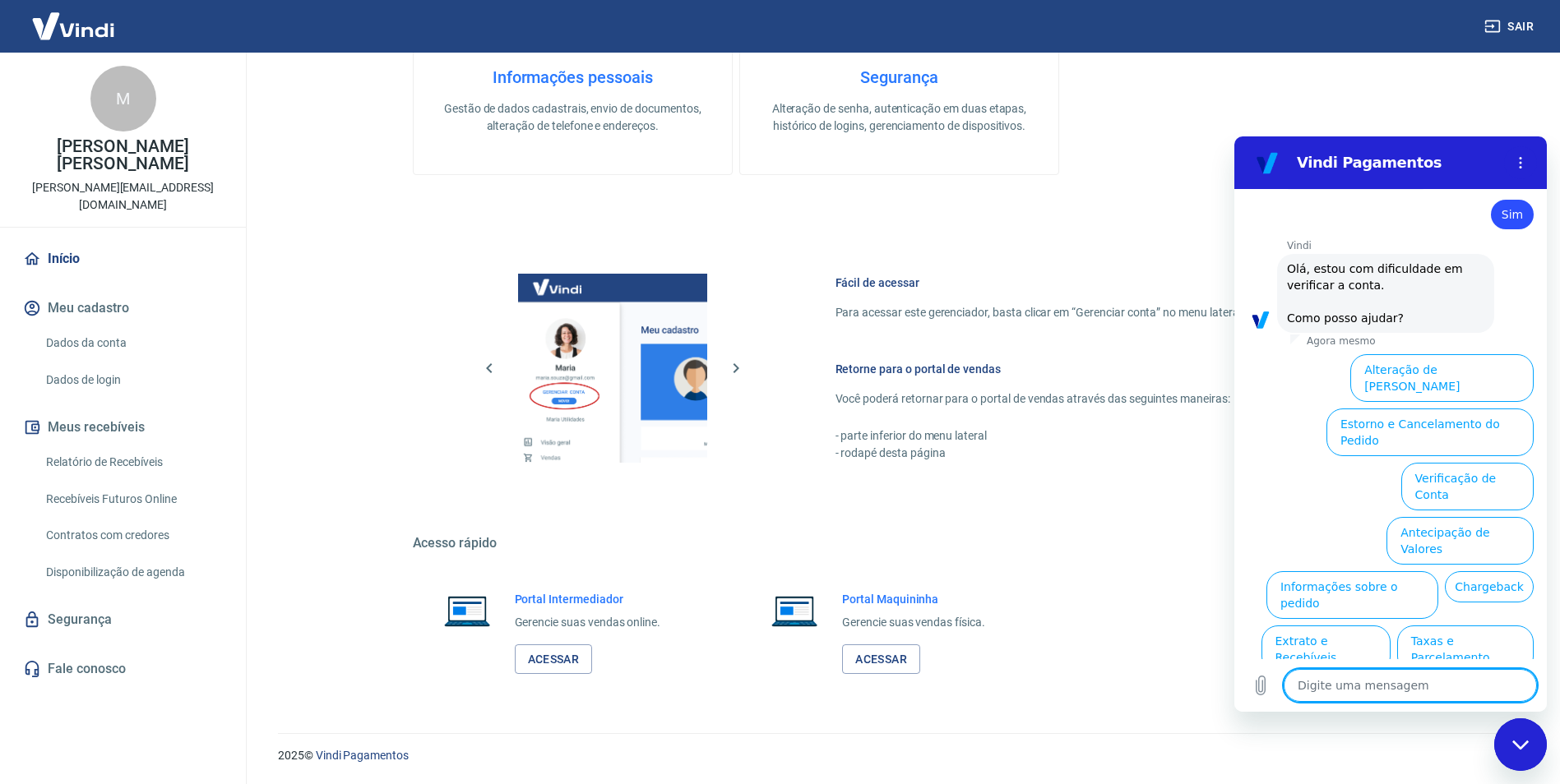
click at [1442, 685] on textarea at bounding box center [1410, 686] width 253 height 33
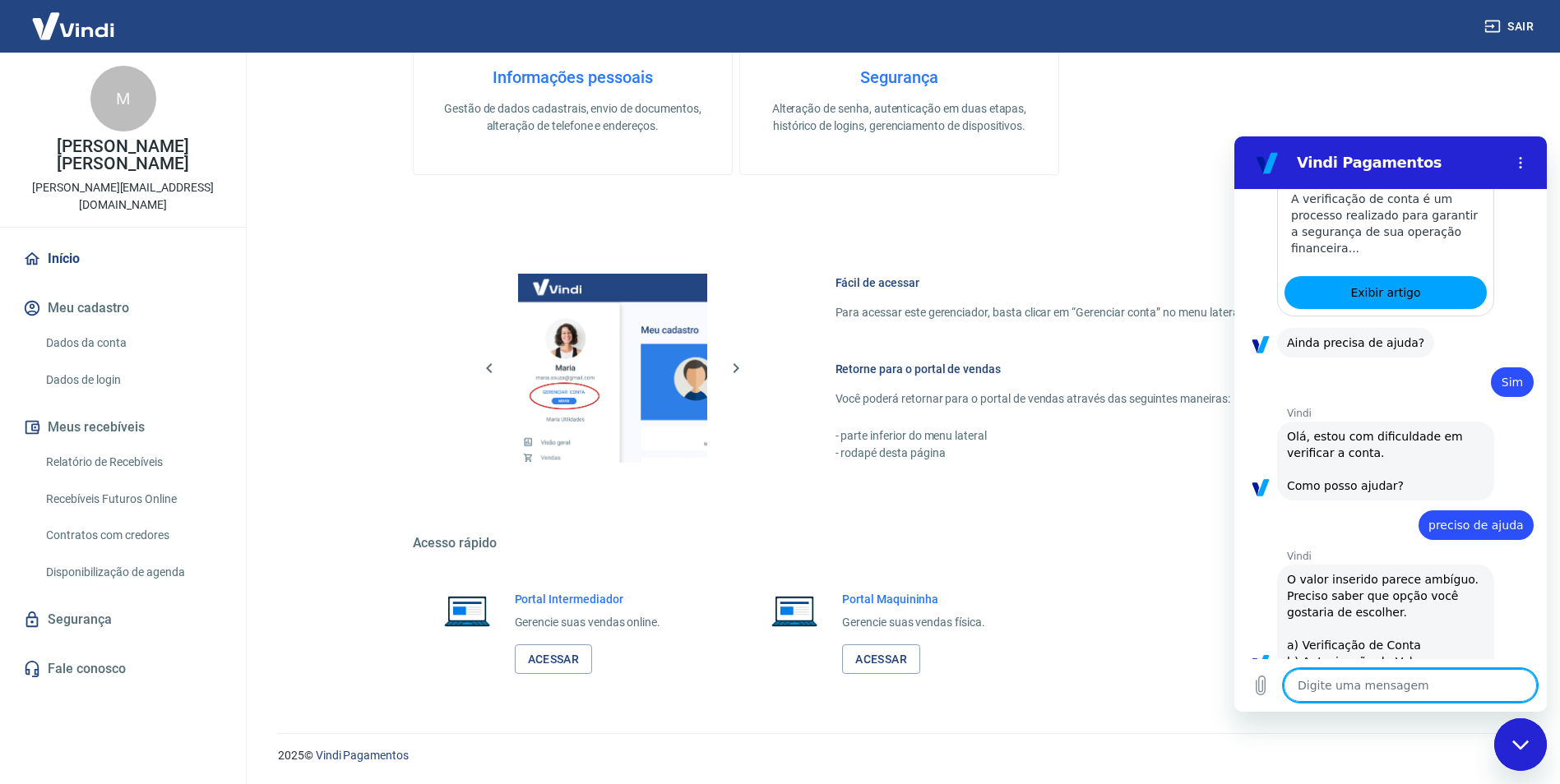
scroll to position [1422, 0]
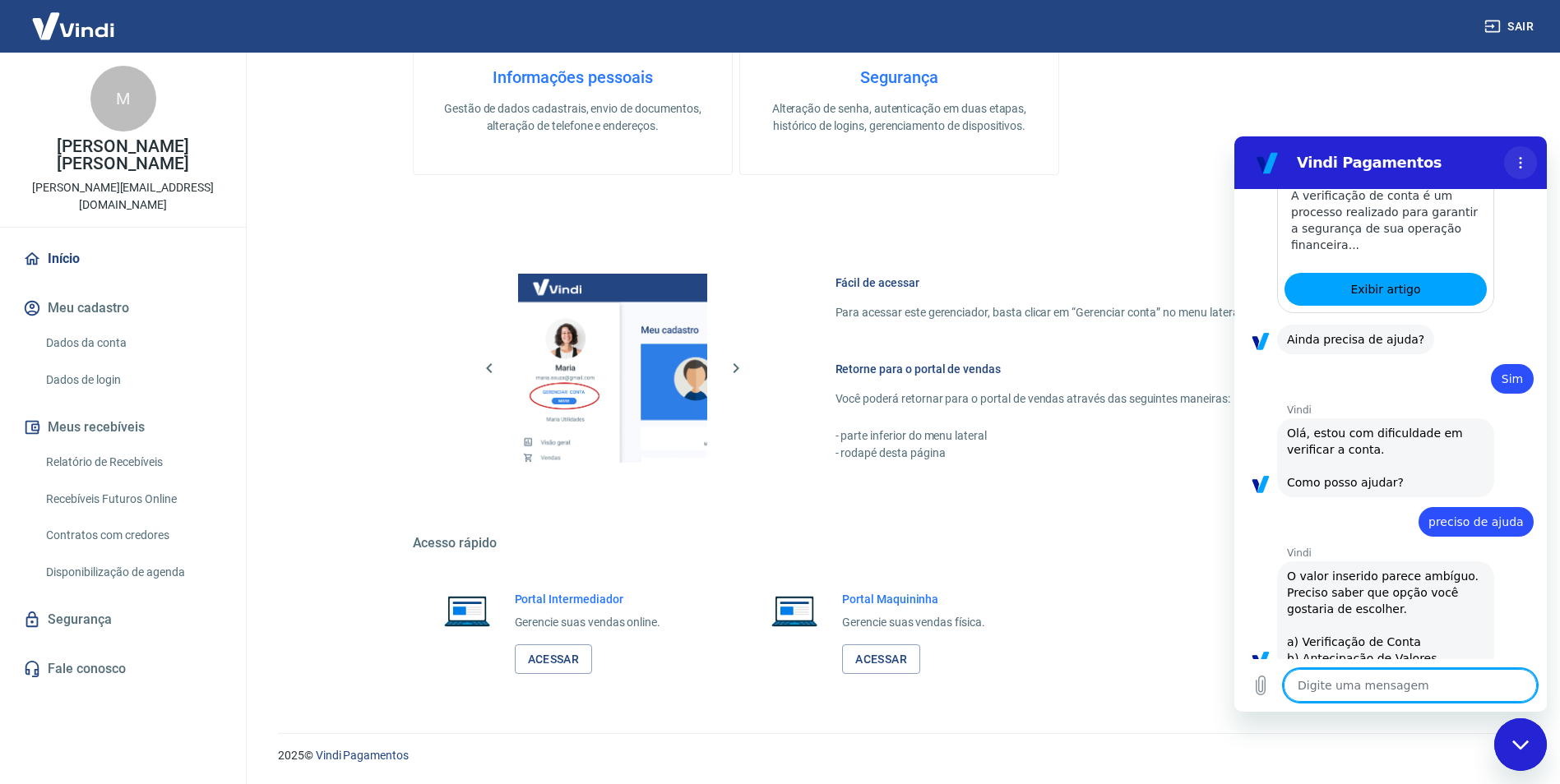
click at [1528, 160] on button "Menu de opções" at bounding box center [1521, 163] width 33 height 33
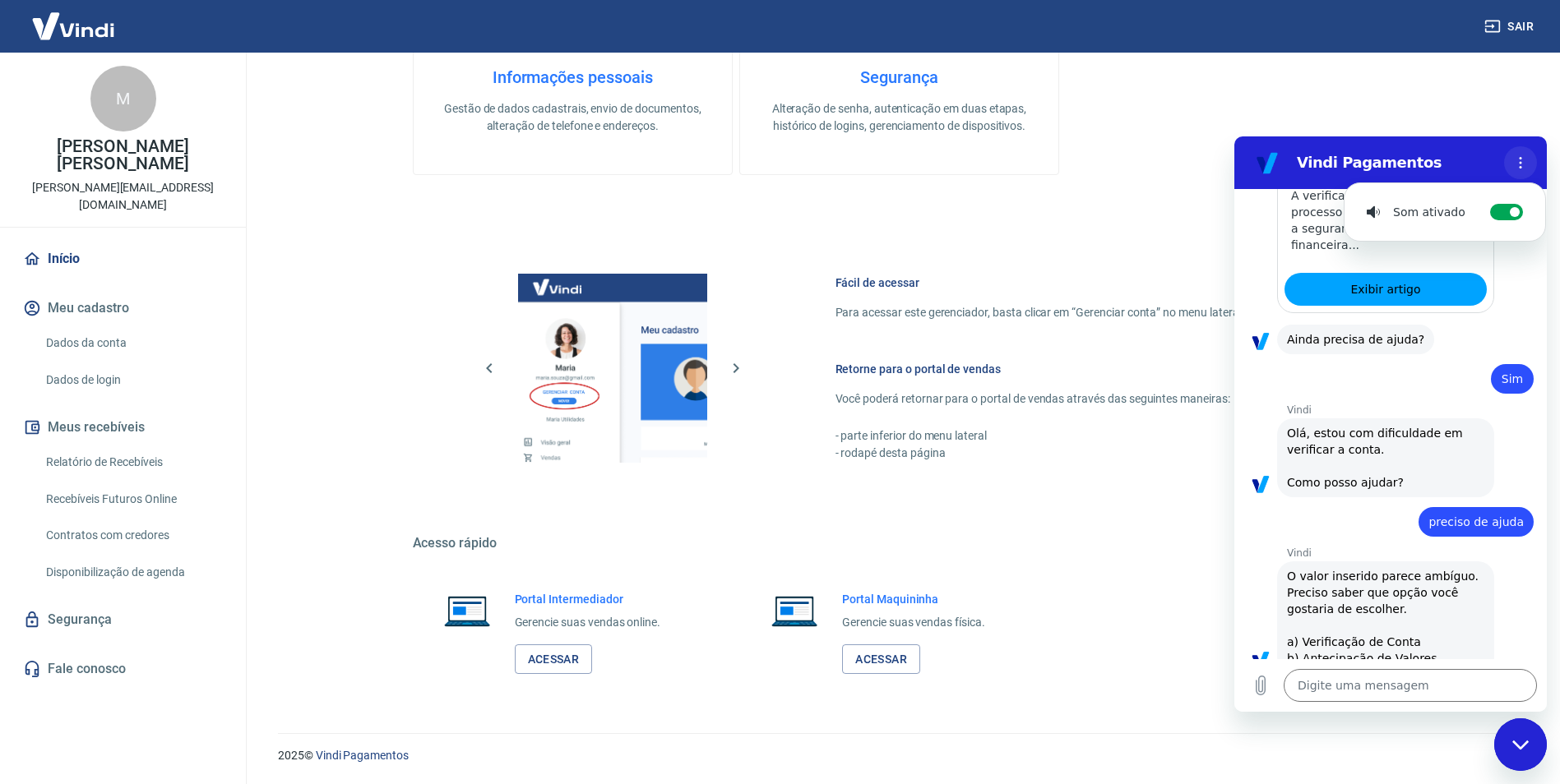
click at [1528, 160] on button "Menu de opções" at bounding box center [1521, 163] width 33 height 33
click at [1525, 729] on div "Fechar janela de mensagens" at bounding box center [1520, 744] width 49 height 49
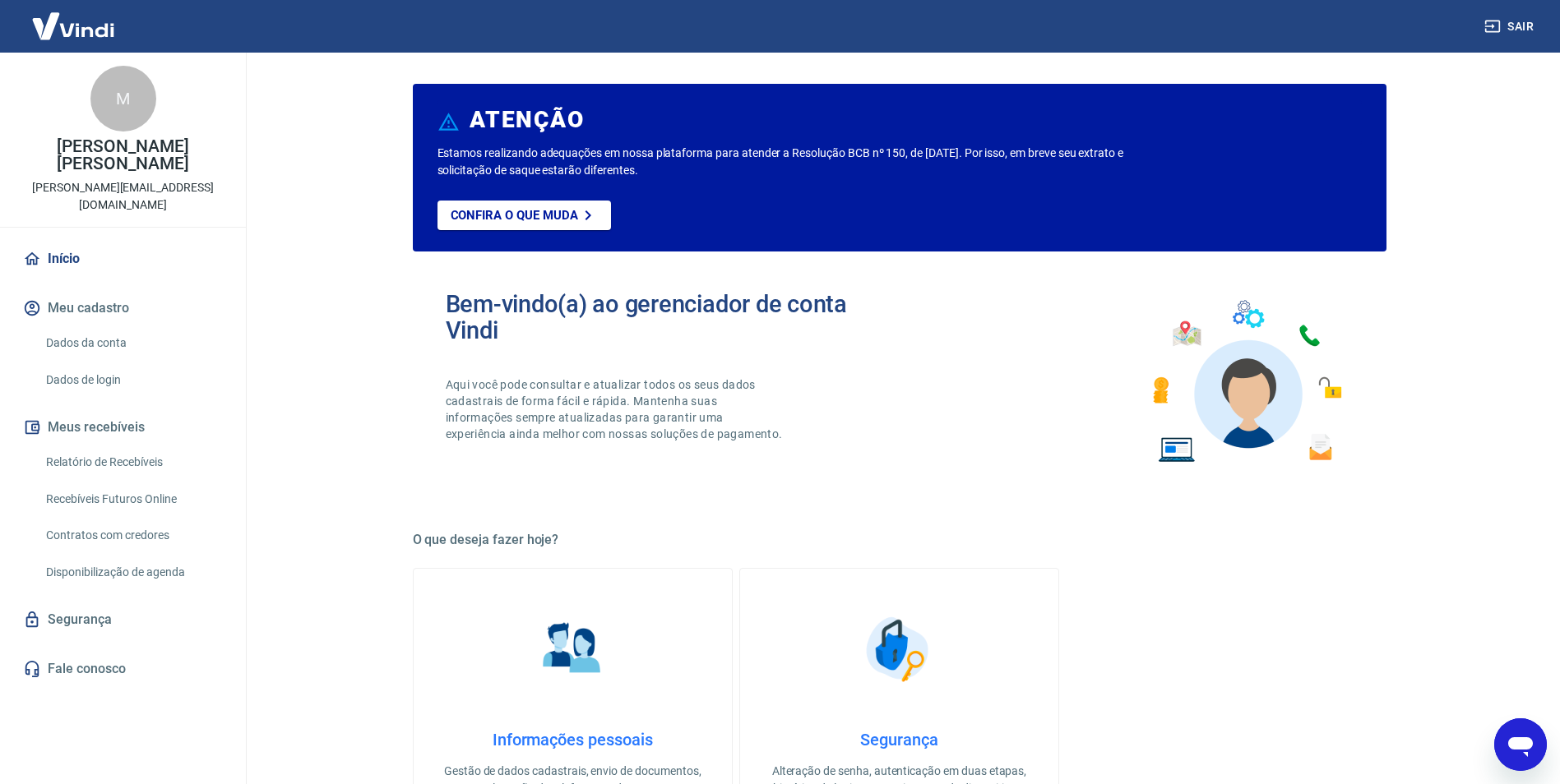
scroll to position [0, 0]
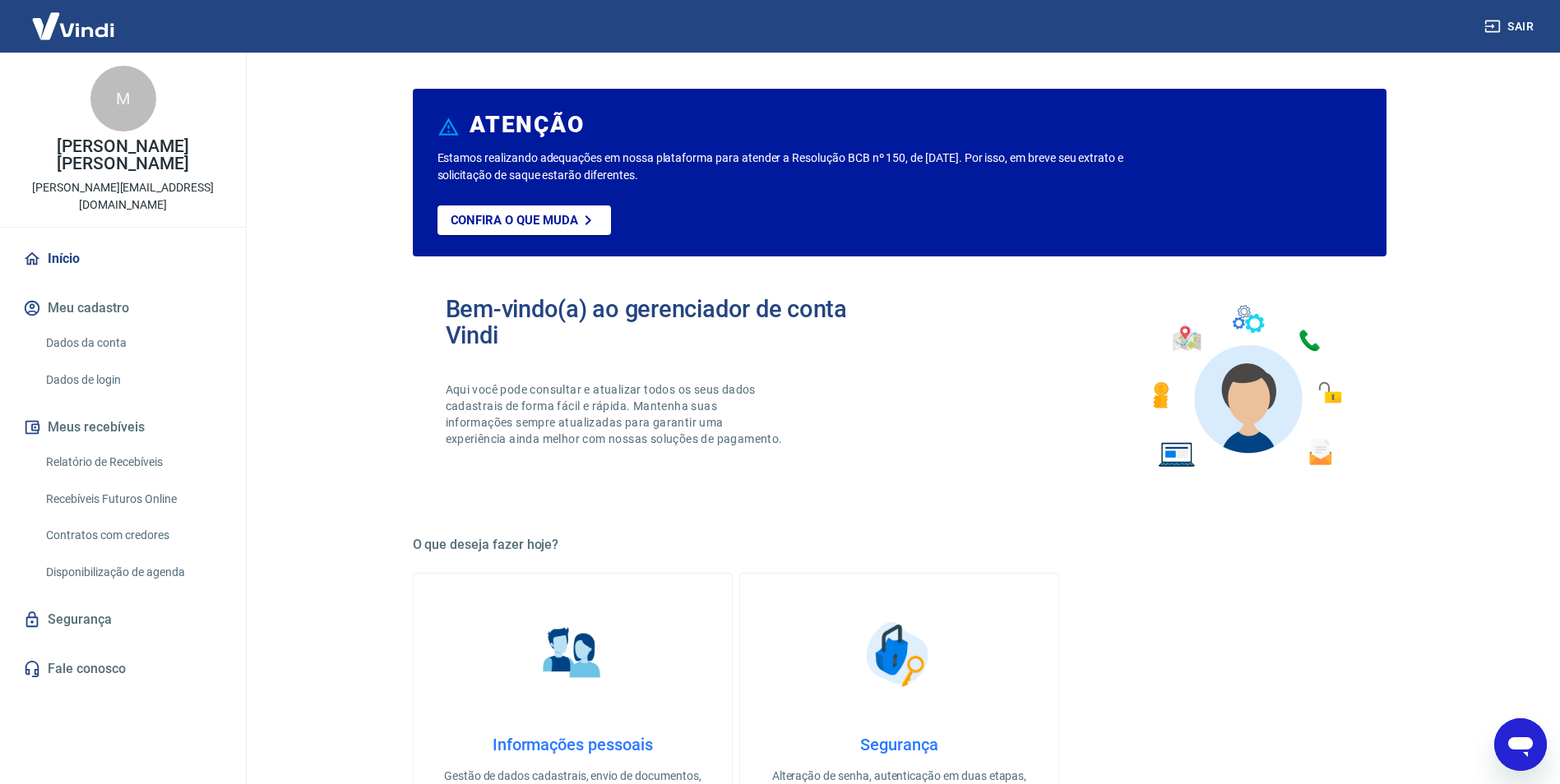
click at [62, 19] on img at bounding box center [73, 26] width 107 height 50
click at [97, 27] on img at bounding box center [73, 26] width 107 height 50
click at [71, 241] on link "Início" at bounding box center [123, 258] width 206 height 36
